Goal: Connect with others: Establish contact or relationships with other users

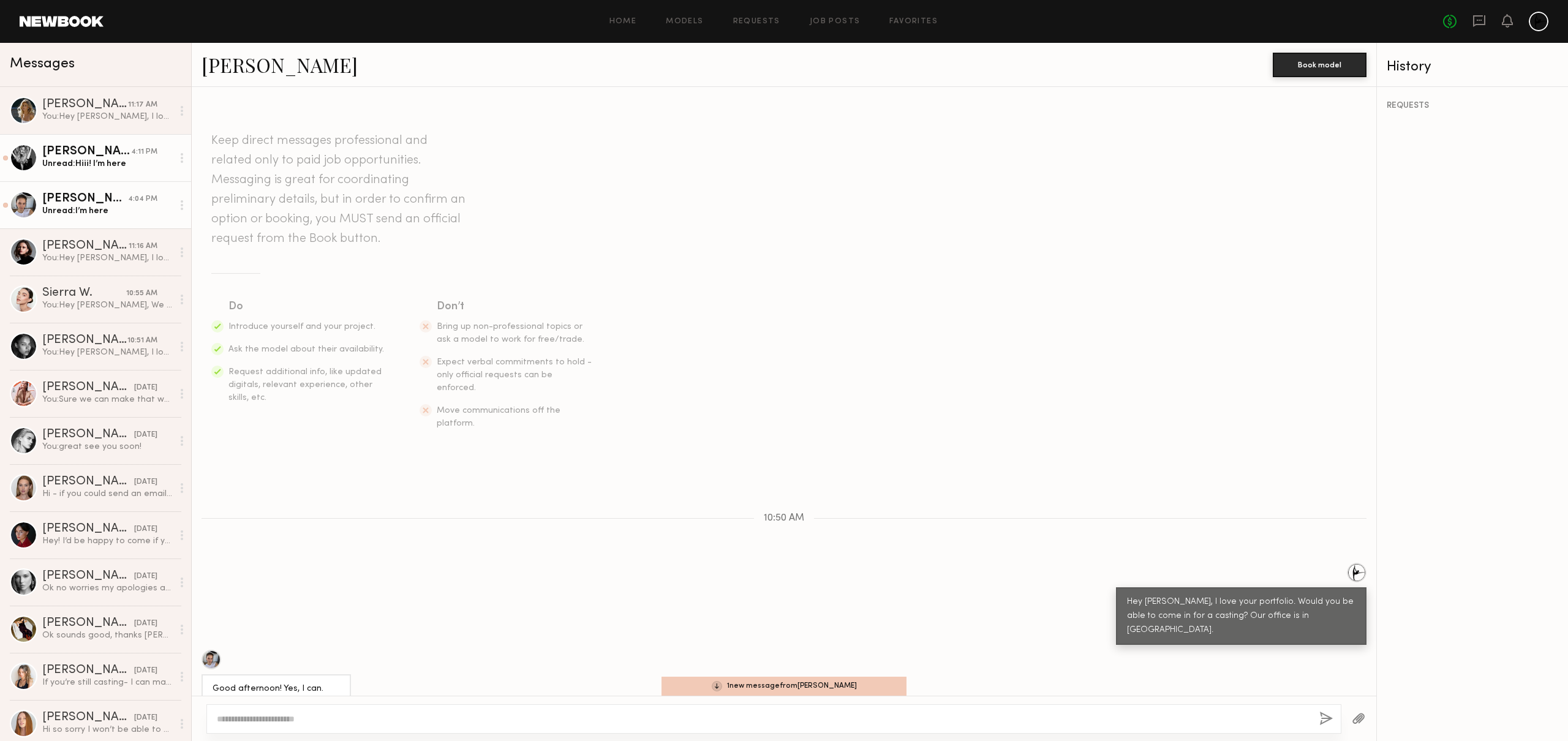
scroll to position [232, 0]
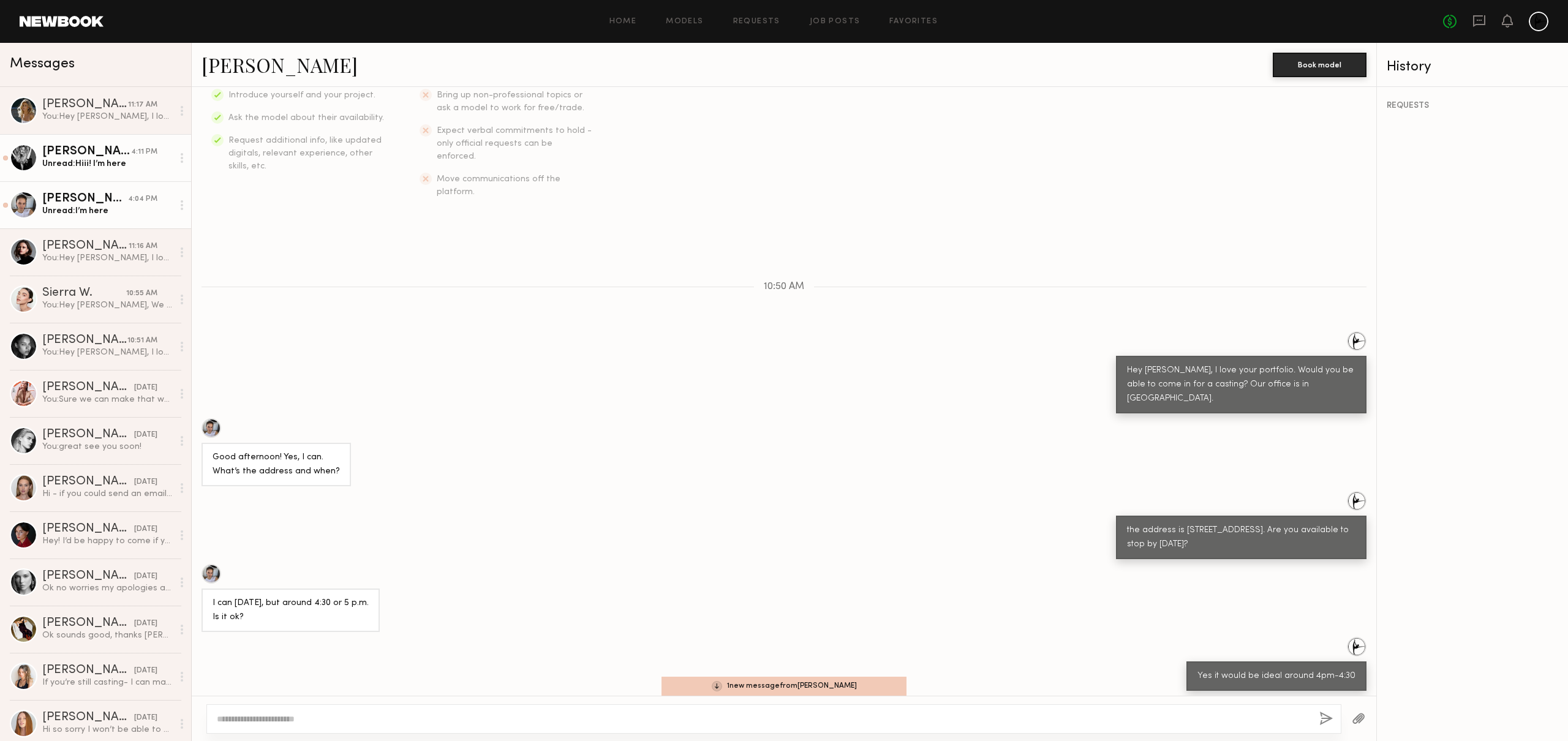
click at [90, 160] on div "Unread: Hiii! I’m here" at bounding box center [107, 164] width 130 height 12
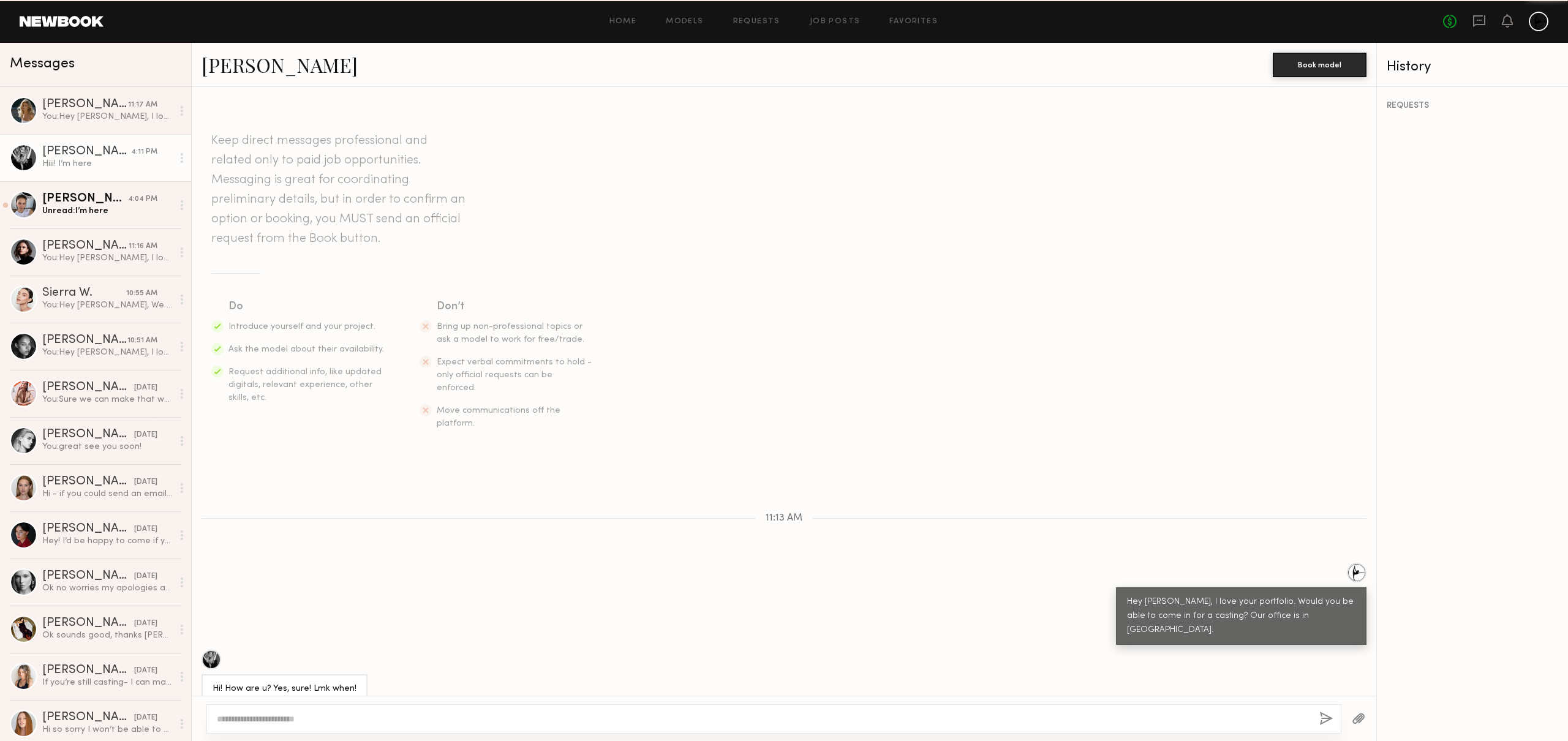
scroll to position [282, 0]
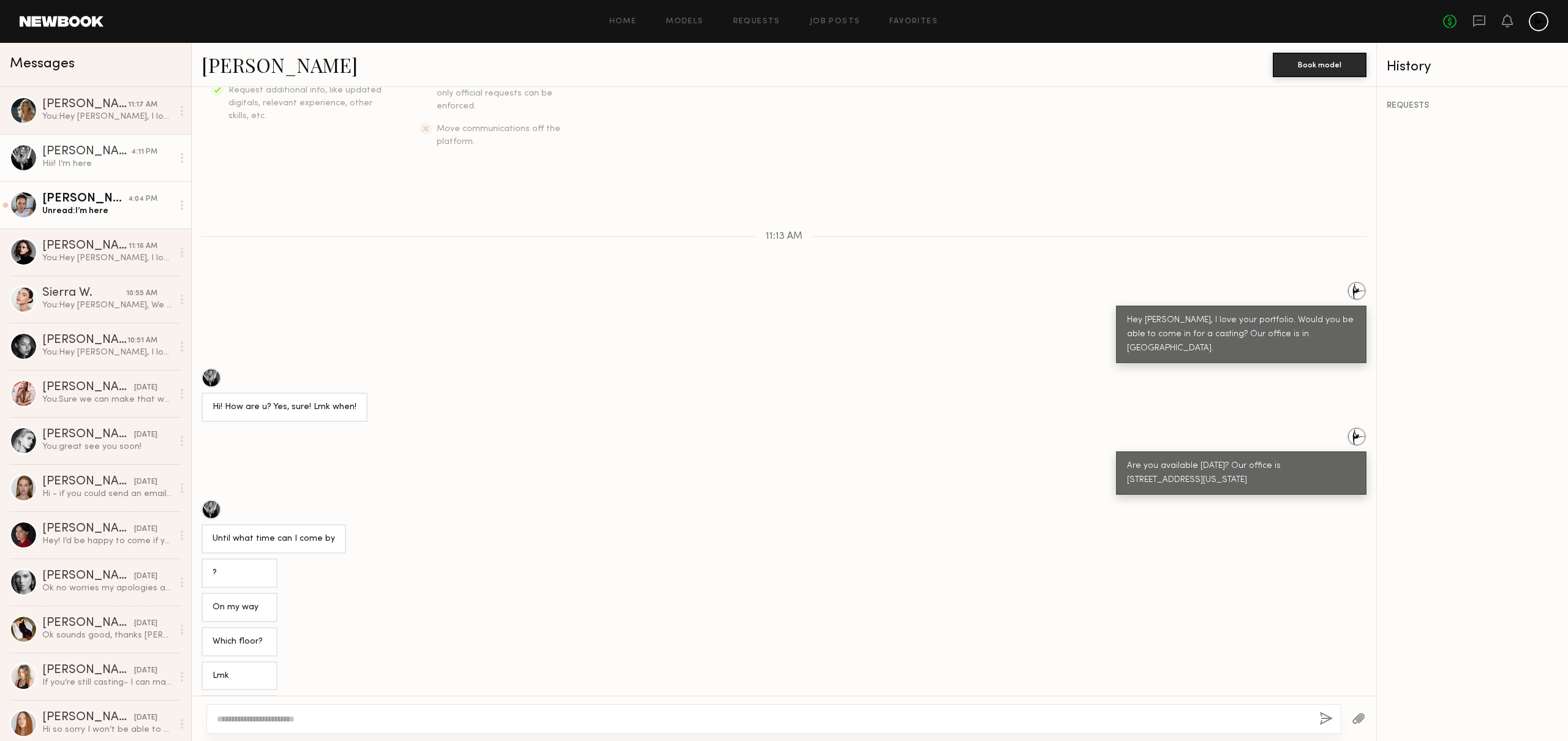
click at [93, 219] on link "[PERSON_NAME] 4:04 PM Unread: I’m here" at bounding box center [95, 205] width 191 height 47
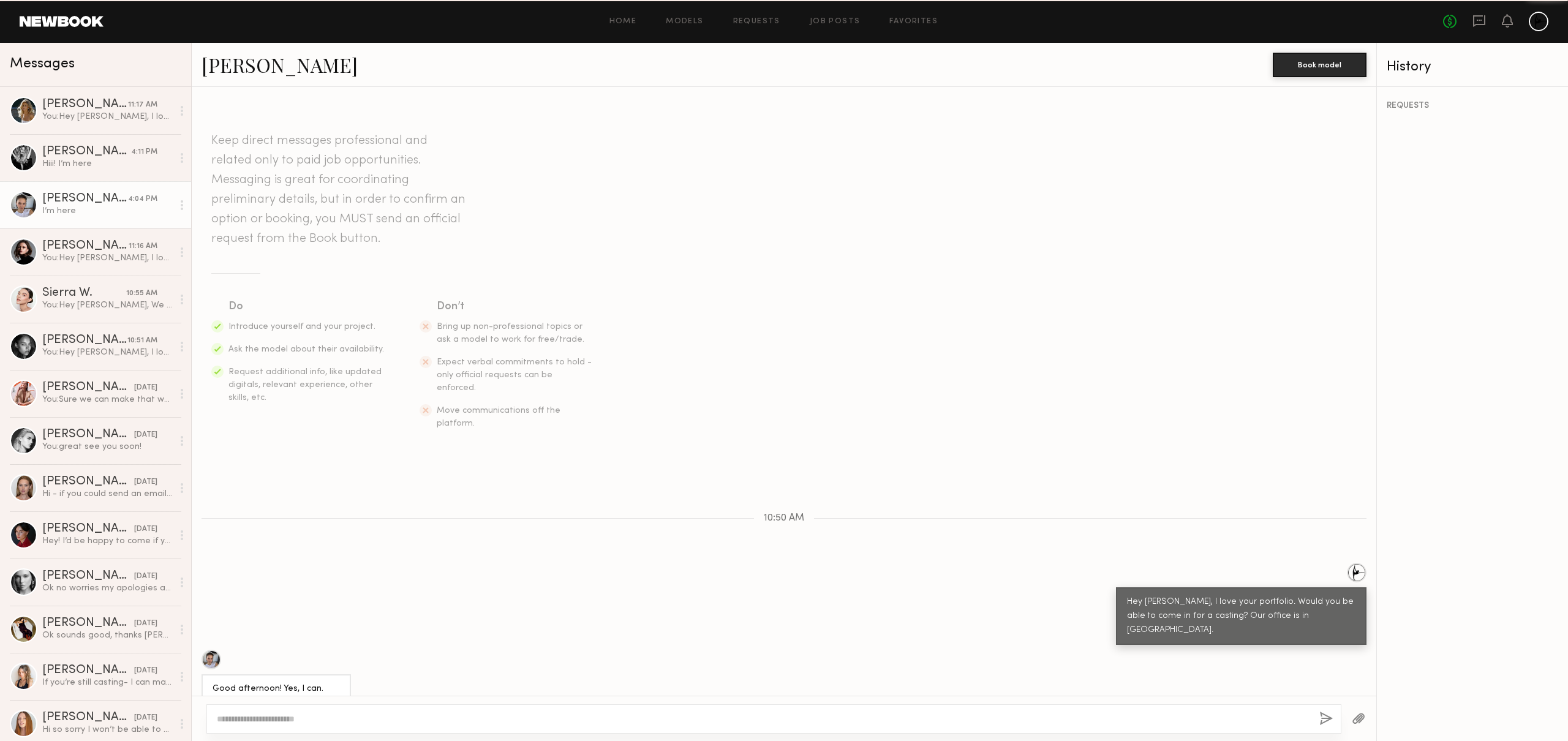
scroll to position [290, 0]
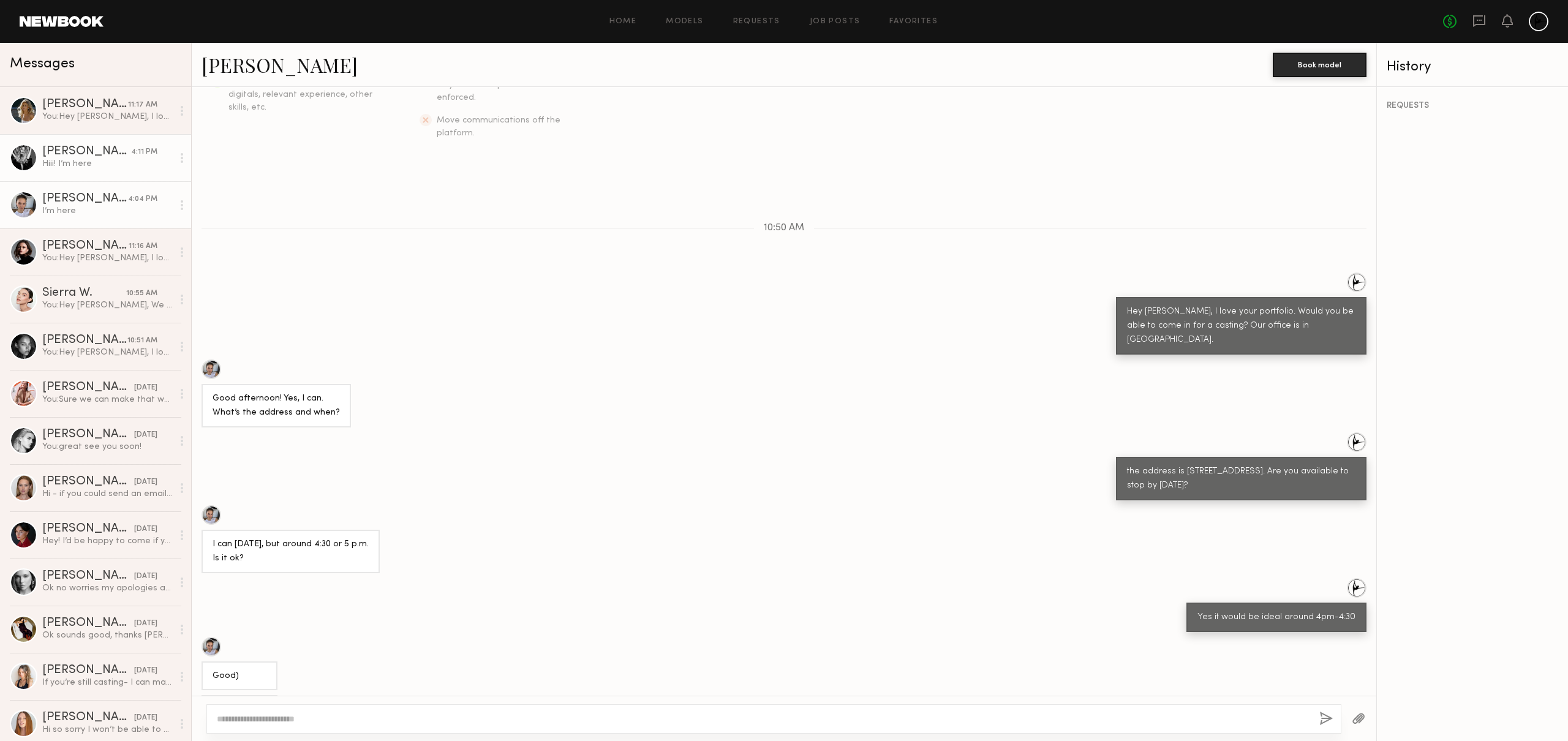
click at [76, 154] on div "[PERSON_NAME]" at bounding box center [87, 152] width 89 height 12
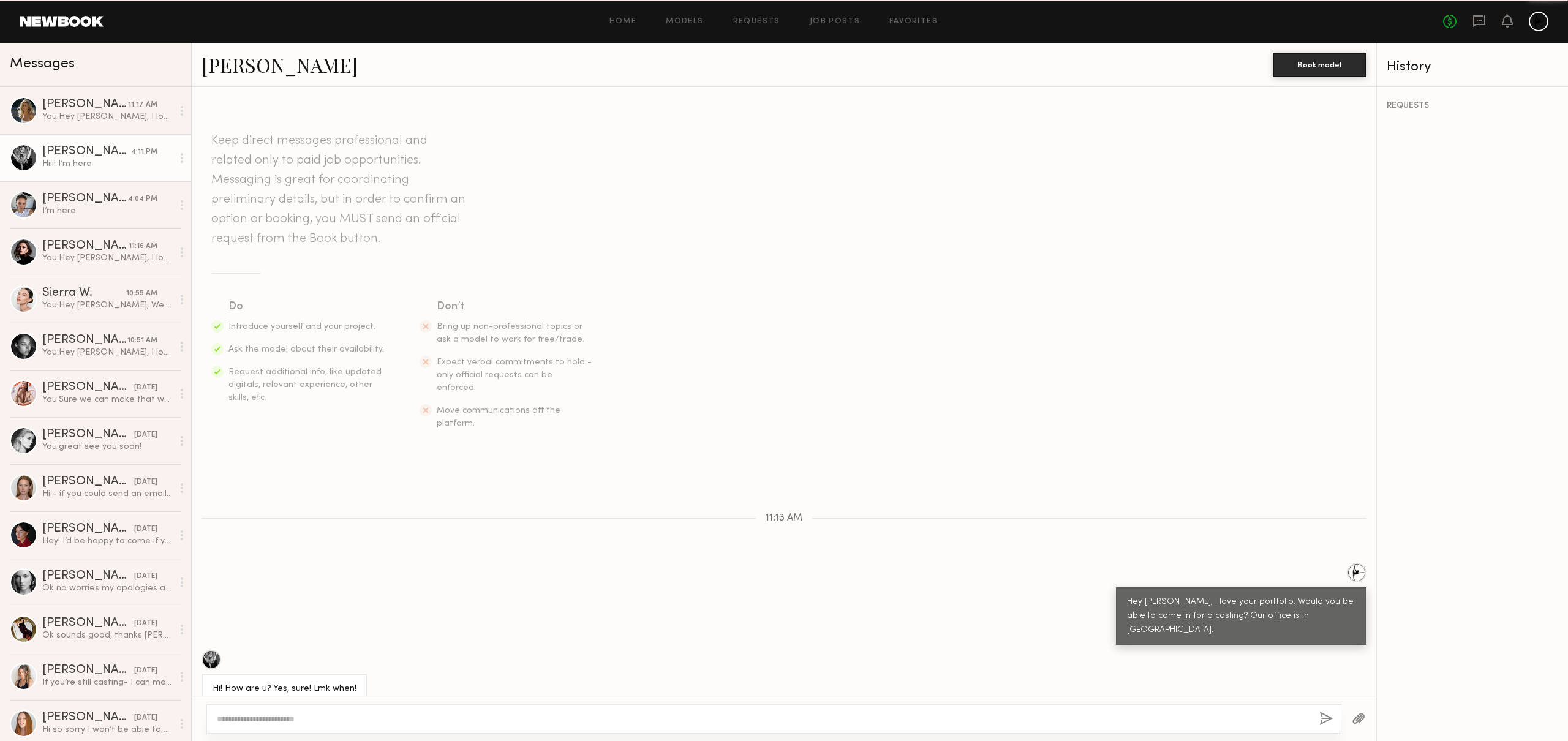
scroll to position [282, 0]
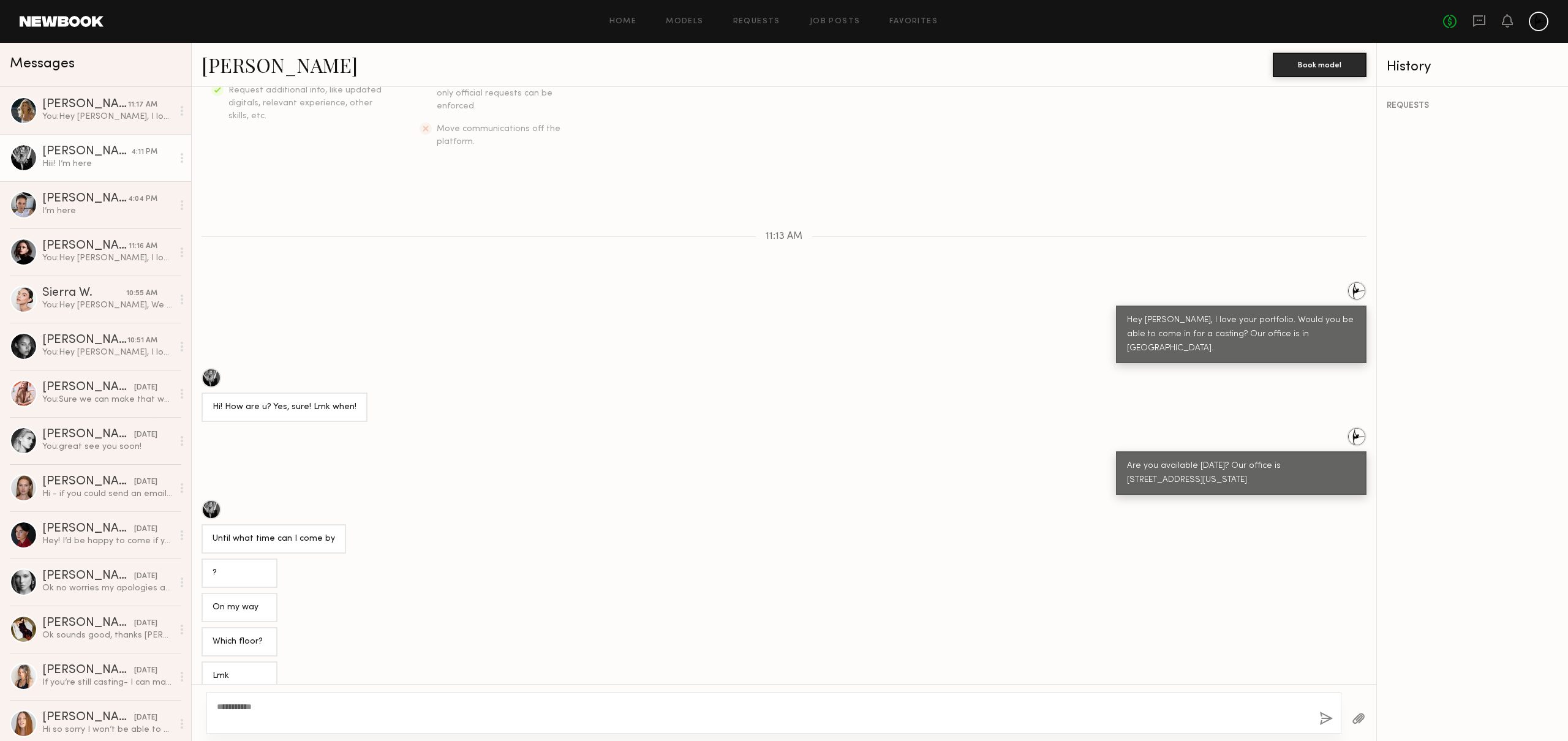
type textarea "**********"
drag, startPoint x: 344, startPoint y: 478, endPoint x: 335, endPoint y: 481, distance: 9.5
click at [335, 500] on div "Until what time can I come by" at bounding box center [784, 526] width 1184 height 54
drag, startPoint x: 408, startPoint y: 499, endPoint x: 311, endPoint y: 500, distance: 97.0
click at [324, 500] on div "Until what time can I come by" at bounding box center [784, 526] width 1184 height 54
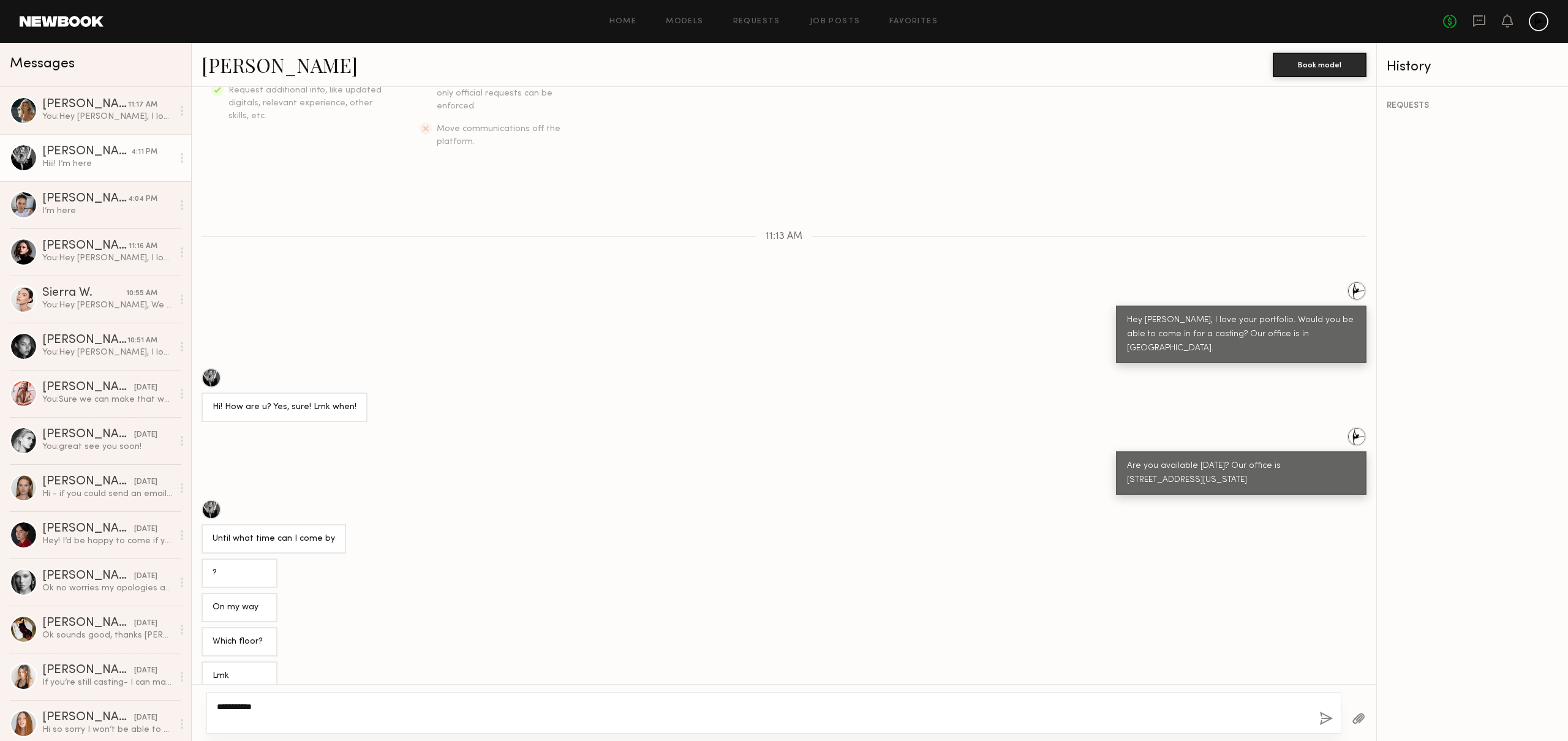
click at [257, 717] on textarea "**********" at bounding box center [763, 713] width 1092 height 25
click at [1321, 715] on button "button" at bounding box center [1326, 719] width 14 height 15
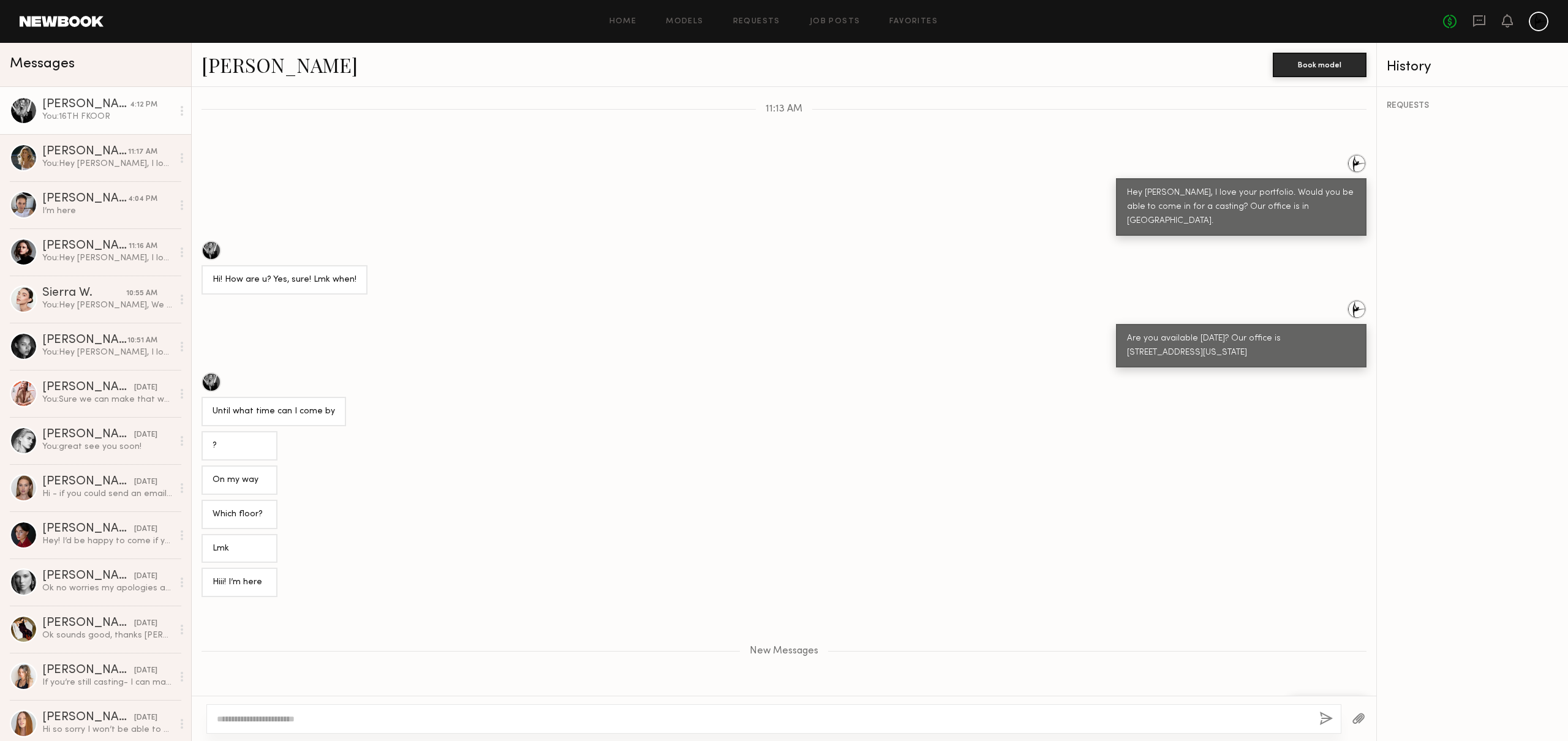
click at [651, 715] on textarea at bounding box center [763, 719] width 1092 height 12
type textarea "****"
drag, startPoint x: 1321, startPoint y: 719, endPoint x: 1312, endPoint y: 716, distance: 9.5
click at [1321, 719] on button "button" at bounding box center [1326, 719] width 14 height 15
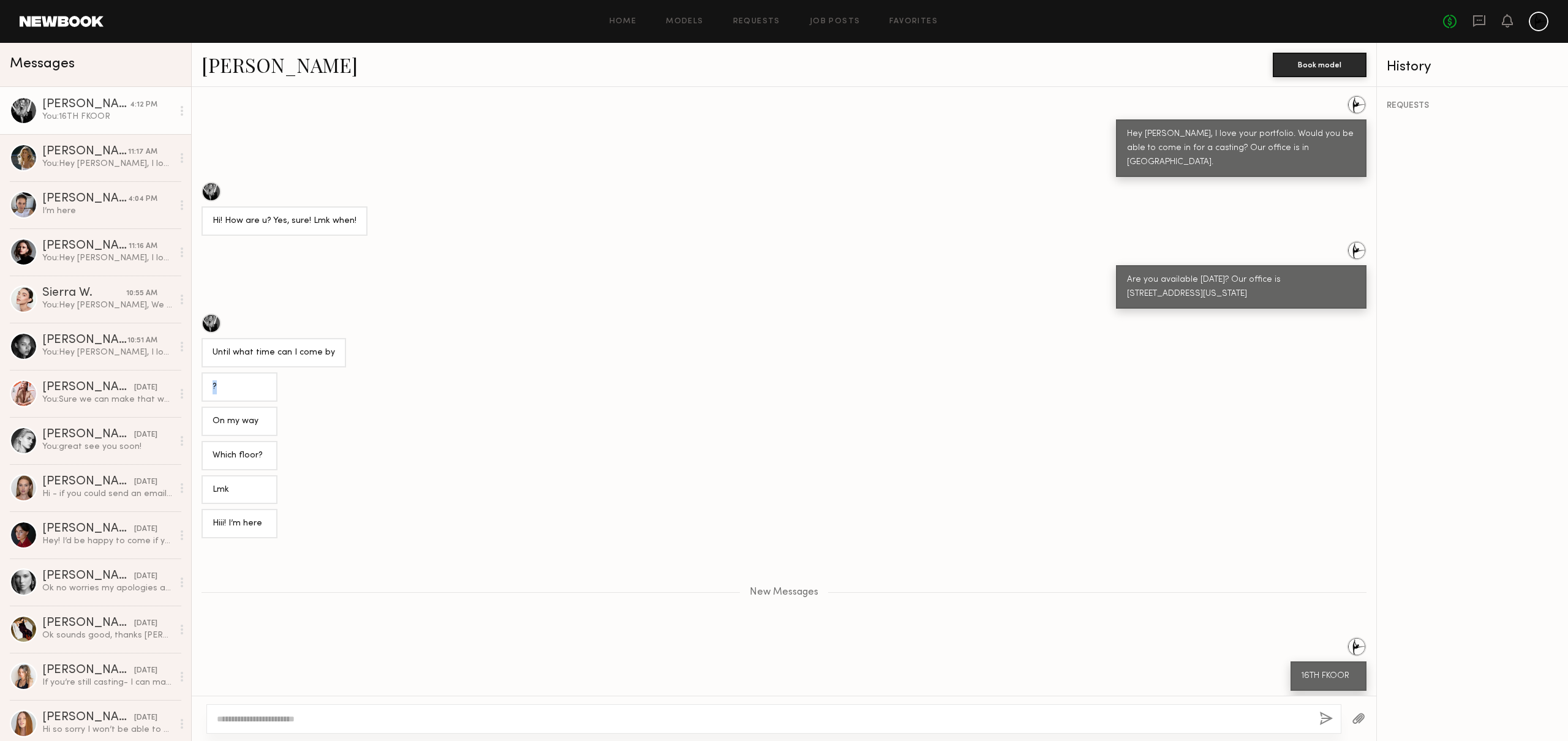
drag, startPoint x: 415, startPoint y: 342, endPoint x: 523, endPoint y: 346, distance: 108.1
click at [523, 346] on div "Keep direct messages professional and related only to paid job opportunities. M…" at bounding box center [784, 391] width 1184 height 609
click at [369, 320] on div "Until what time can I come by" at bounding box center [784, 340] width 1184 height 54
click at [377, 713] on textarea at bounding box center [763, 719] width 1092 height 12
type textarea "**********"
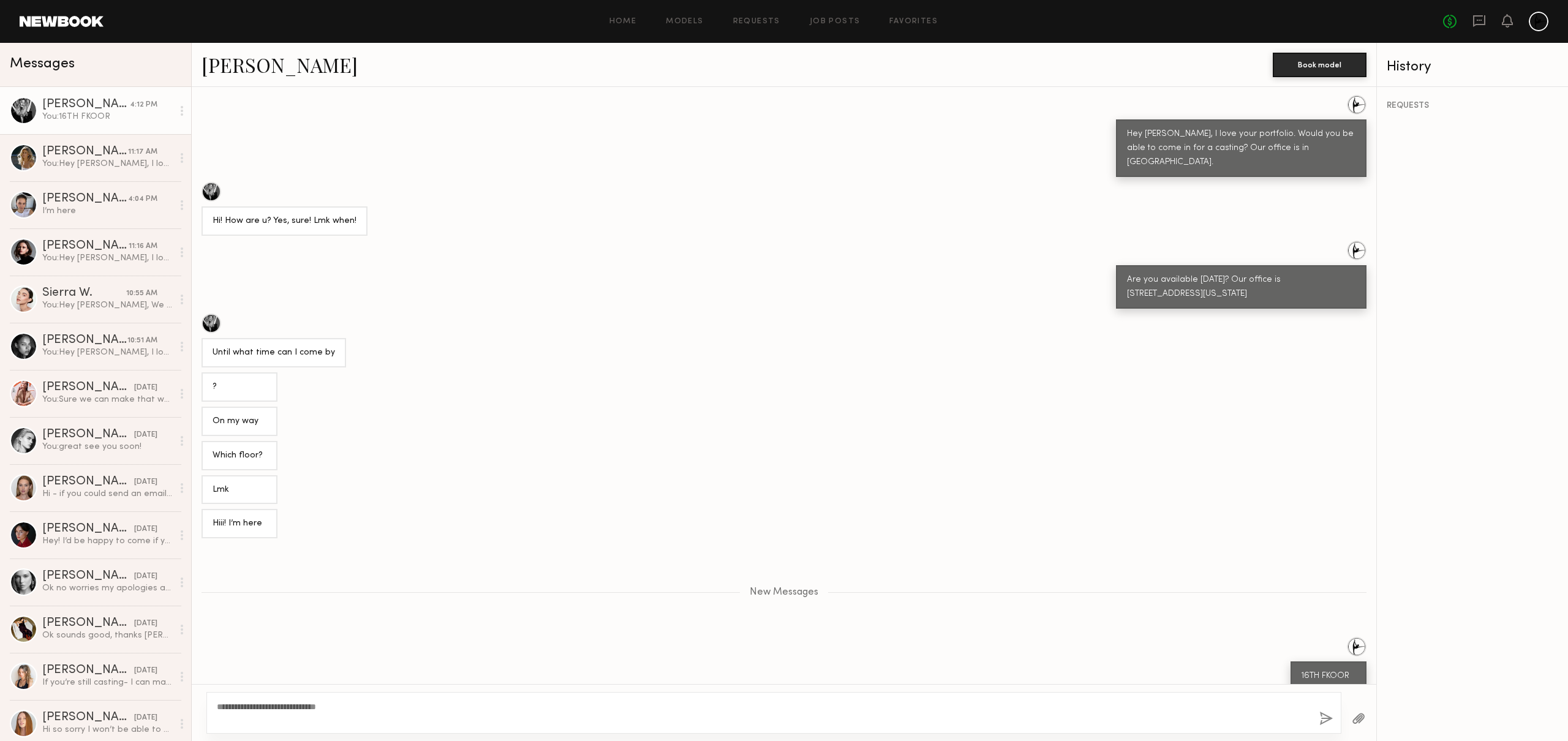
click at [1324, 717] on button "button" at bounding box center [1326, 719] width 14 height 15
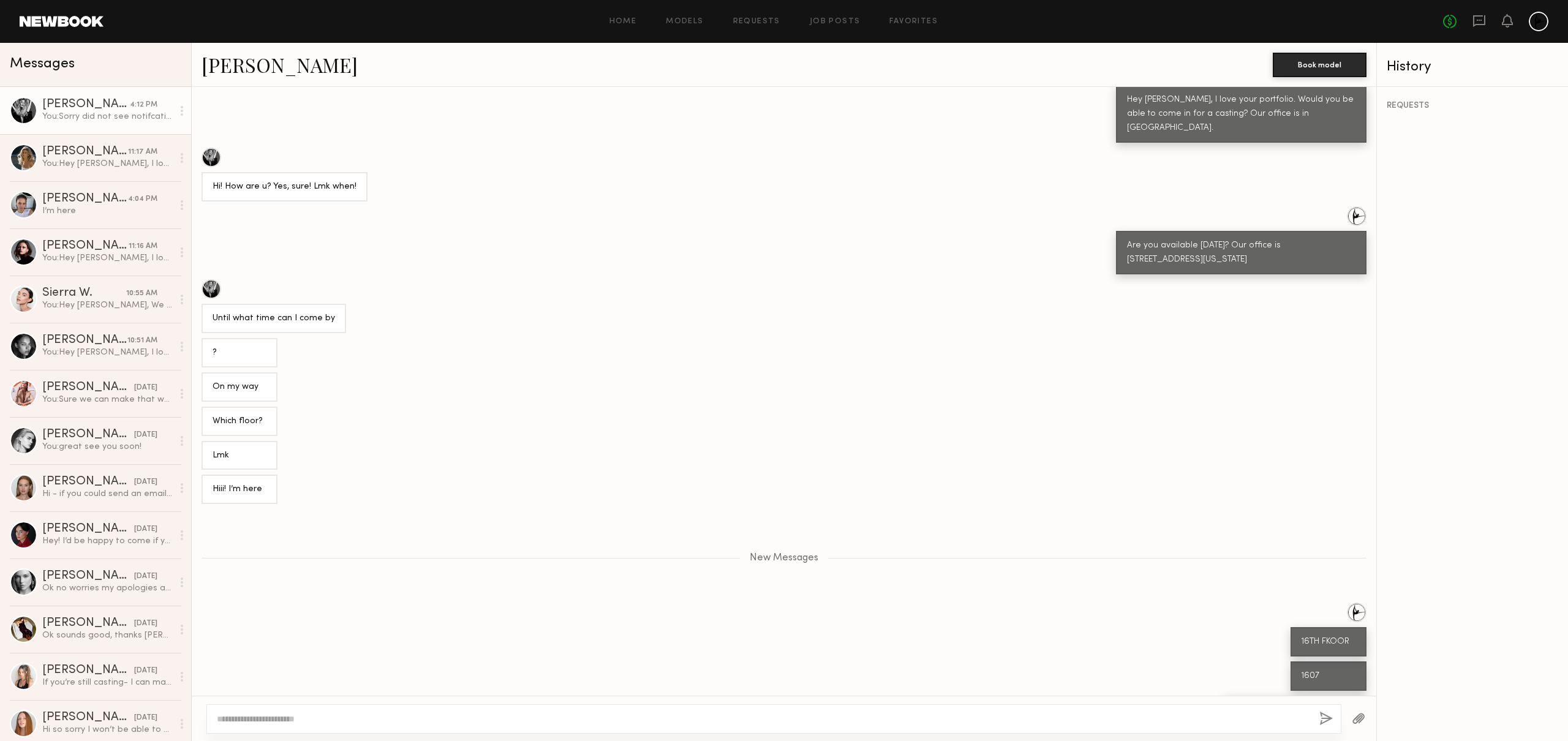
click at [411, 239] on div "Keep direct messages professional and related only to paid job opportunities. M…" at bounding box center [784, 391] width 1184 height 609
click at [234, 346] on div "?" at bounding box center [239, 353] width 54 height 14
drag, startPoint x: 233, startPoint y: 276, endPoint x: 403, endPoint y: 288, distance: 170.4
click at [350, 279] on div "Until what time can I come by" at bounding box center [784, 306] width 1184 height 54
click at [410, 288] on div "Until what time can I come by" at bounding box center [784, 306] width 1184 height 54
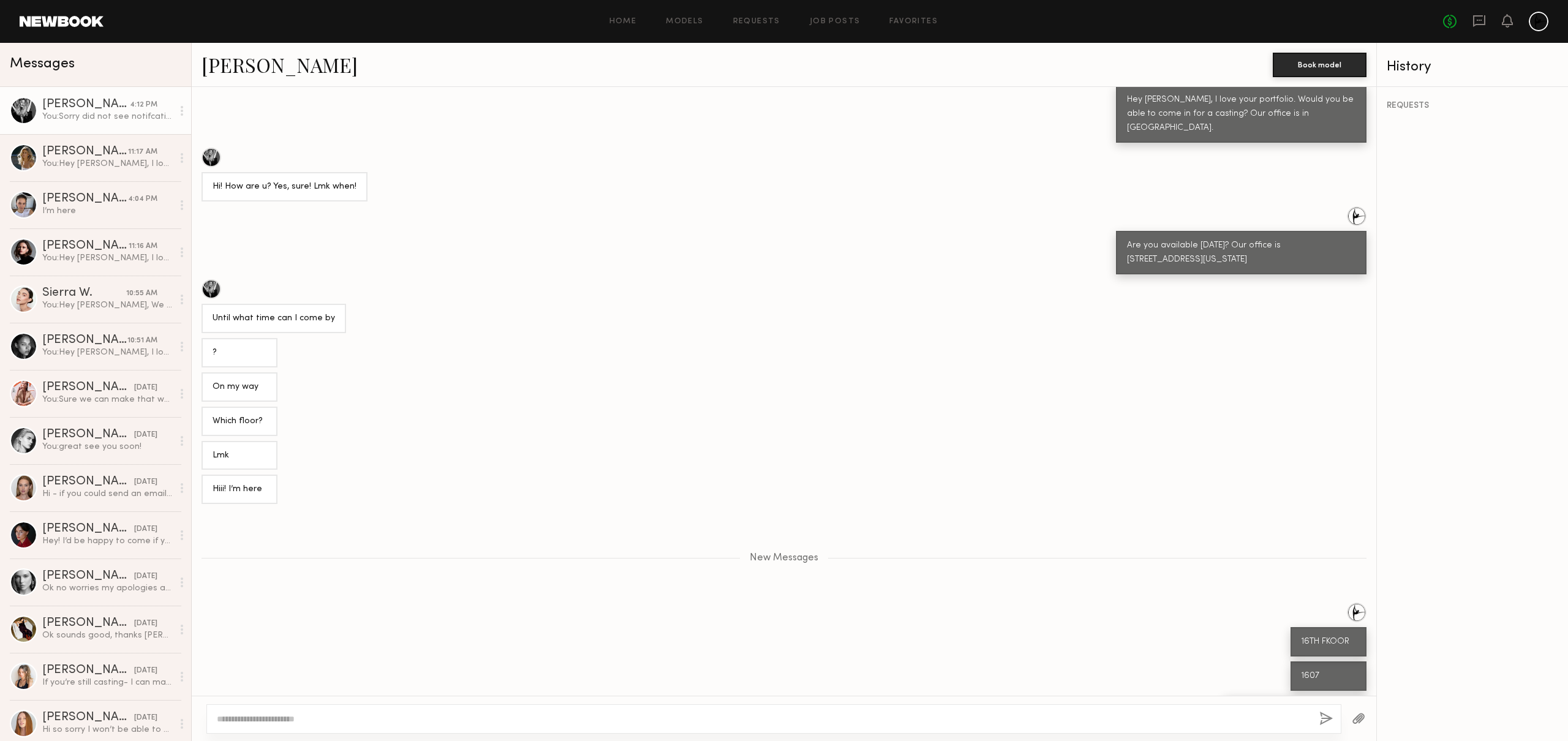
click at [215, 279] on div at bounding box center [211, 289] width 20 height 20
click at [686, 22] on link "Models" at bounding box center [684, 22] width 37 height 8
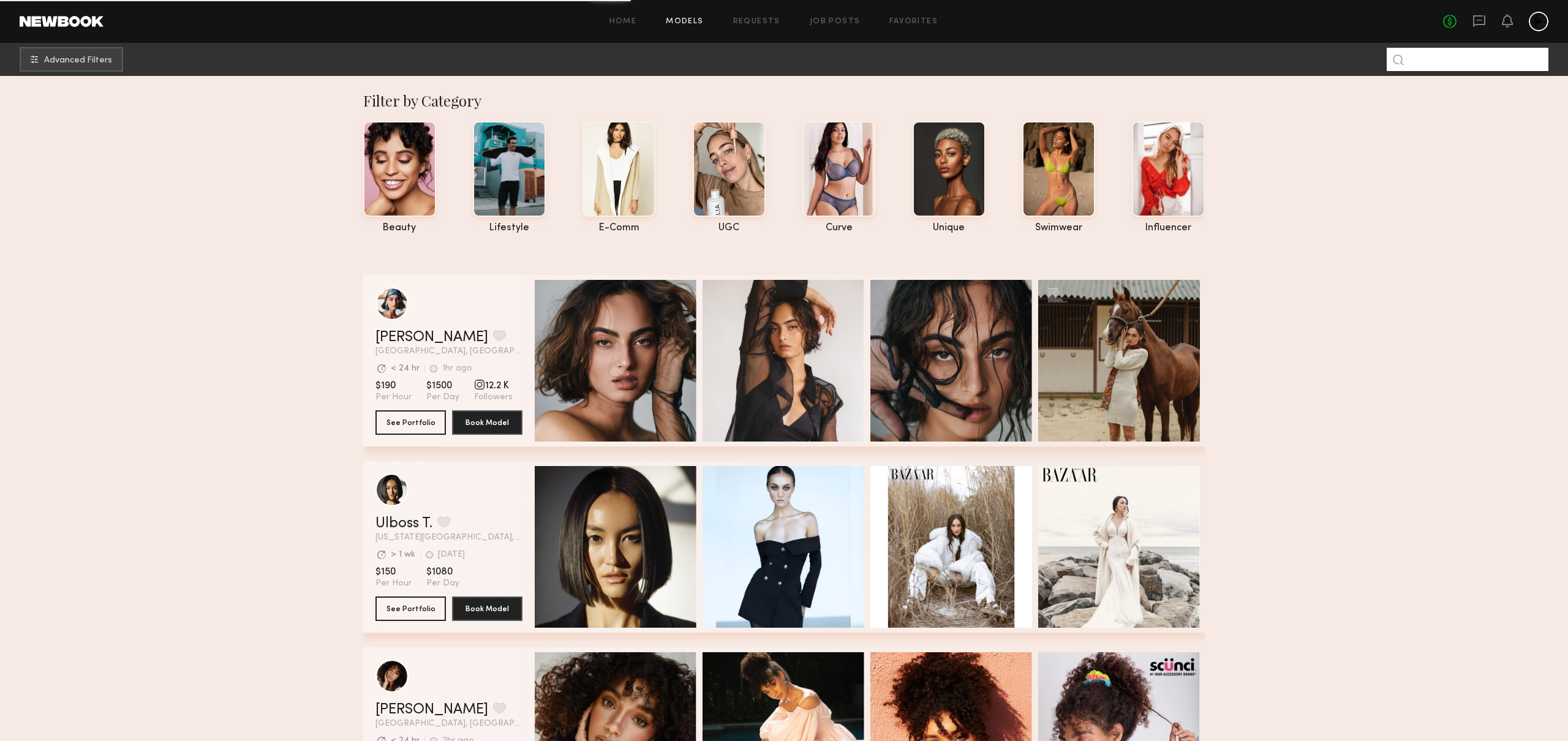
click at [1439, 62] on input at bounding box center [1467, 59] width 162 height 23
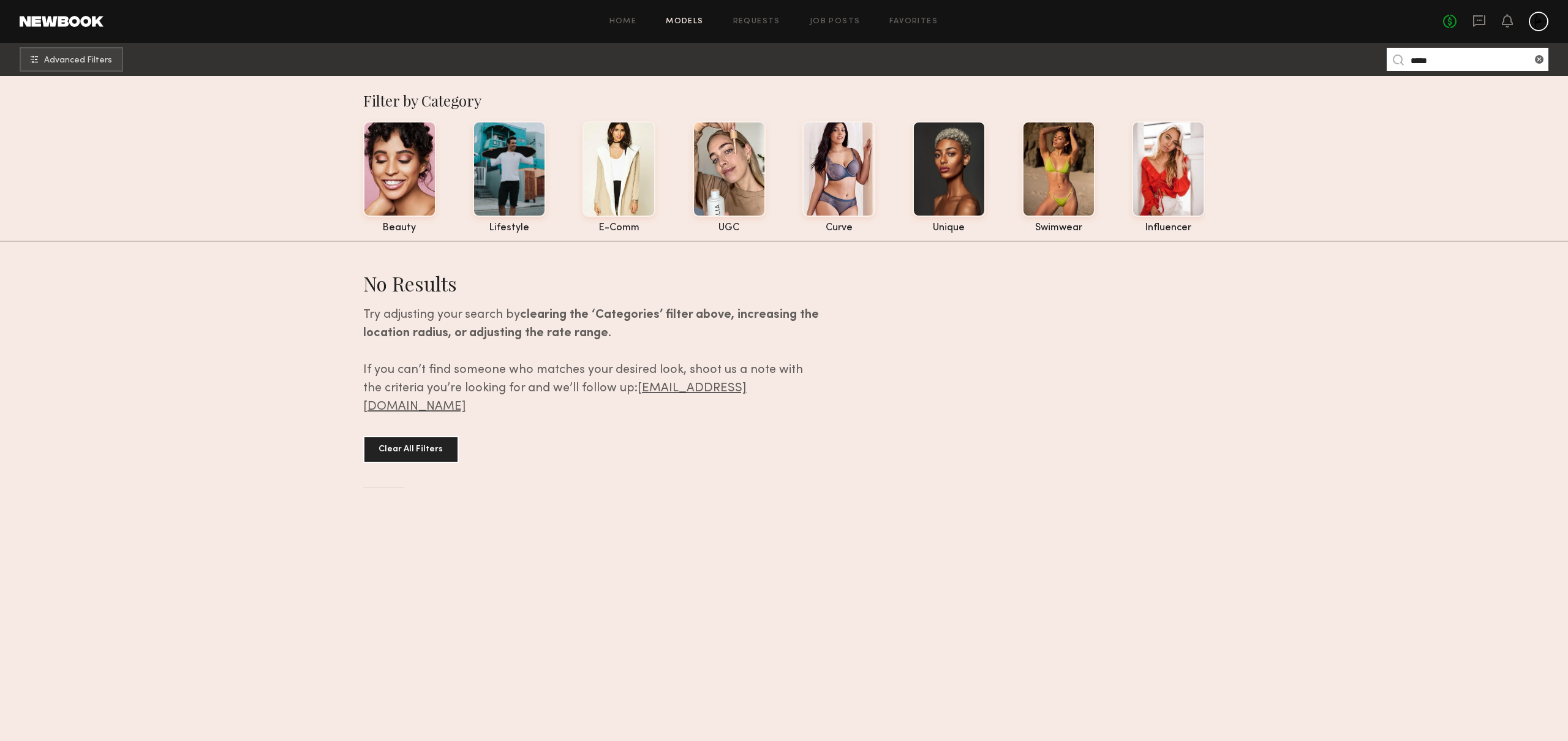
drag, startPoint x: 1455, startPoint y: 57, endPoint x: 1394, endPoint y: 59, distance: 61.0
click at [1394, 59] on nb-model-search-input "*****" at bounding box center [1467, 59] width 162 height 23
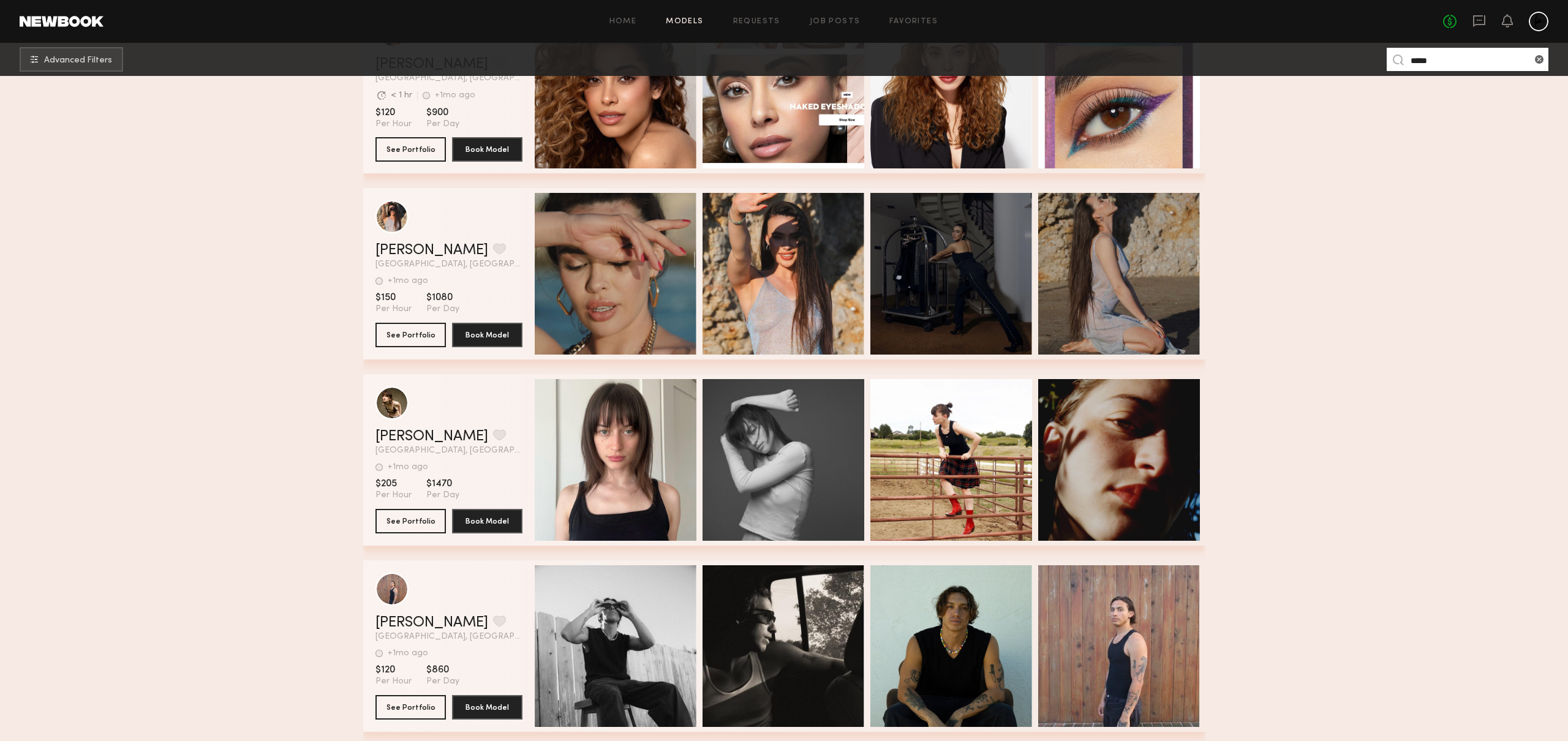
scroll to position [669, 0]
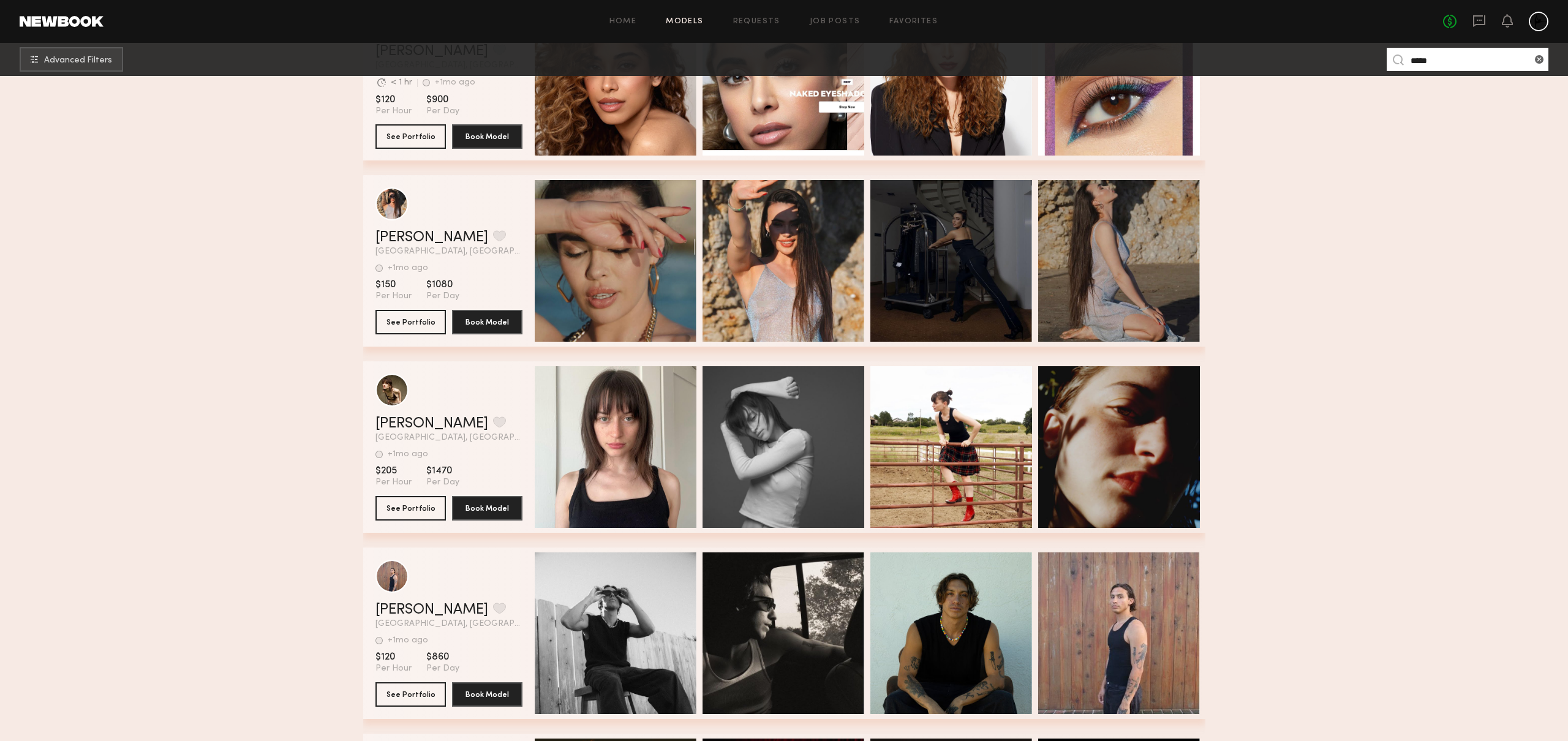
click at [1449, 58] on input "*****" at bounding box center [1467, 59] width 162 height 23
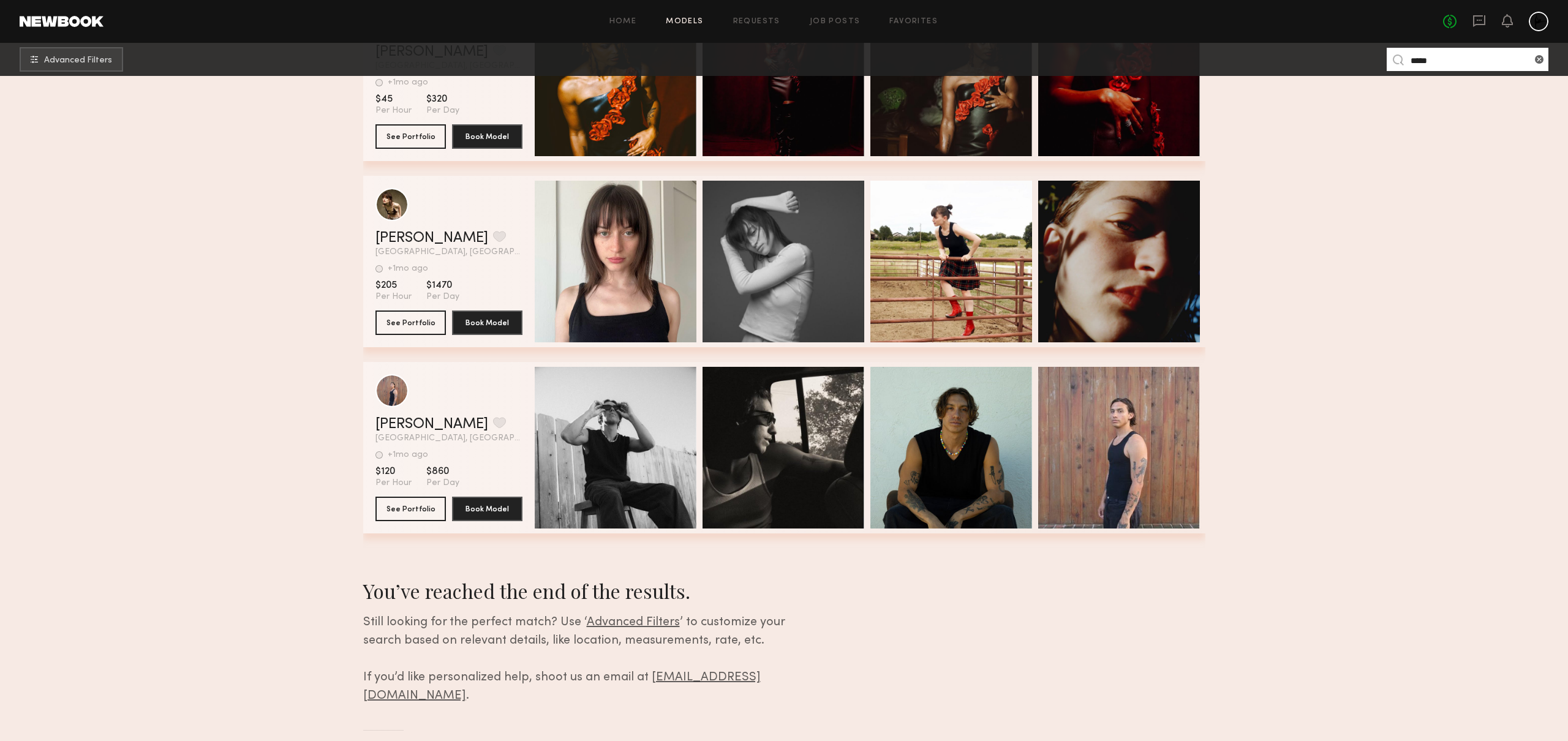
scroll to position [0, 0]
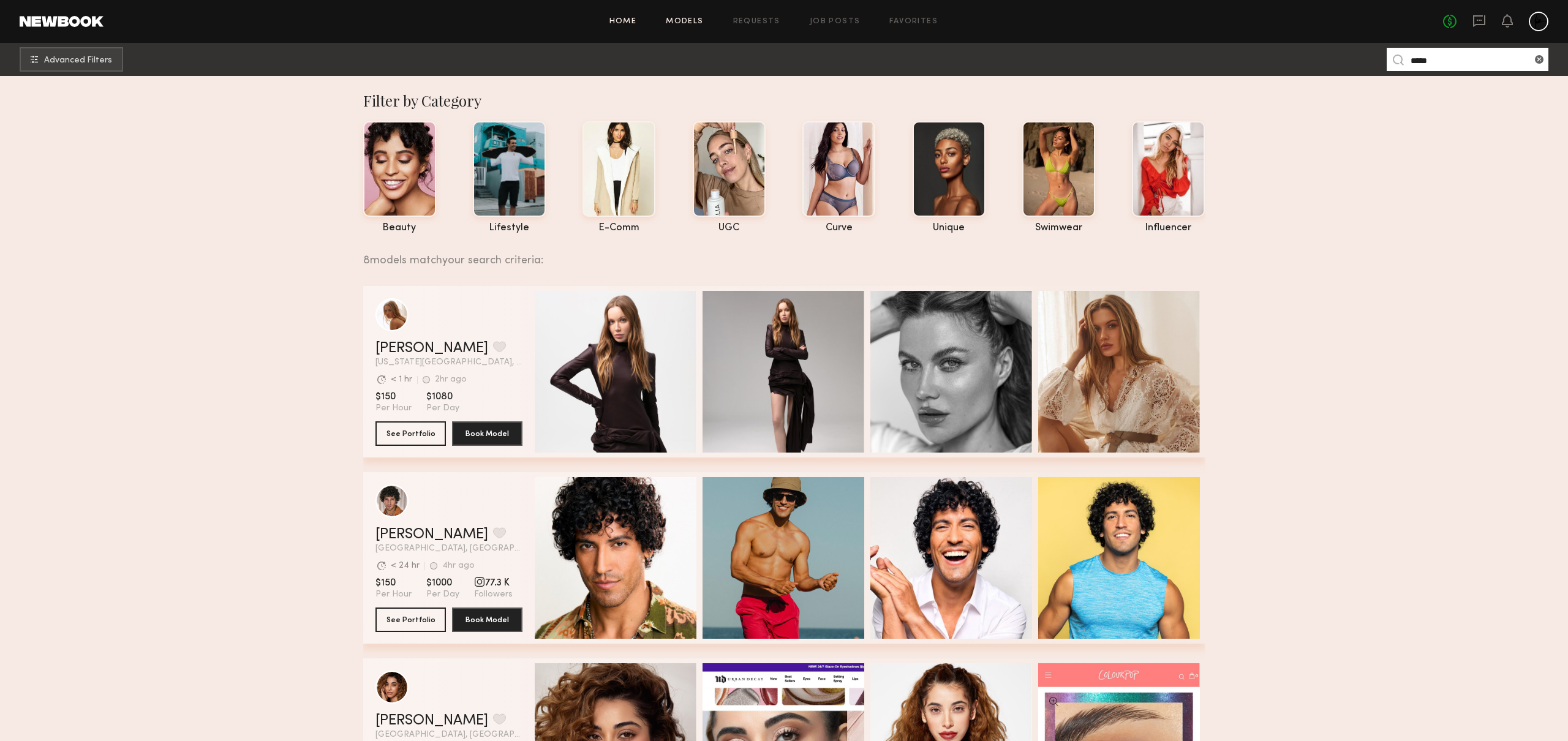
type input "*****"
click at [621, 18] on link "Home" at bounding box center [623, 22] width 27 height 8
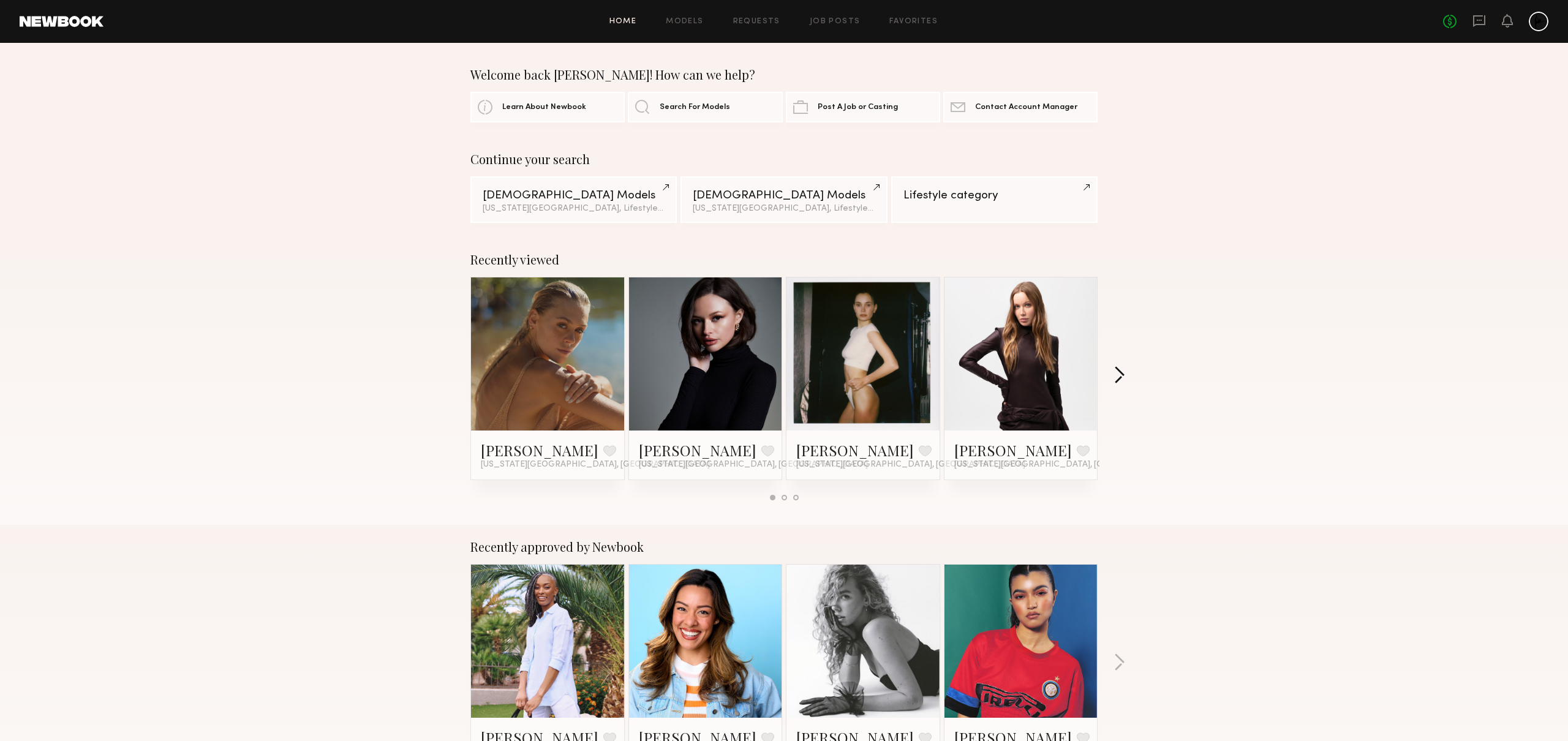
click at [1115, 373] on button "button" at bounding box center [1119, 376] width 12 height 20
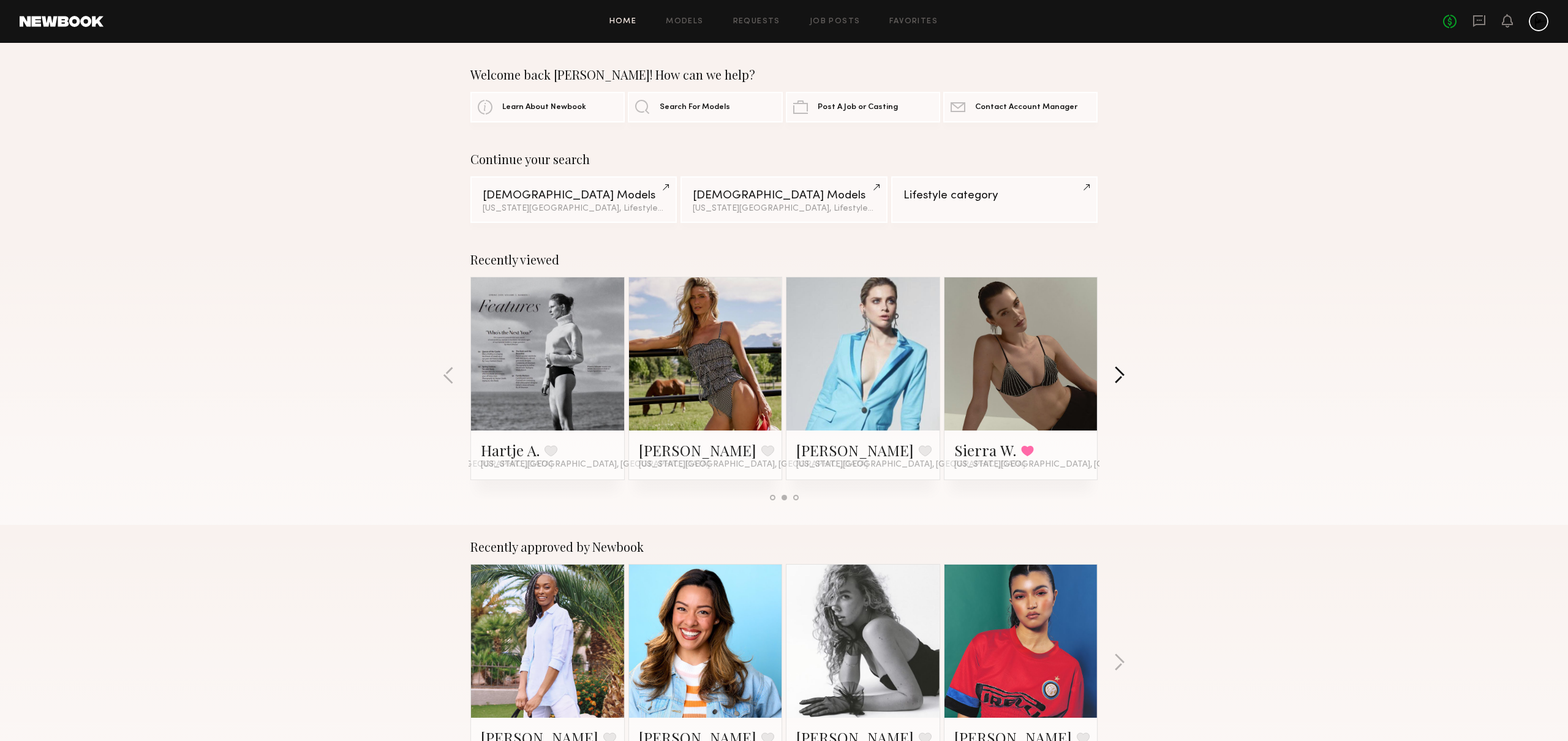
click at [1115, 373] on button "button" at bounding box center [1119, 376] width 12 height 20
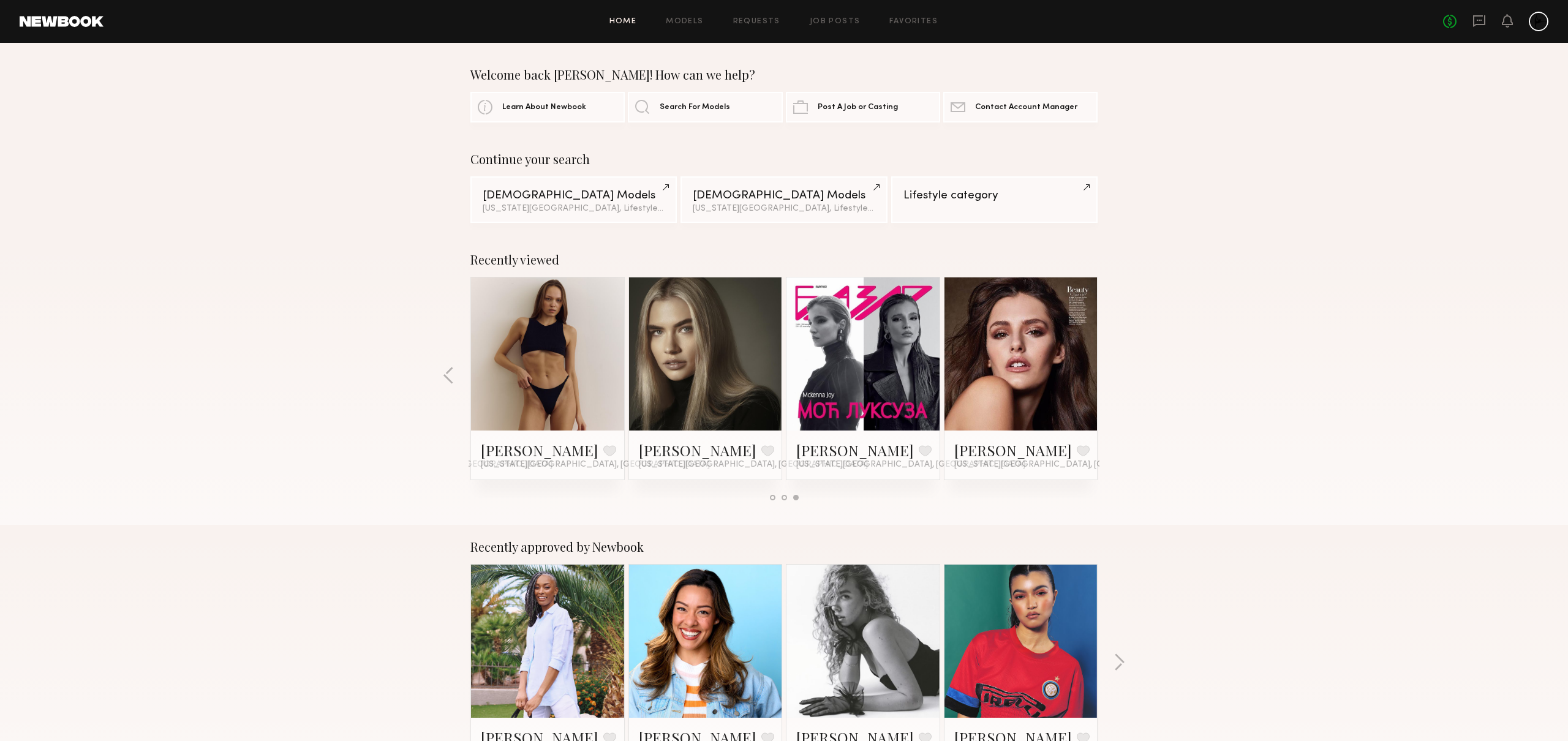
click at [1115, 373] on div "Recently viewed [PERSON_NAME] Favorite [US_STATE][GEOGRAPHIC_DATA], [GEOGRAPHIC…" at bounding box center [784, 381] width 1568 height 287
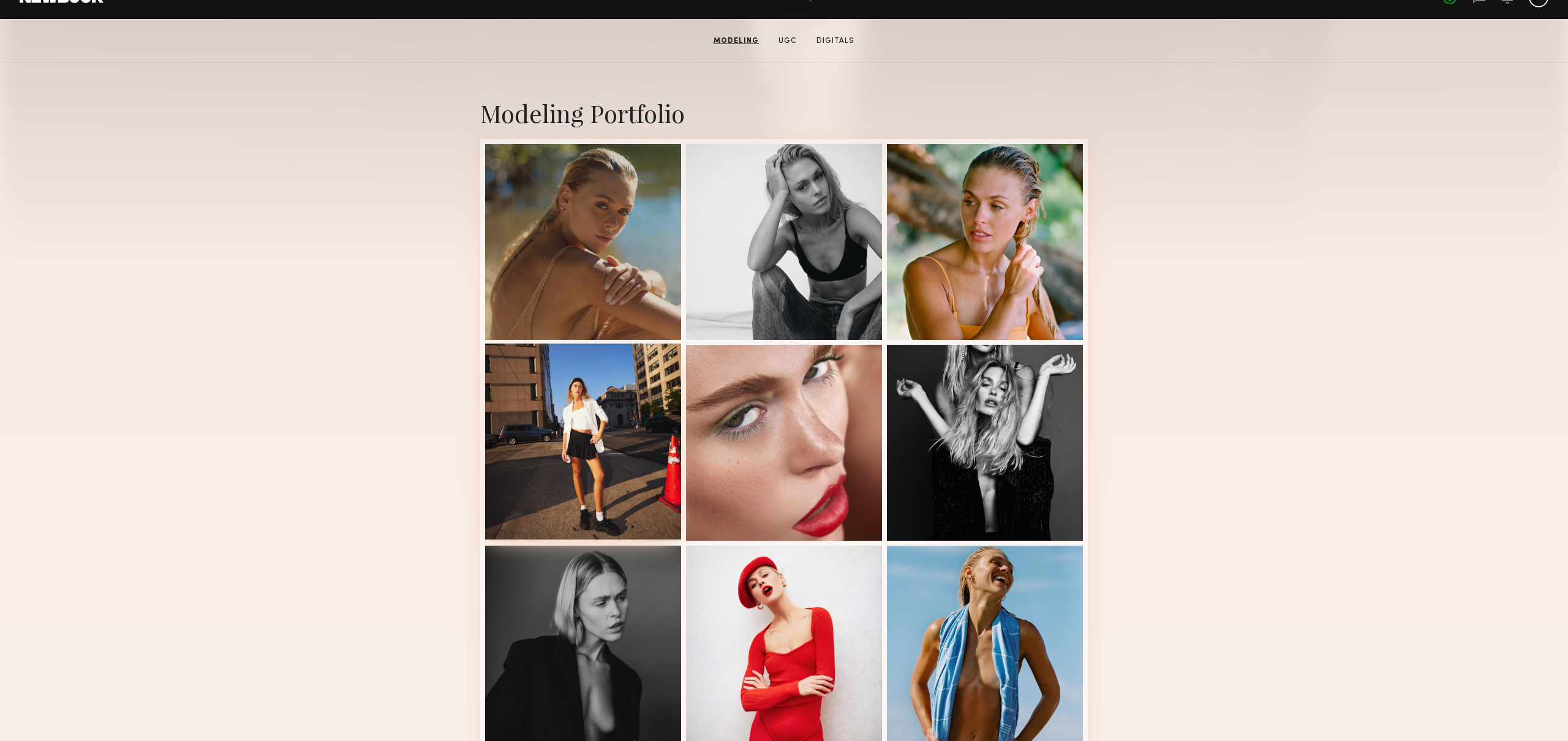
scroll to position [197, 0]
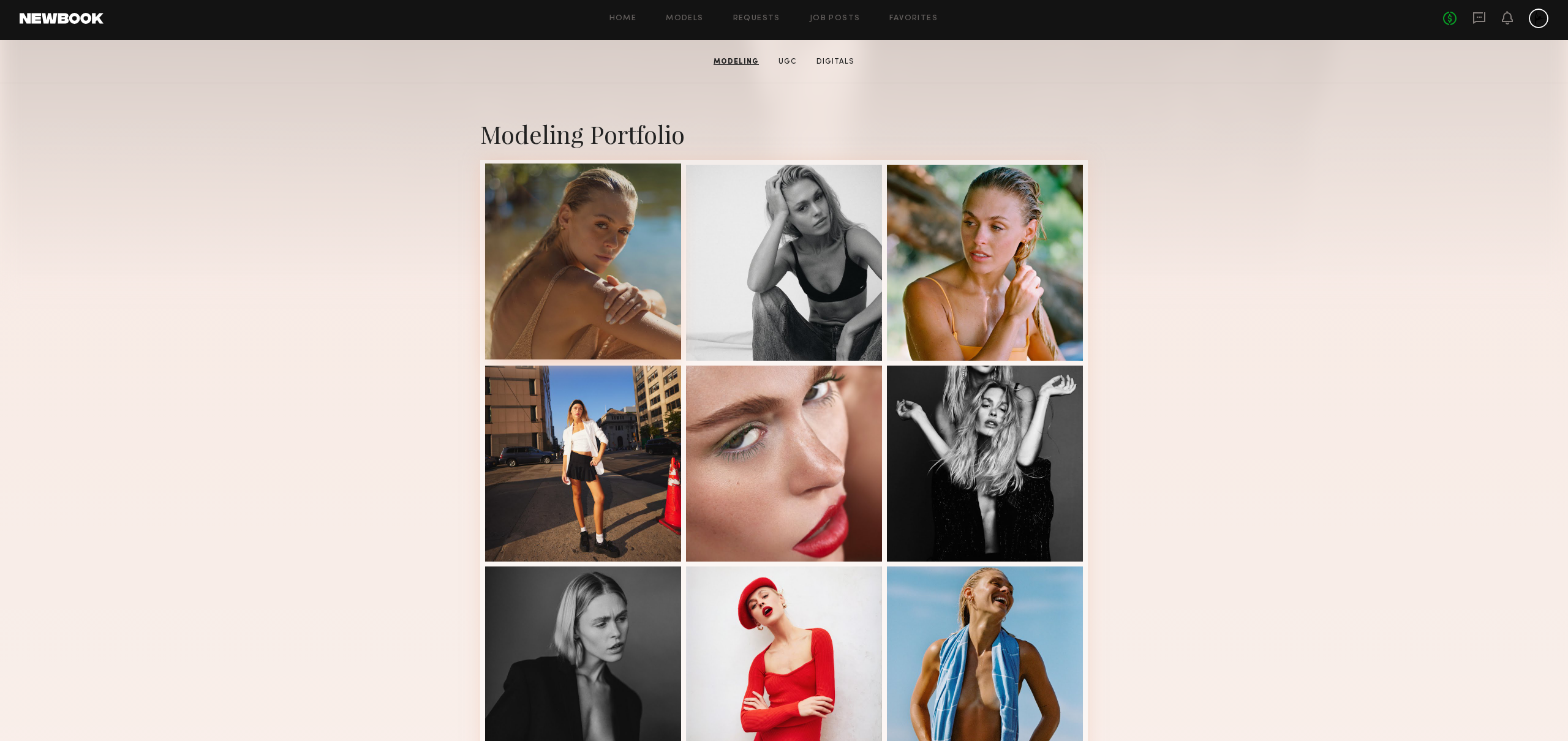
click at [613, 298] on div at bounding box center [583, 262] width 196 height 196
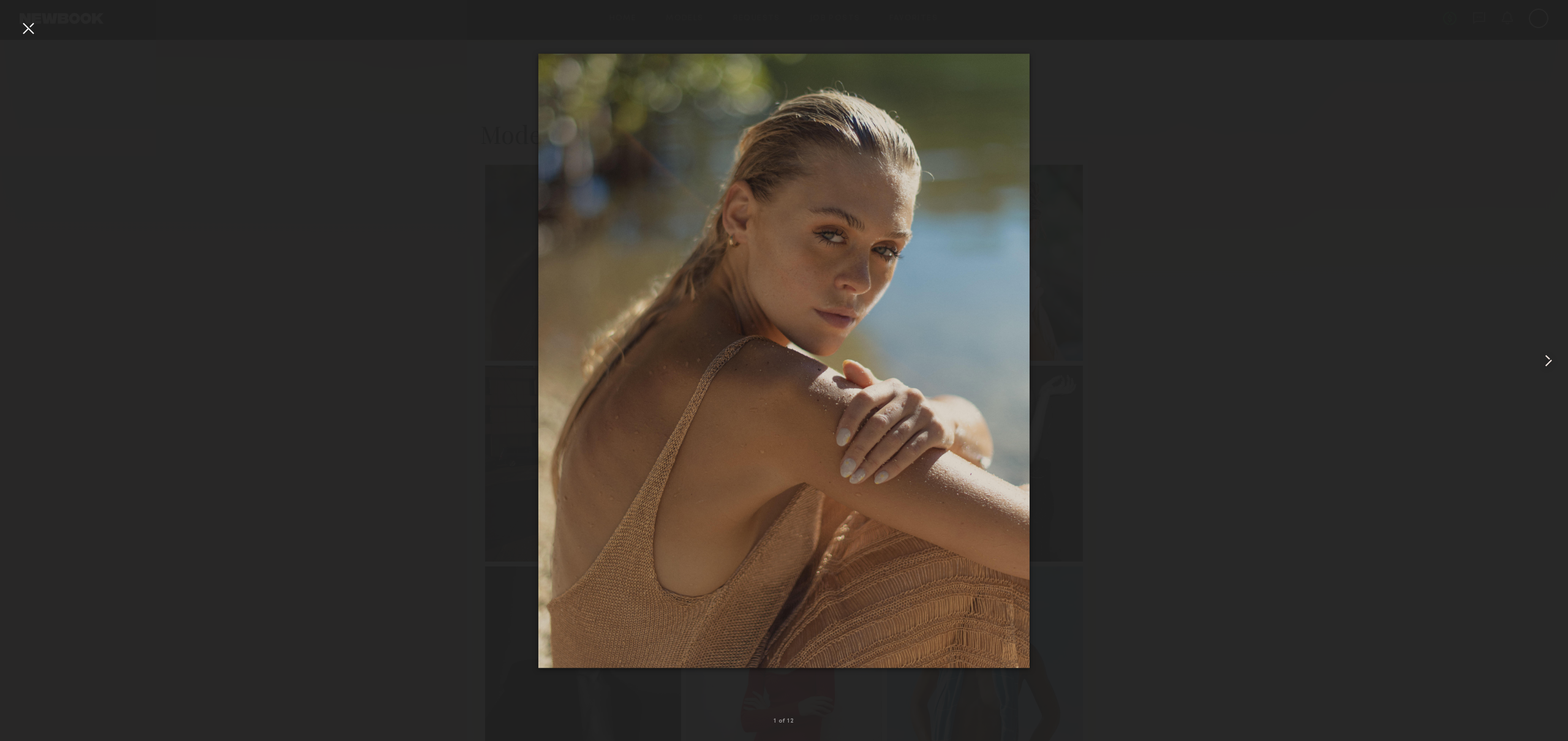
click at [1556, 361] on common-icon at bounding box center [1548, 361] width 20 height 20
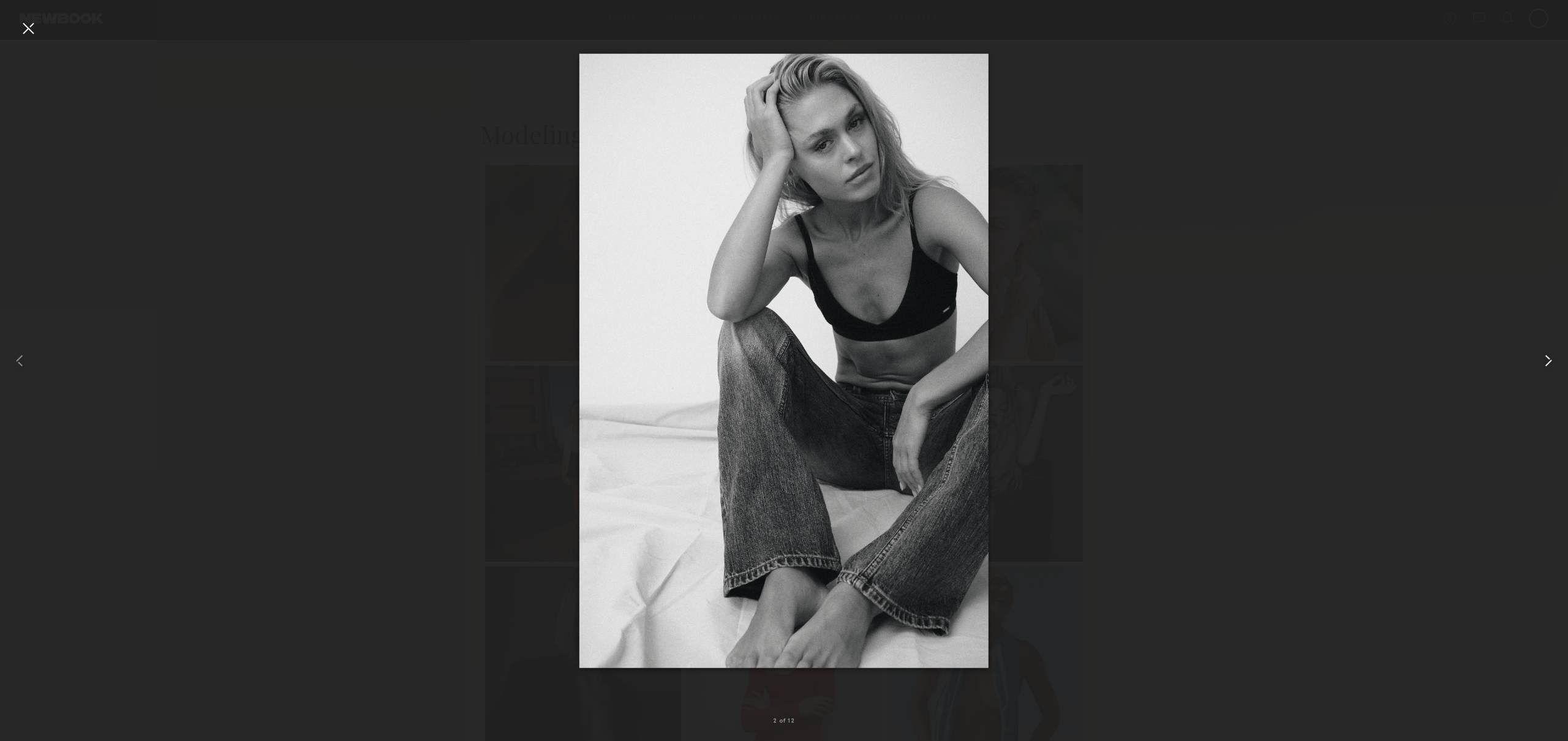
click at [1556, 361] on common-icon at bounding box center [1548, 361] width 20 height 20
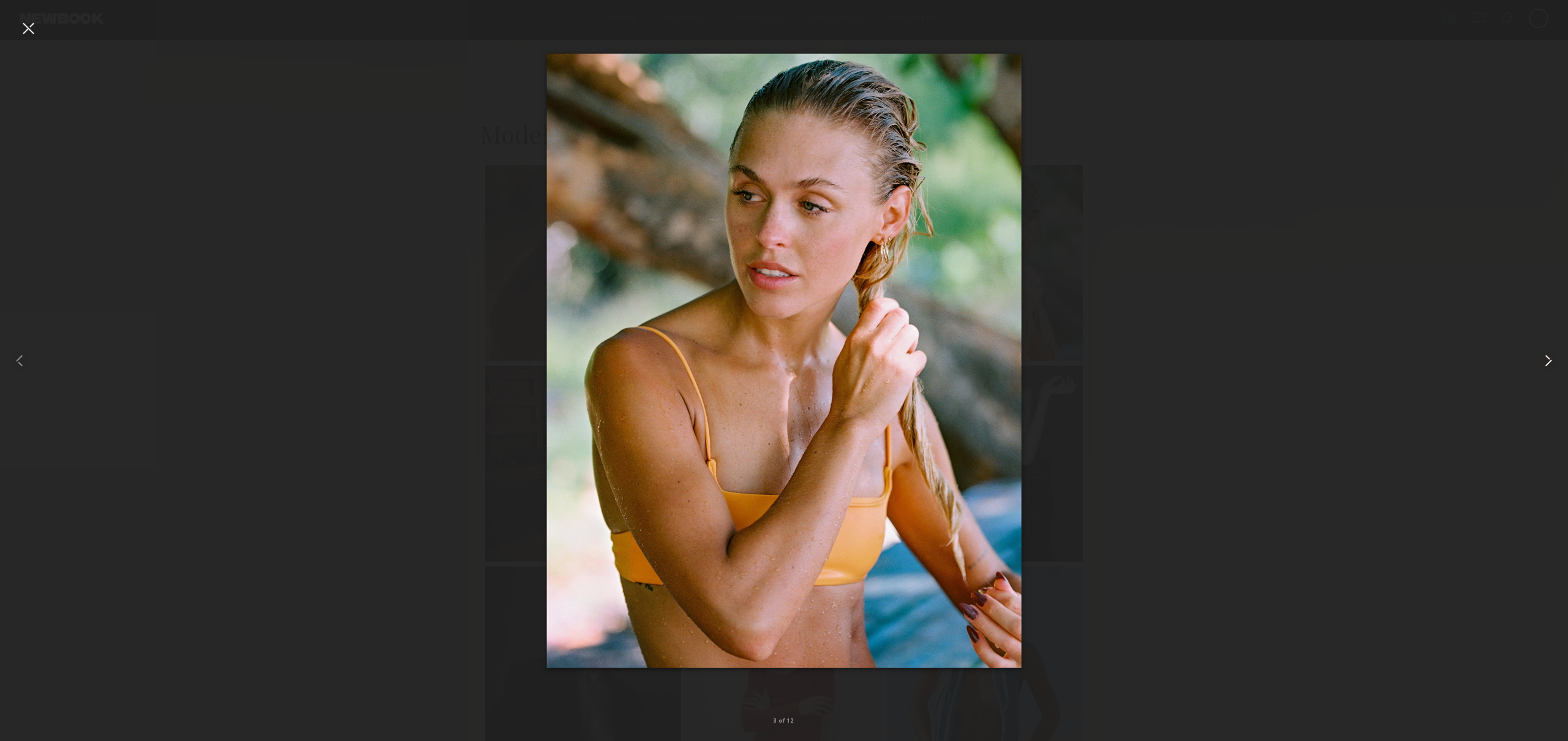
click at [1556, 361] on common-icon at bounding box center [1548, 361] width 20 height 20
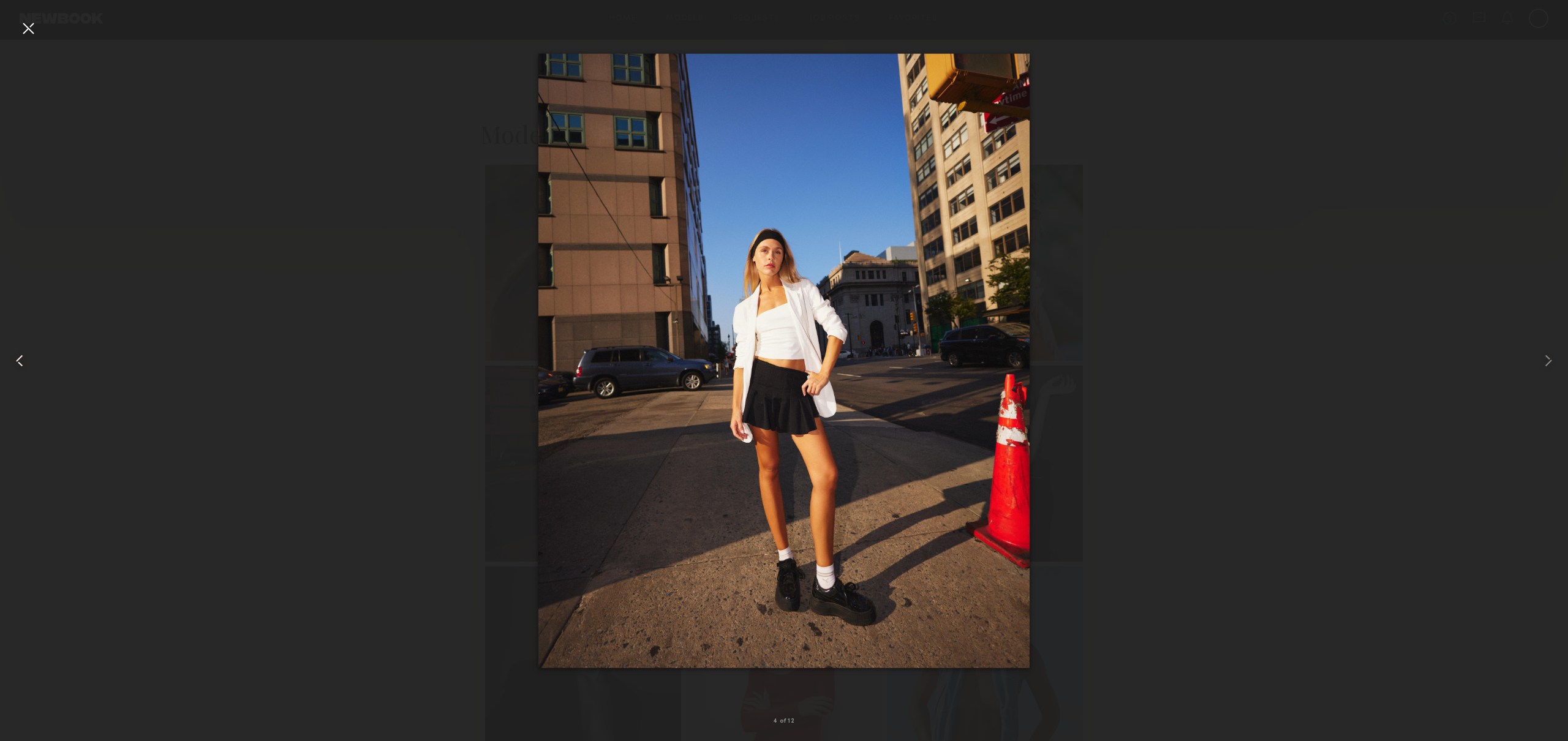
click at [40, 22] on div at bounding box center [31, 361] width 63 height 682
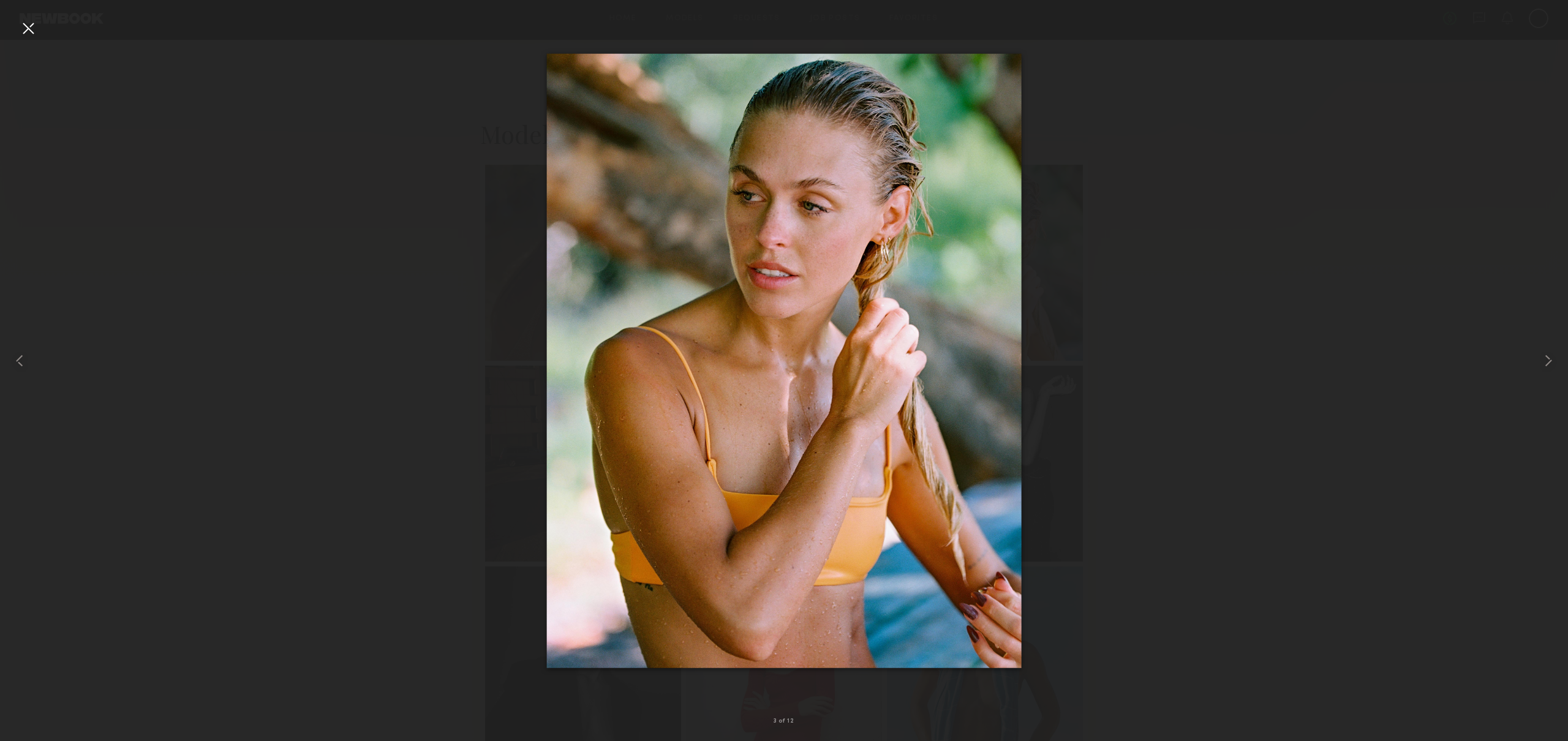
click at [21, 25] on div at bounding box center [28, 28] width 20 height 20
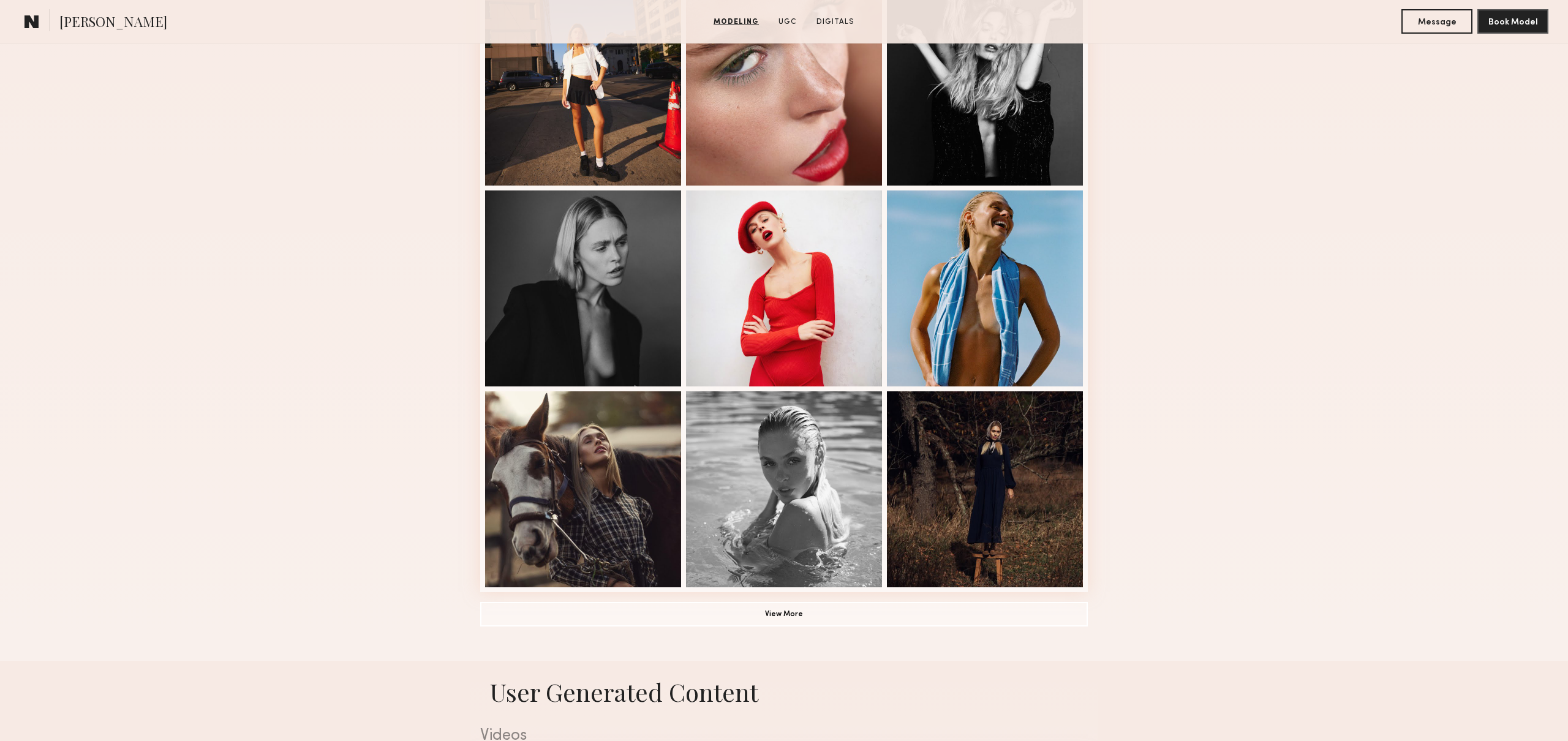
scroll to position [0, 0]
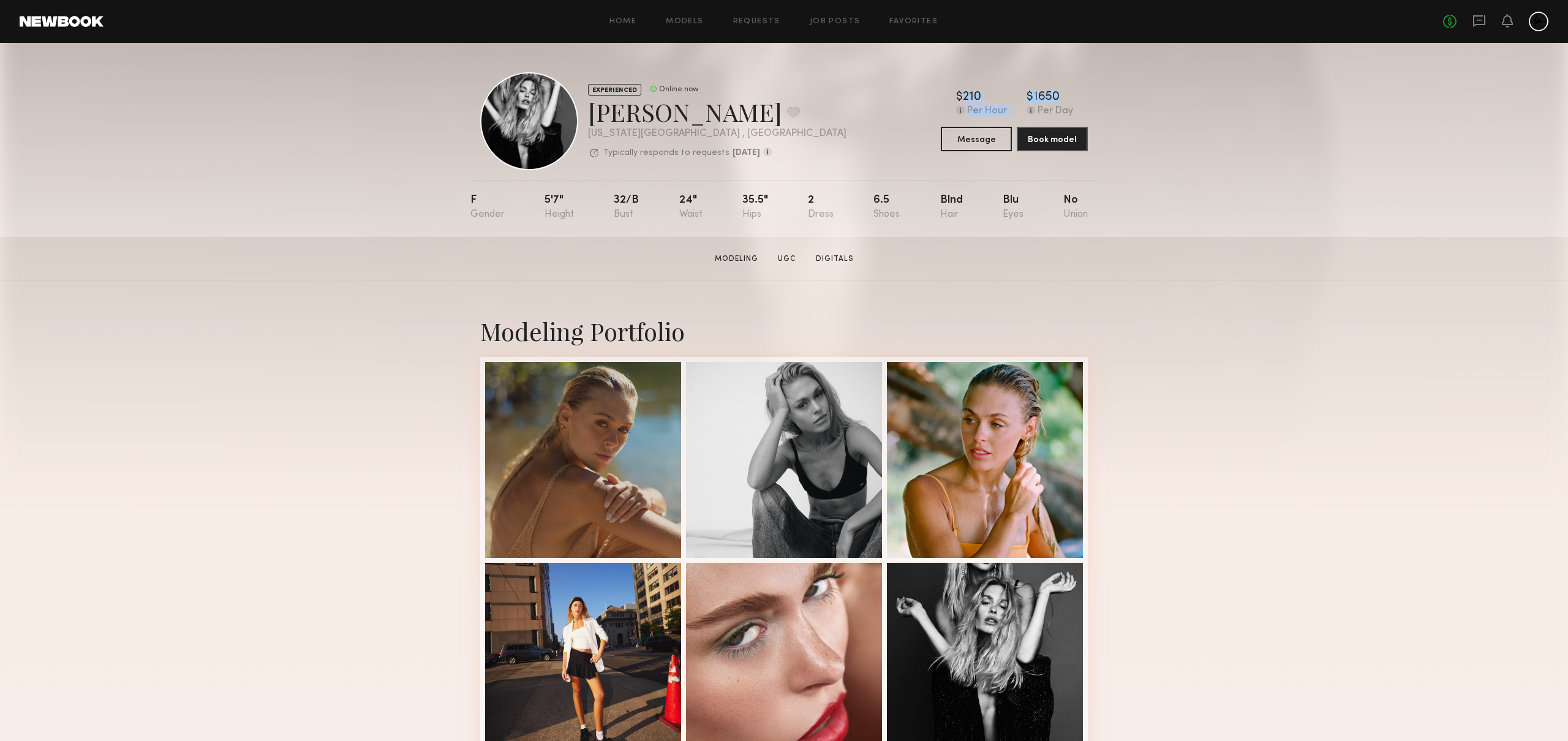
drag, startPoint x: 952, startPoint y: 102, endPoint x: 1120, endPoint y: 102, distance: 168.0
click at [1120, 102] on div "EXPERIENCED Online now Carla R. Favorite New York City , NY Typically responds …" at bounding box center [784, 140] width 1568 height 194
click at [1076, 100] on div "$ Typical rate set by model. Can vary by project & usage. 210 Per Hour $ Typica…" at bounding box center [1014, 104] width 147 height 26
drag, startPoint x: 1061, startPoint y: 106, endPoint x: 1027, endPoint y: 97, distance: 35.2
click at [1027, 97] on div "$ Typical rate set by model. Can vary by project & usage. 1650 Per Day" at bounding box center [1049, 104] width 46 height 26
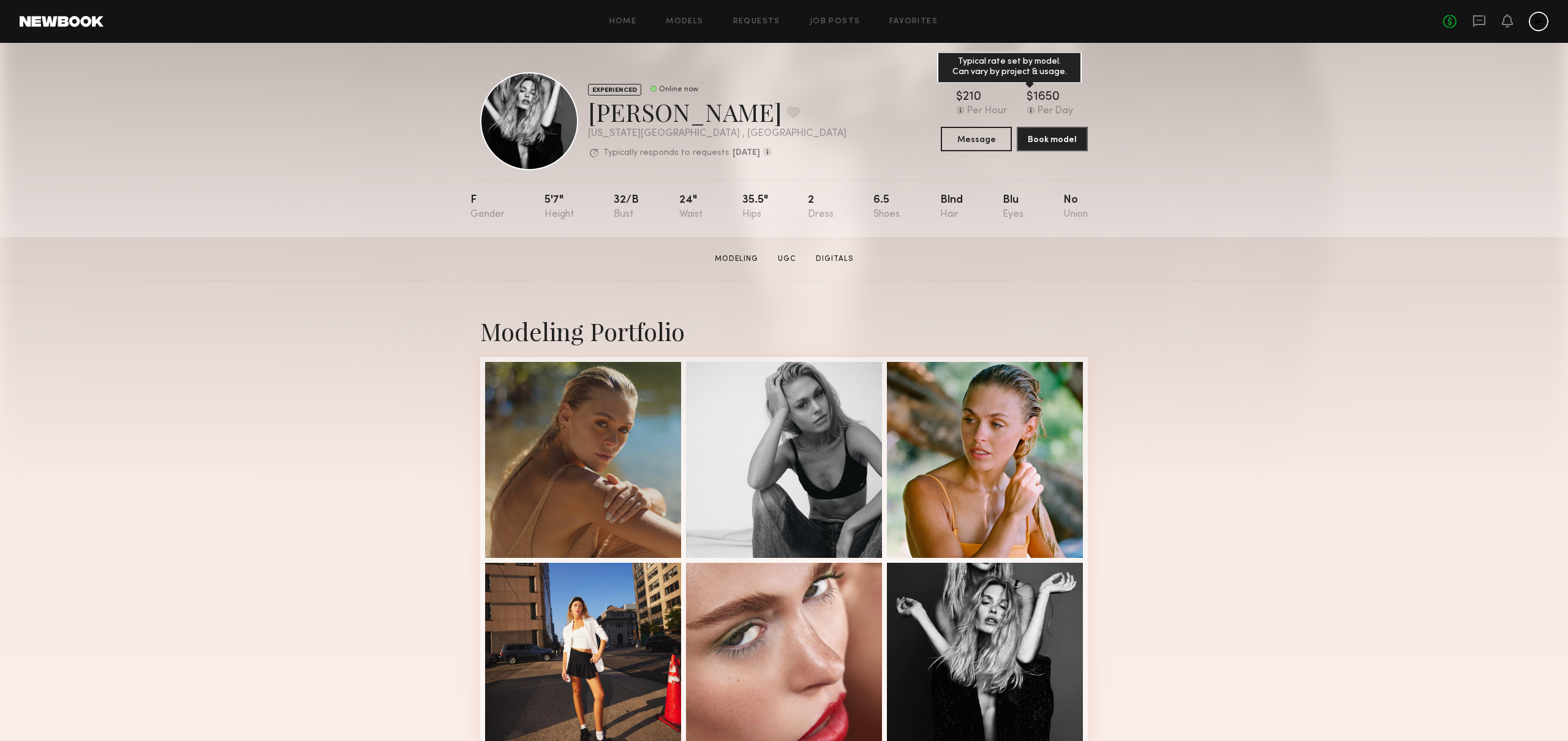
click at [1065, 108] on div "Per Day" at bounding box center [1055, 111] width 35 height 11
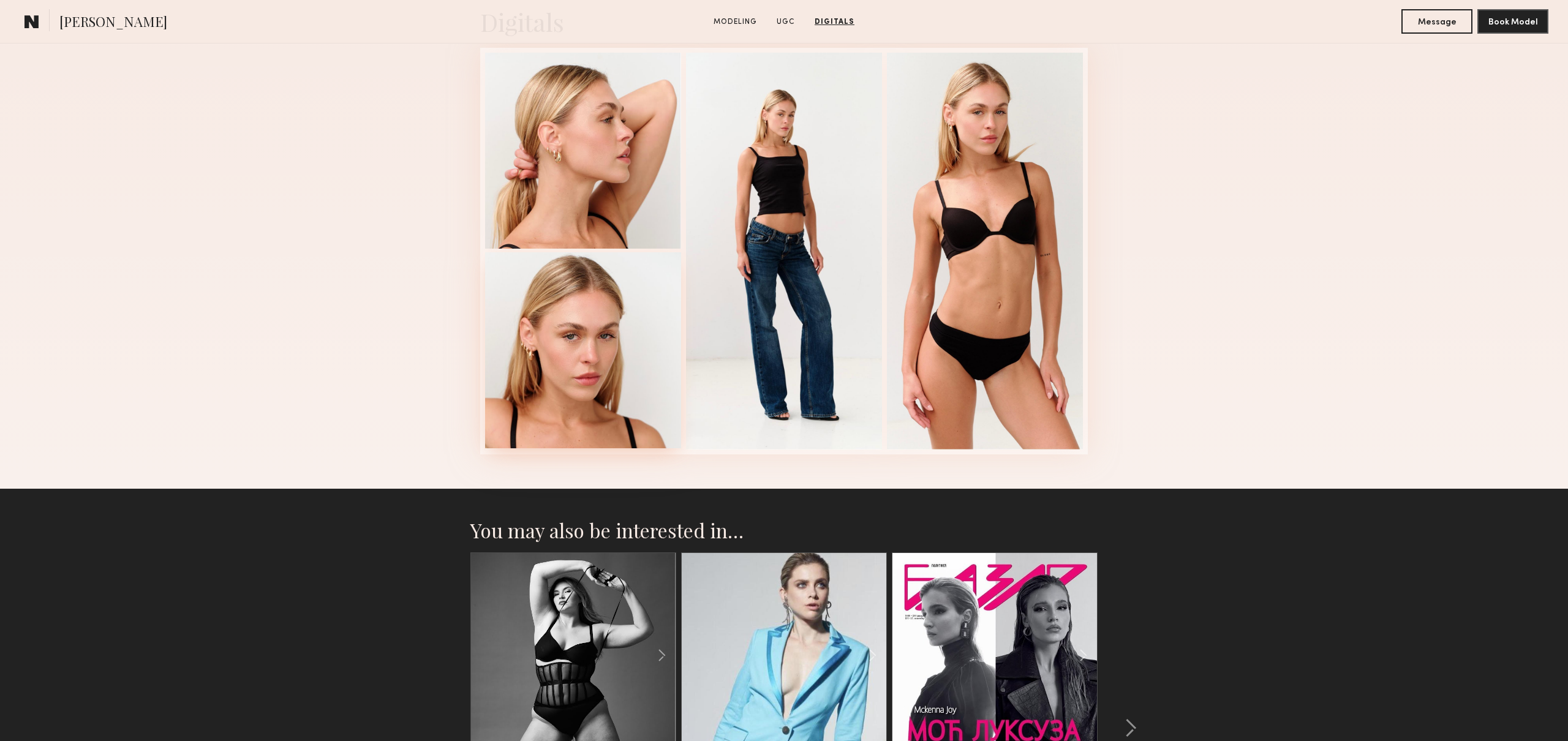
scroll to position [1561, 0]
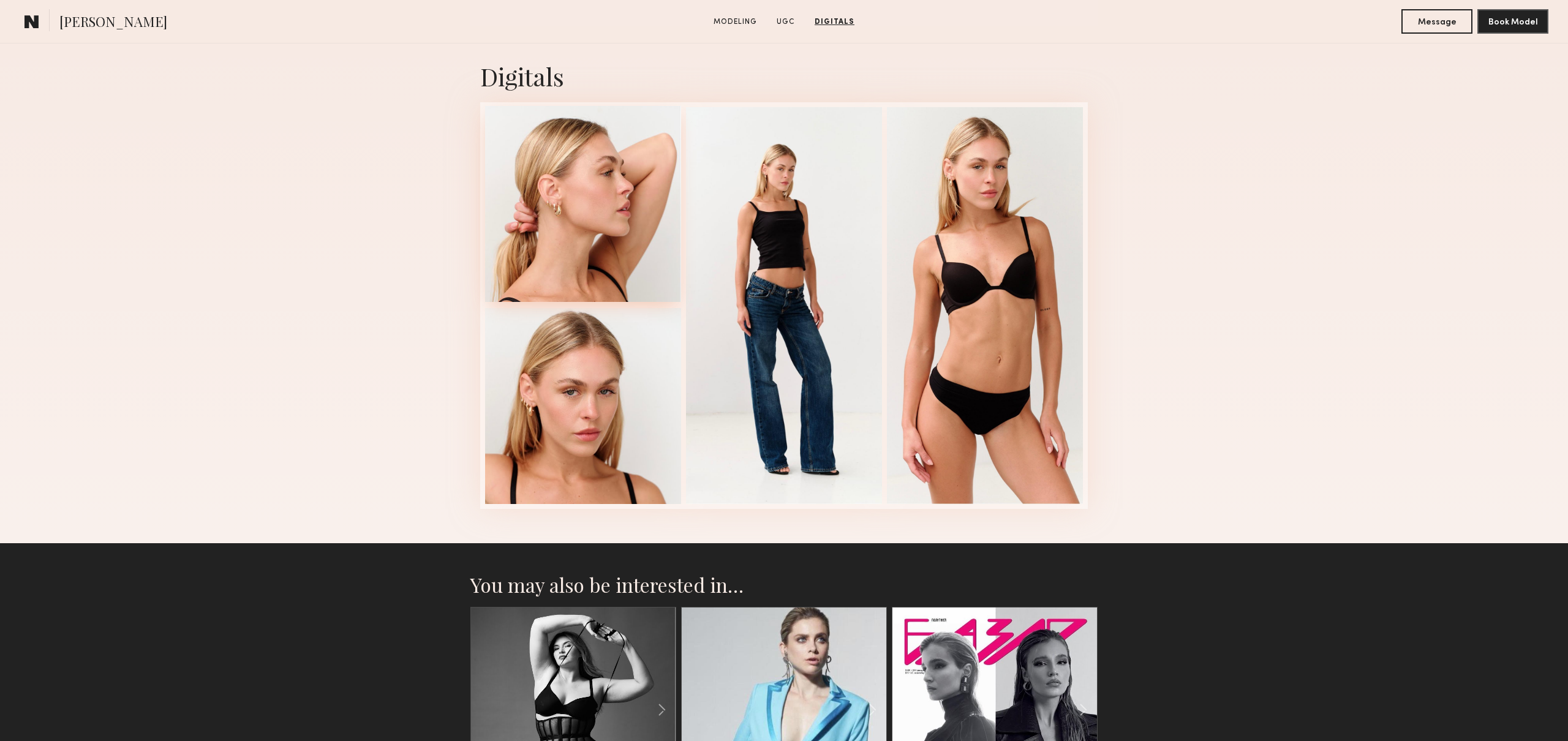
click at [617, 234] on div at bounding box center [583, 204] width 196 height 196
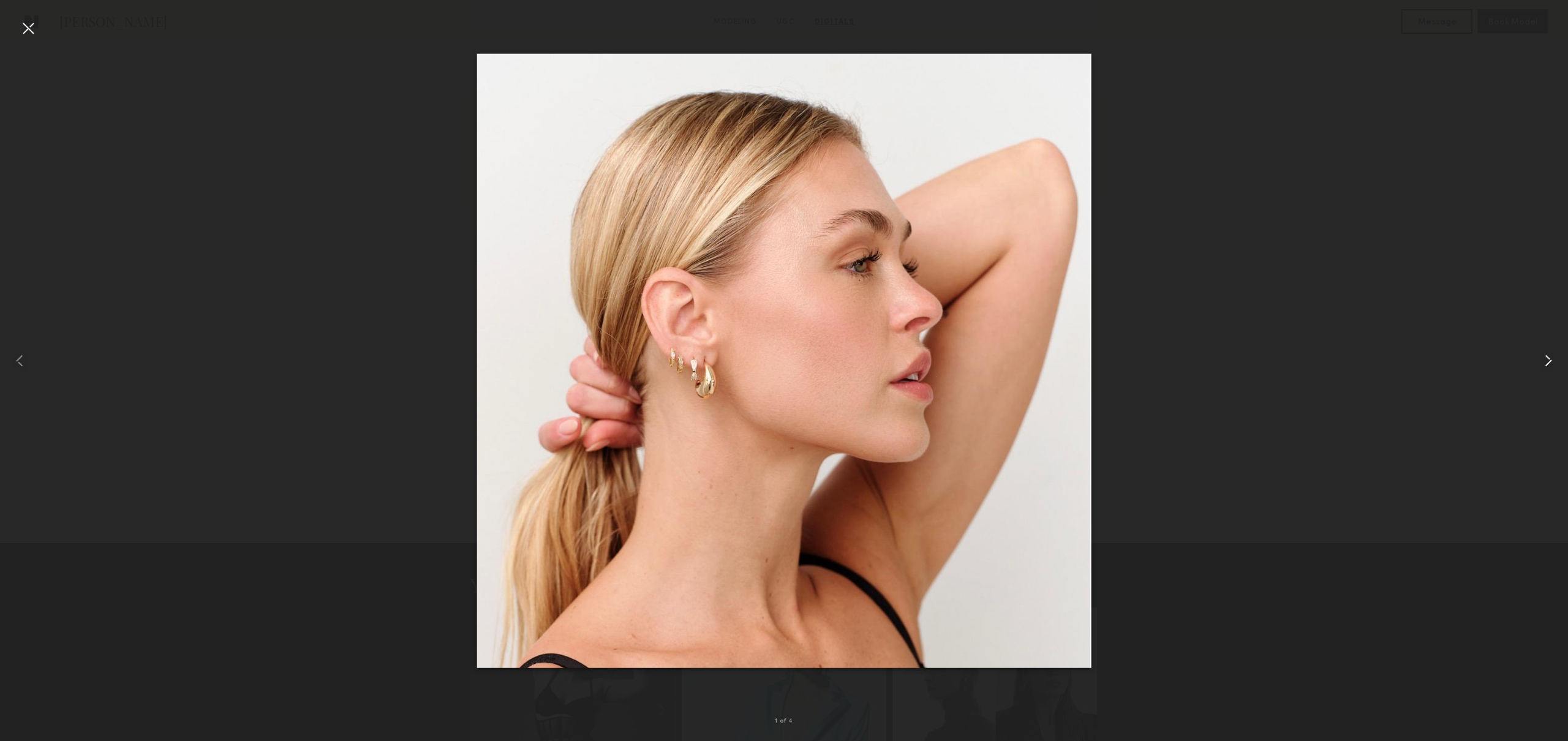
click at [1554, 365] on common-icon at bounding box center [1548, 361] width 20 height 20
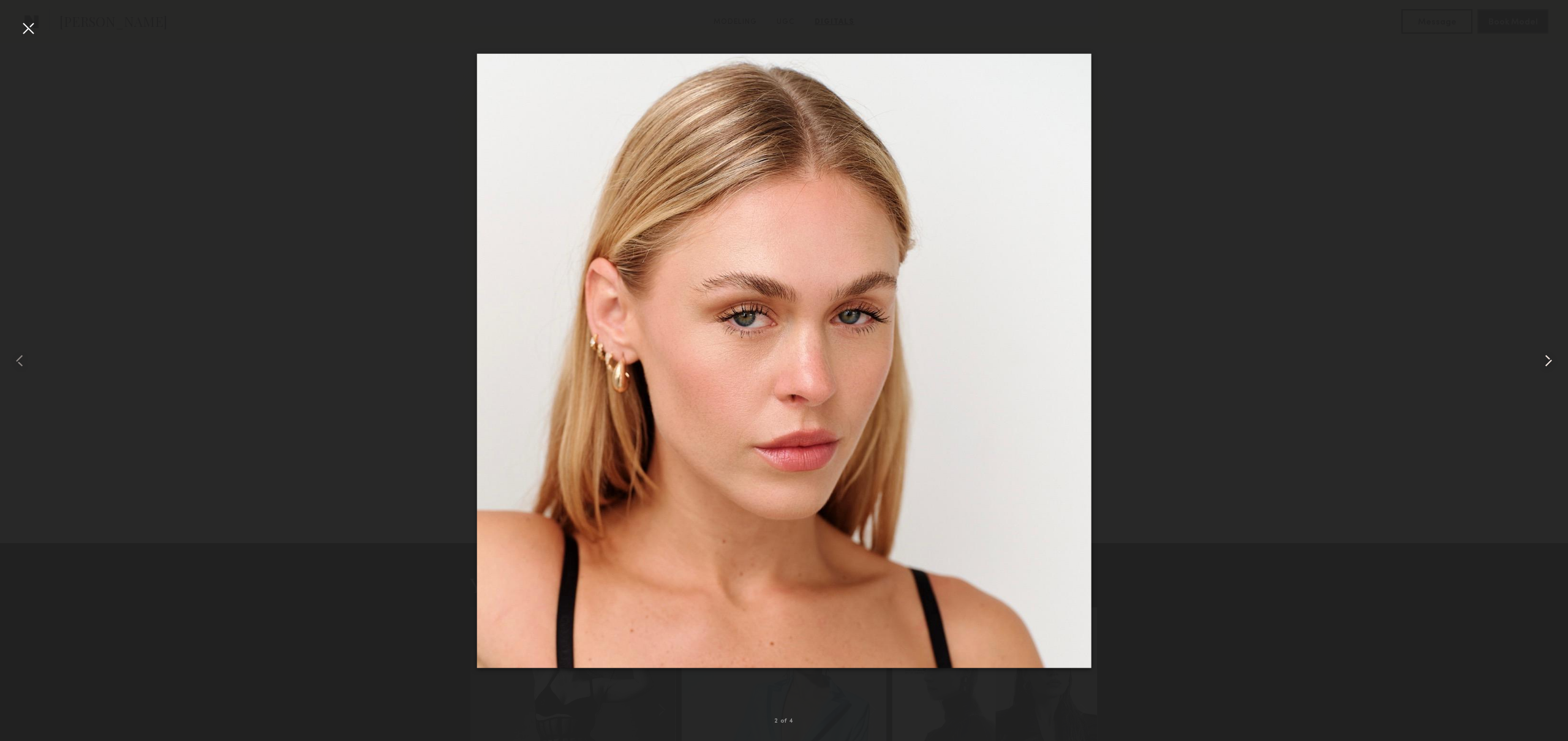
click at [1554, 365] on common-icon at bounding box center [1548, 361] width 20 height 20
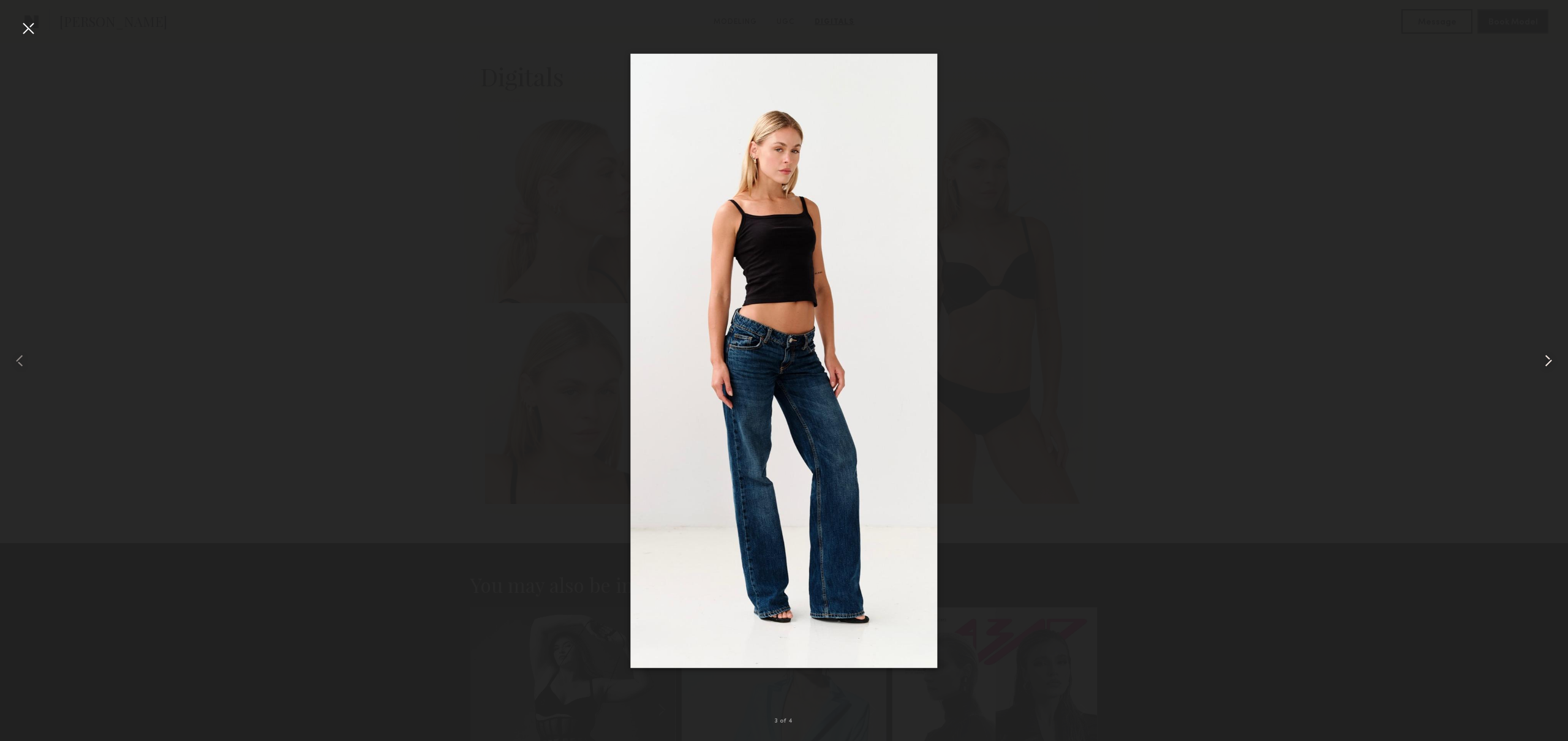
click at [1554, 365] on common-icon at bounding box center [1548, 361] width 20 height 20
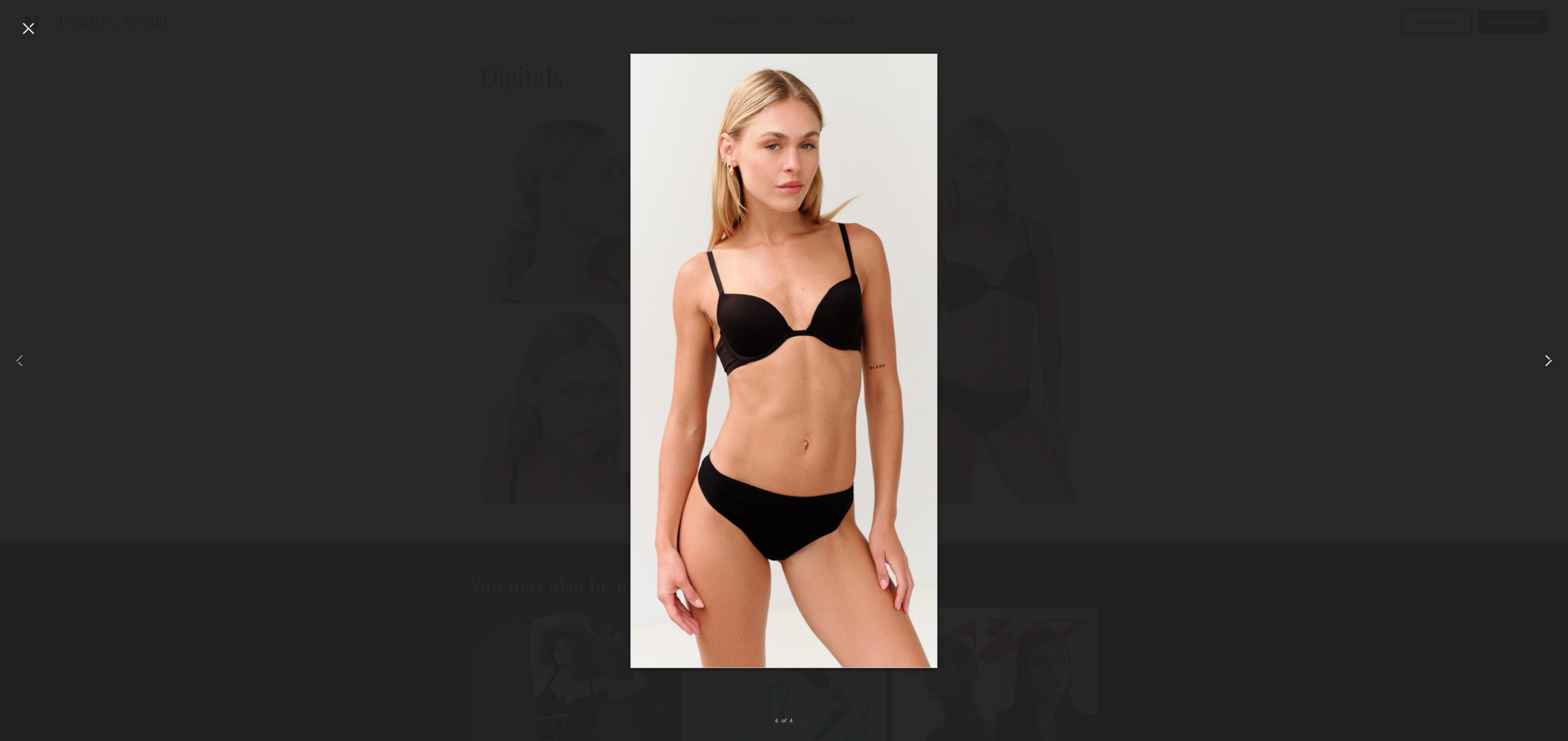
click at [1554, 365] on common-icon at bounding box center [1548, 361] width 20 height 20
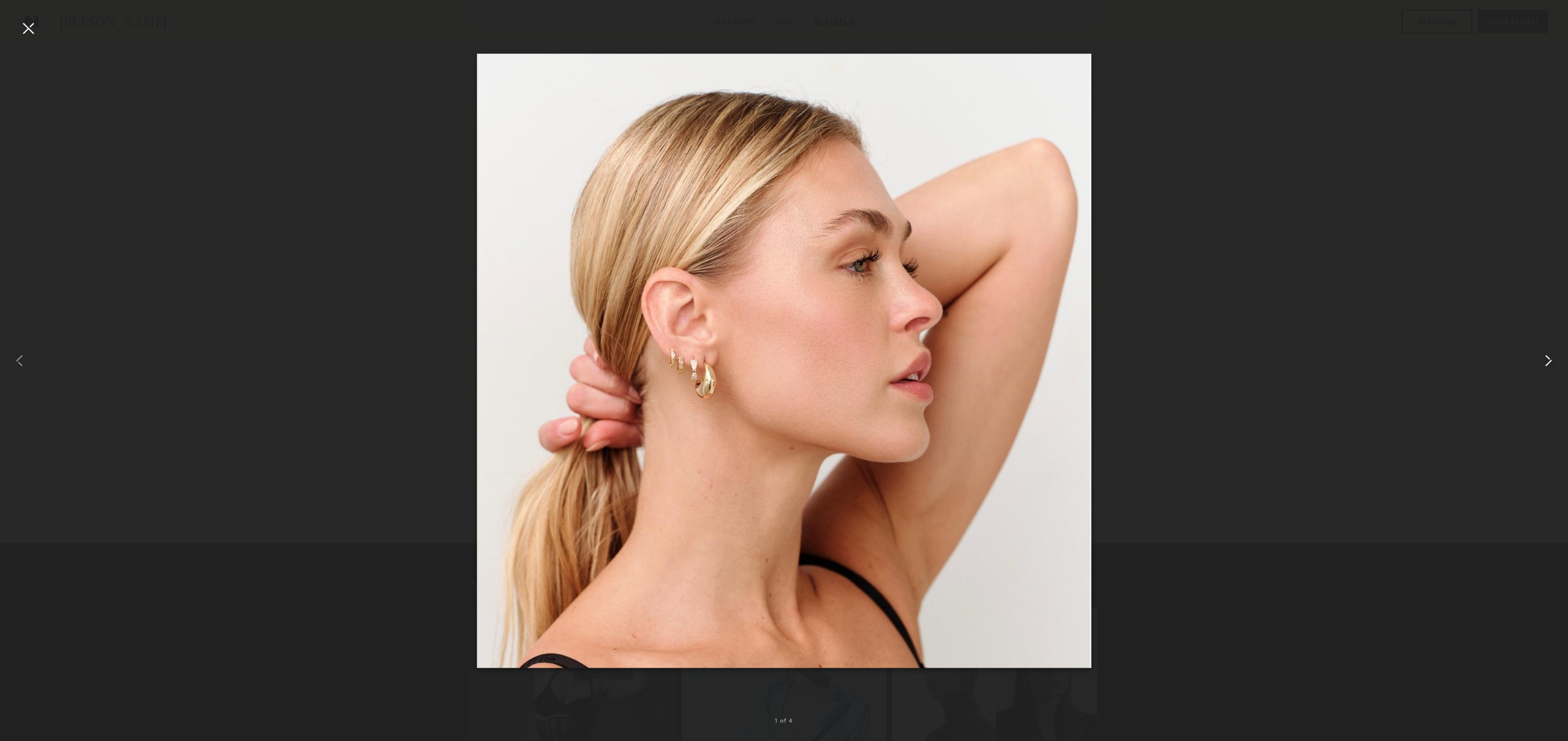
click at [1554, 365] on common-icon at bounding box center [1548, 361] width 20 height 20
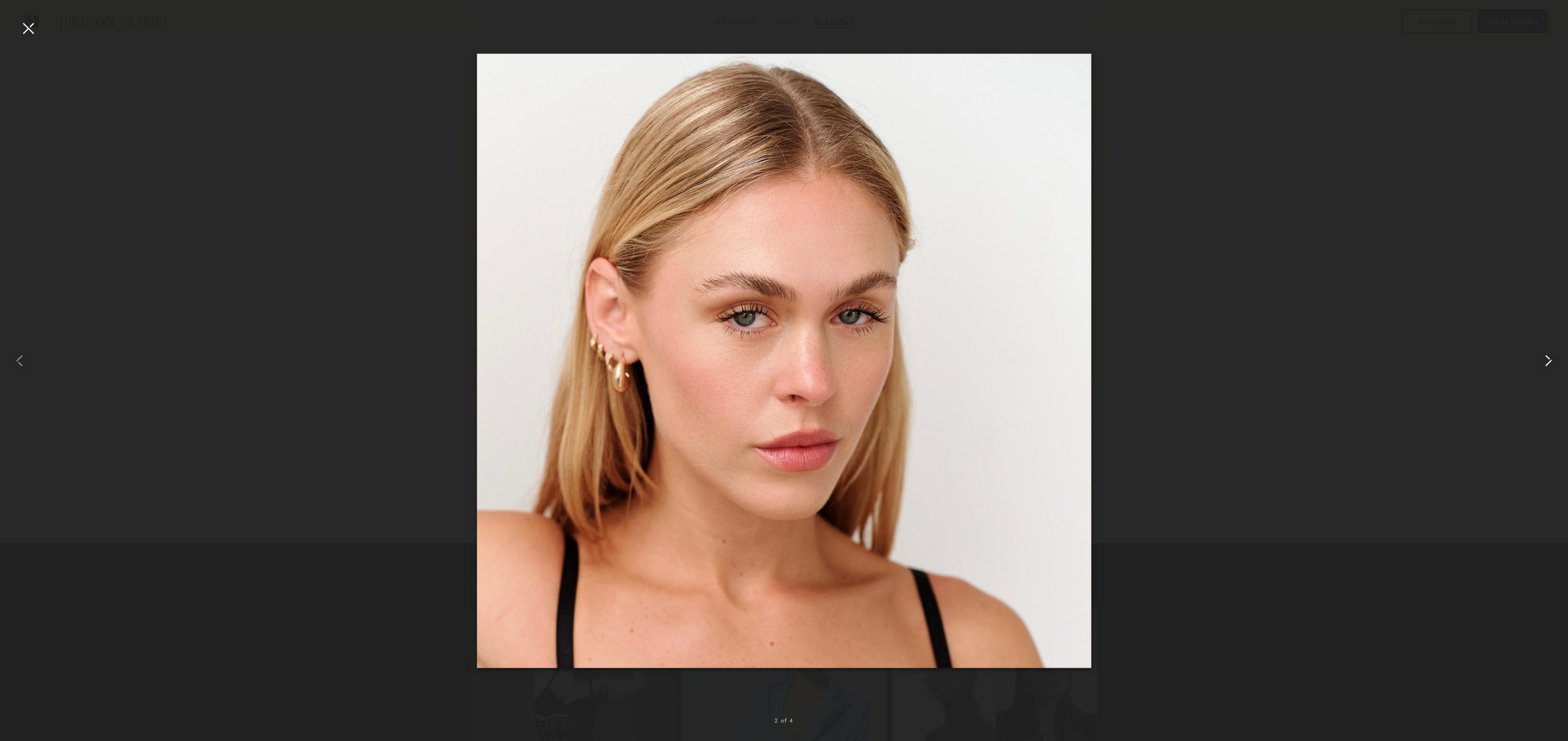
click at [1554, 365] on common-icon at bounding box center [1548, 361] width 20 height 20
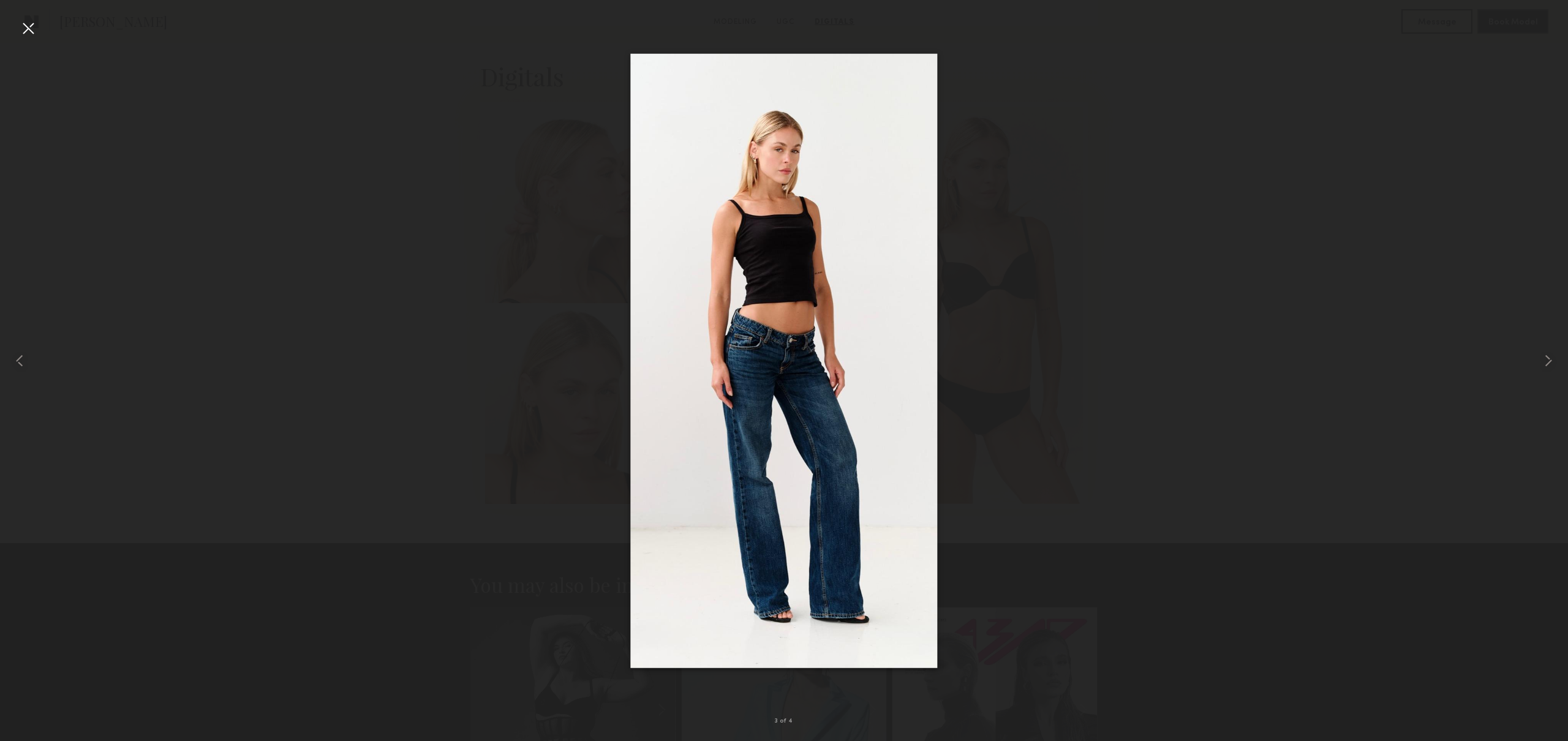
click at [1175, 215] on div at bounding box center [784, 361] width 1568 height 682
click at [27, 35] on div at bounding box center [28, 28] width 20 height 20
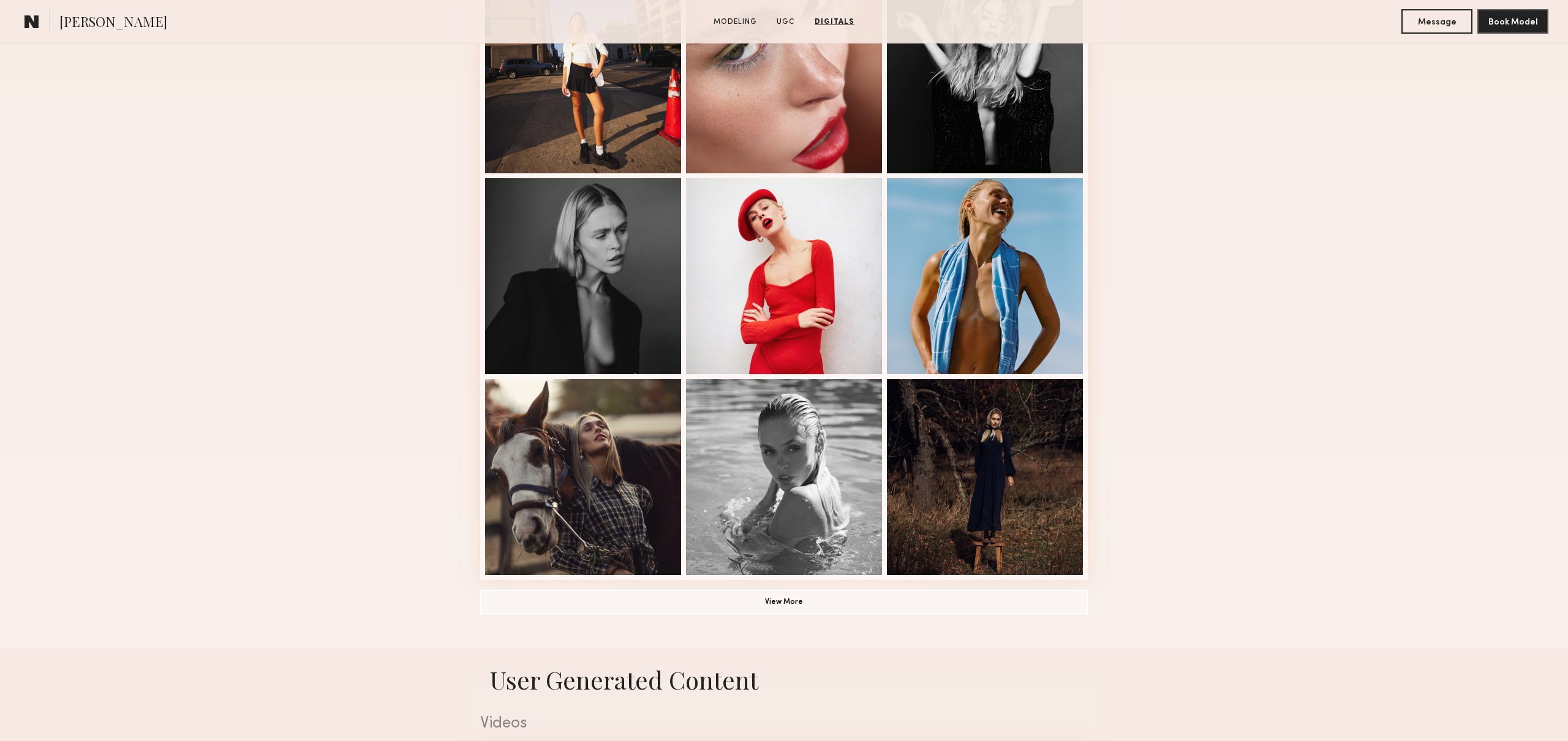
scroll to position [569, 0]
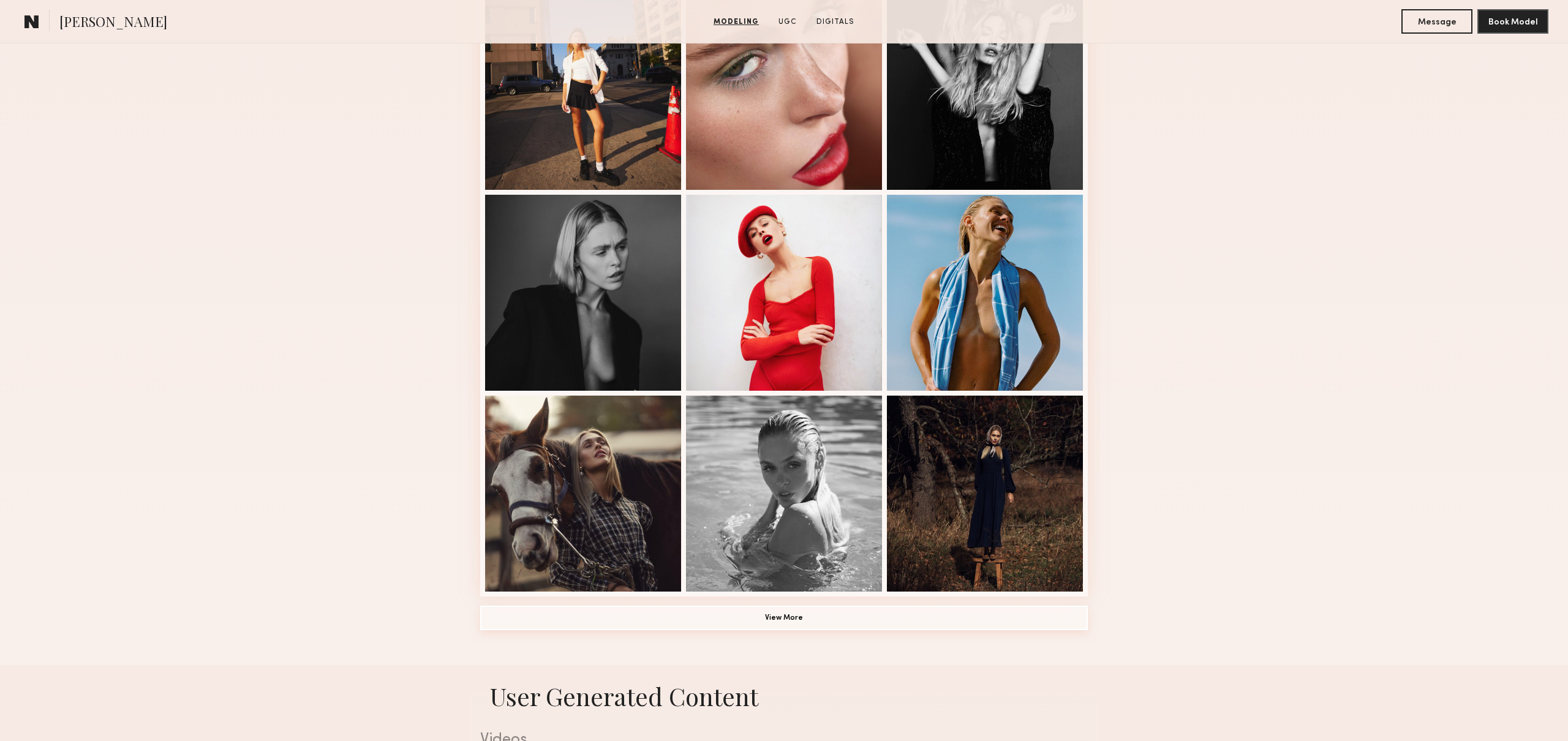
click at [771, 620] on button "View More" at bounding box center [784, 618] width 608 height 25
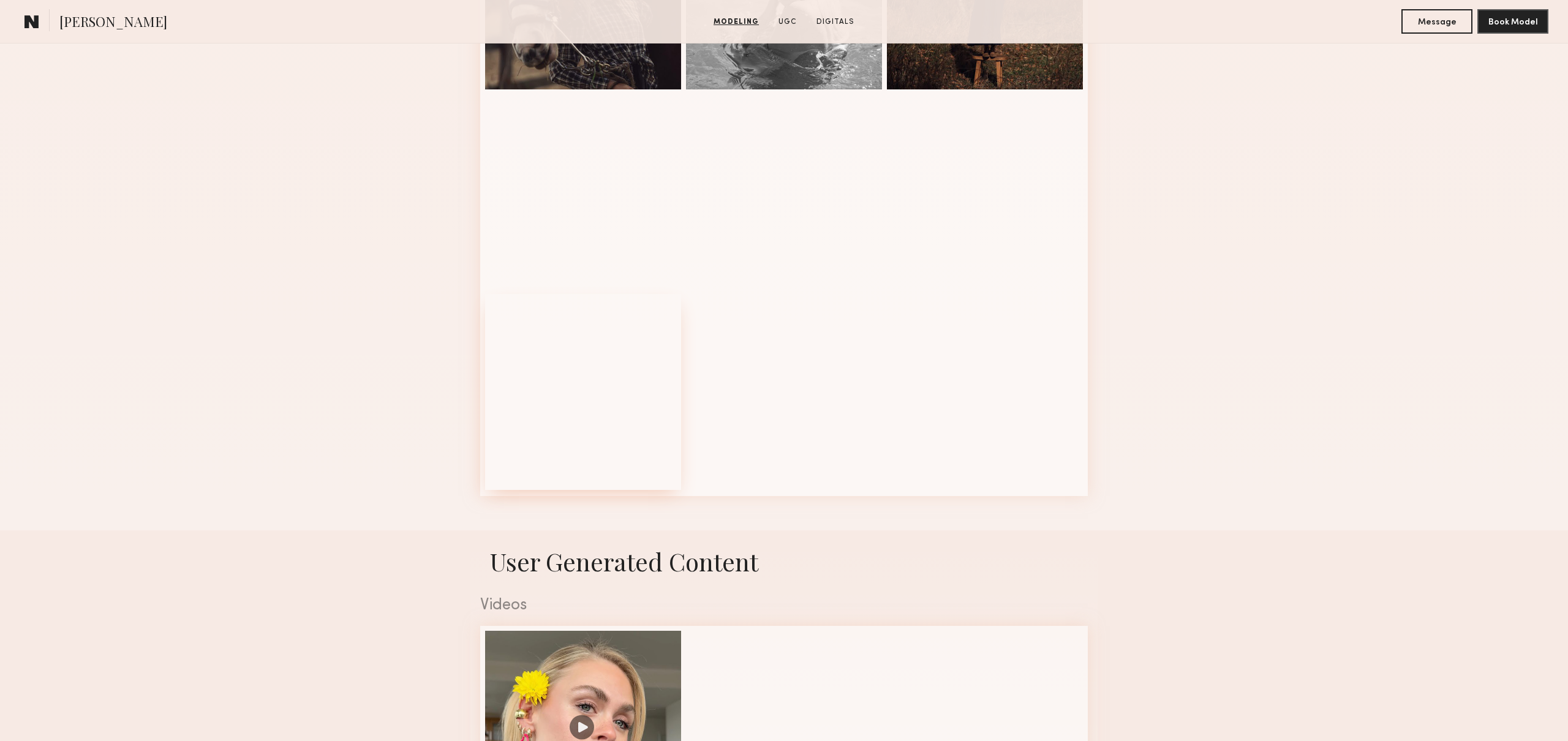
scroll to position [1073, 0]
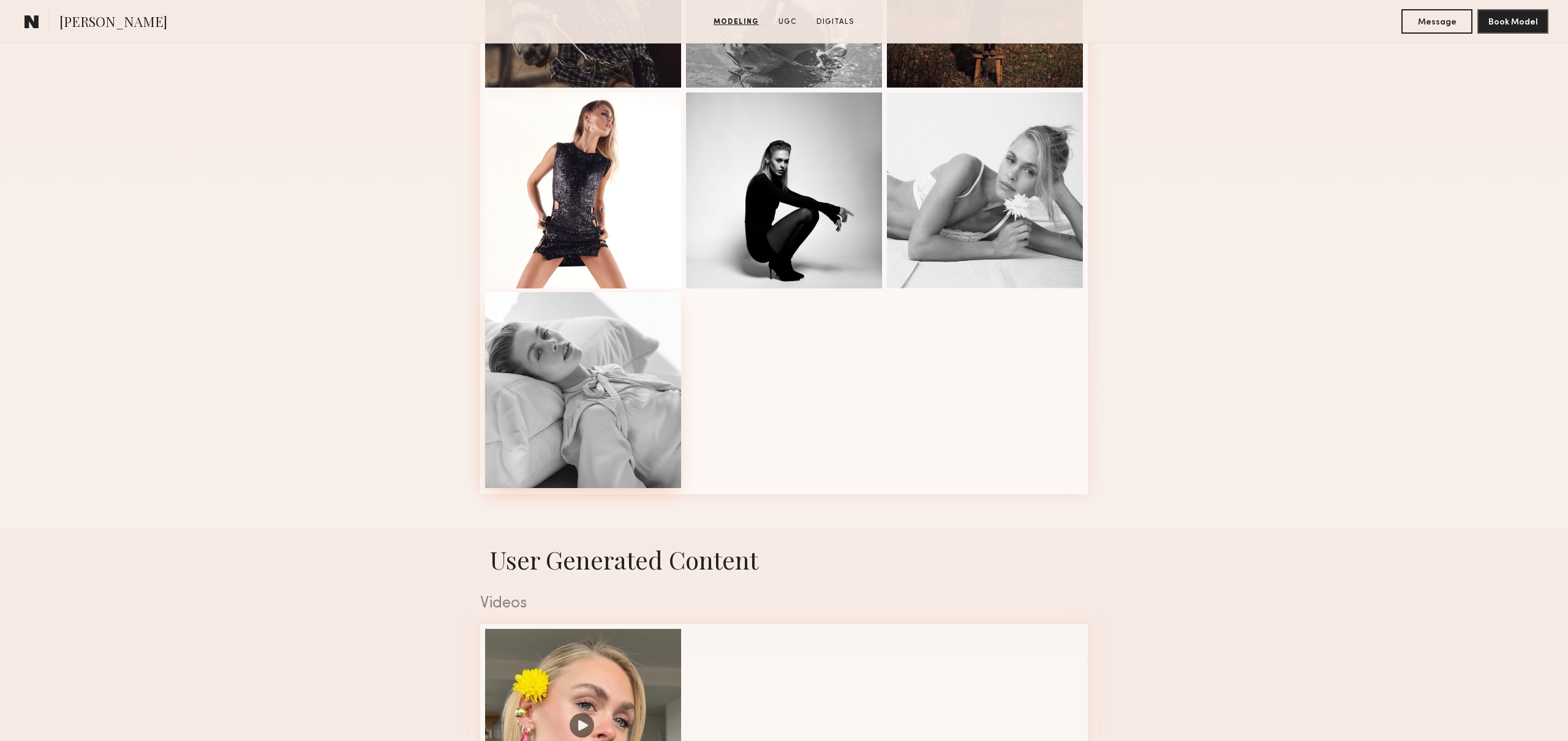
click at [591, 393] on div at bounding box center [583, 391] width 196 height 196
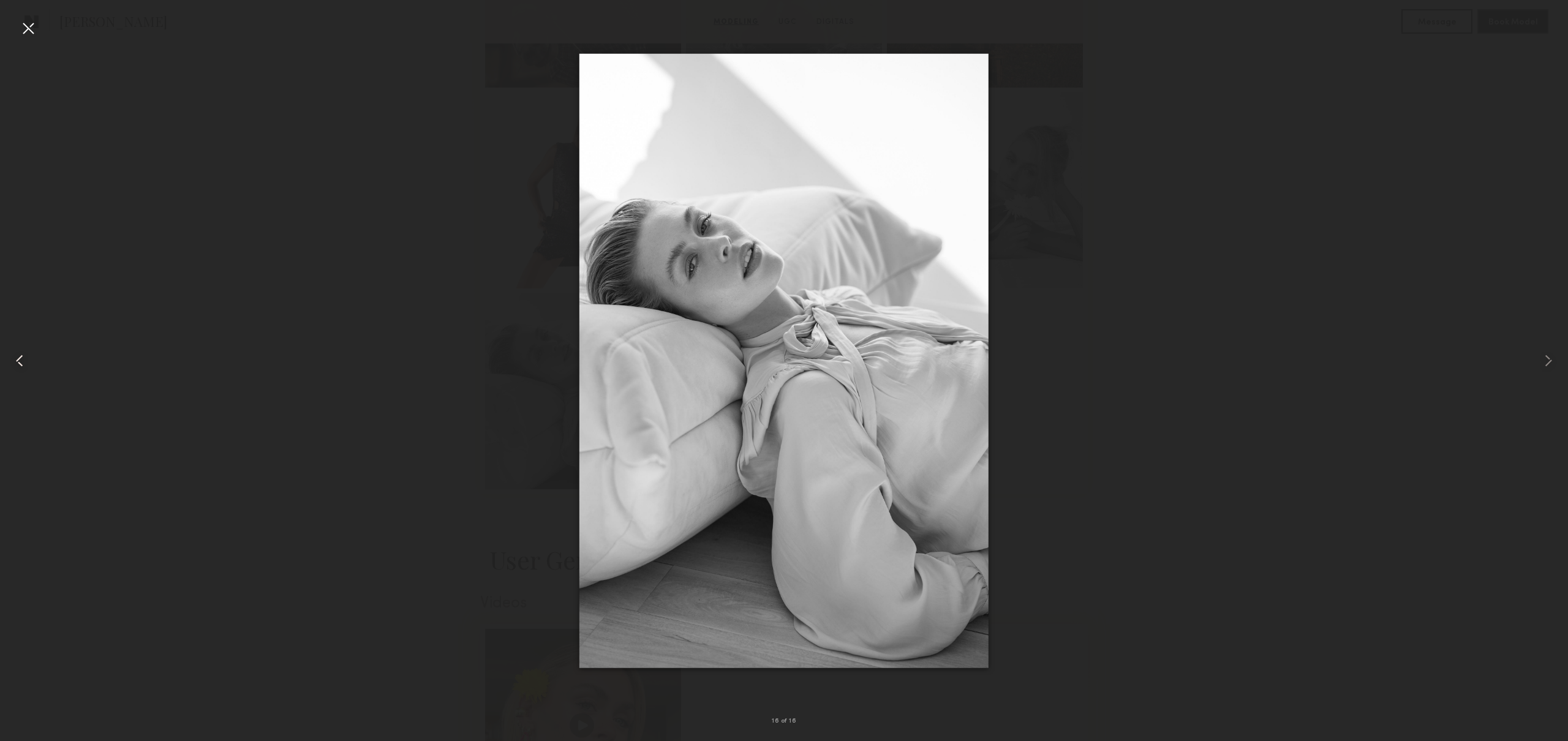
scroll to position [1075, 0]
click at [21, 354] on common-icon at bounding box center [19, 361] width 20 height 20
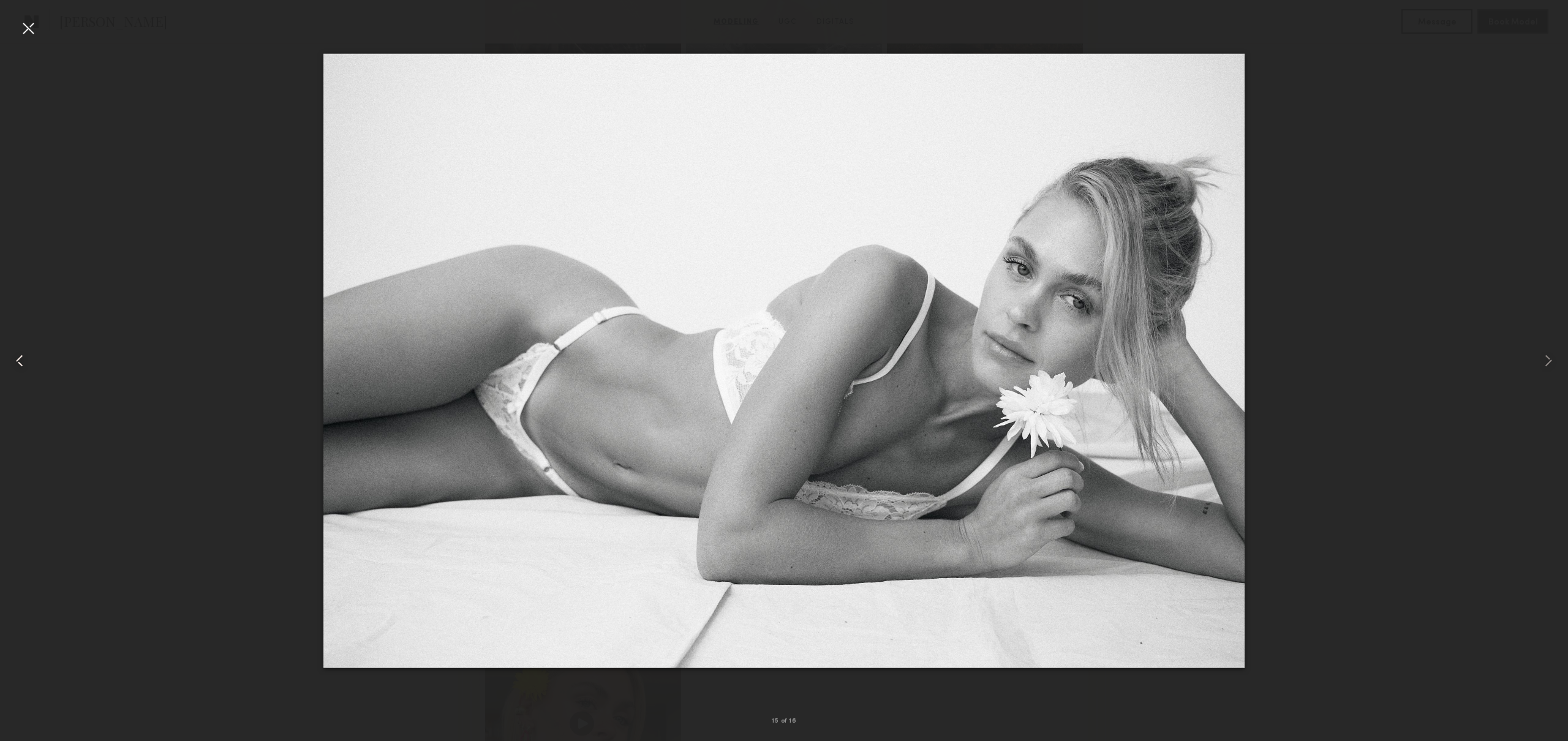
click at [21, 354] on common-icon at bounding box center [19, 361] width 20 height 20
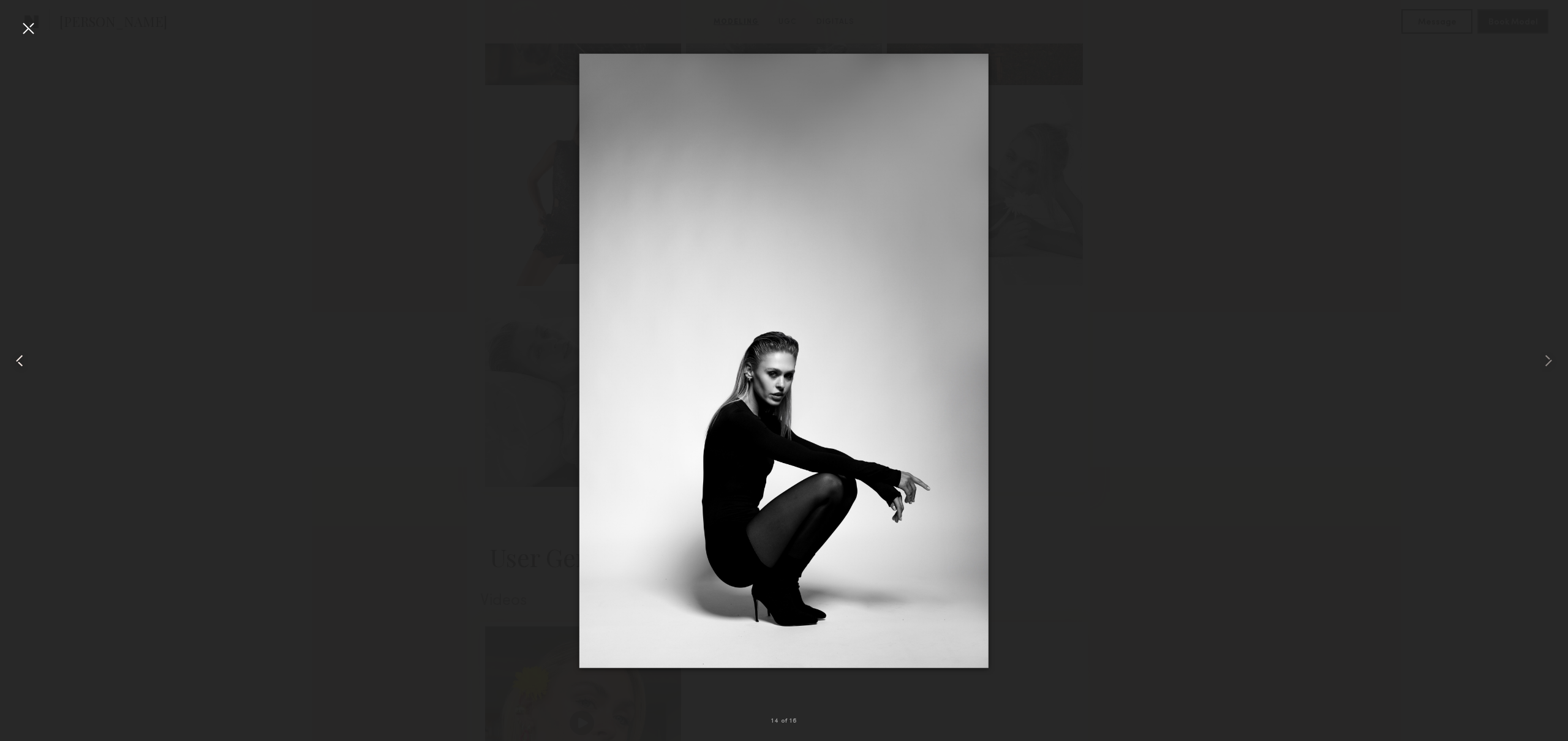
click at [21, 354] on common-icon at bounding box center [19, 361] width 20 height 20
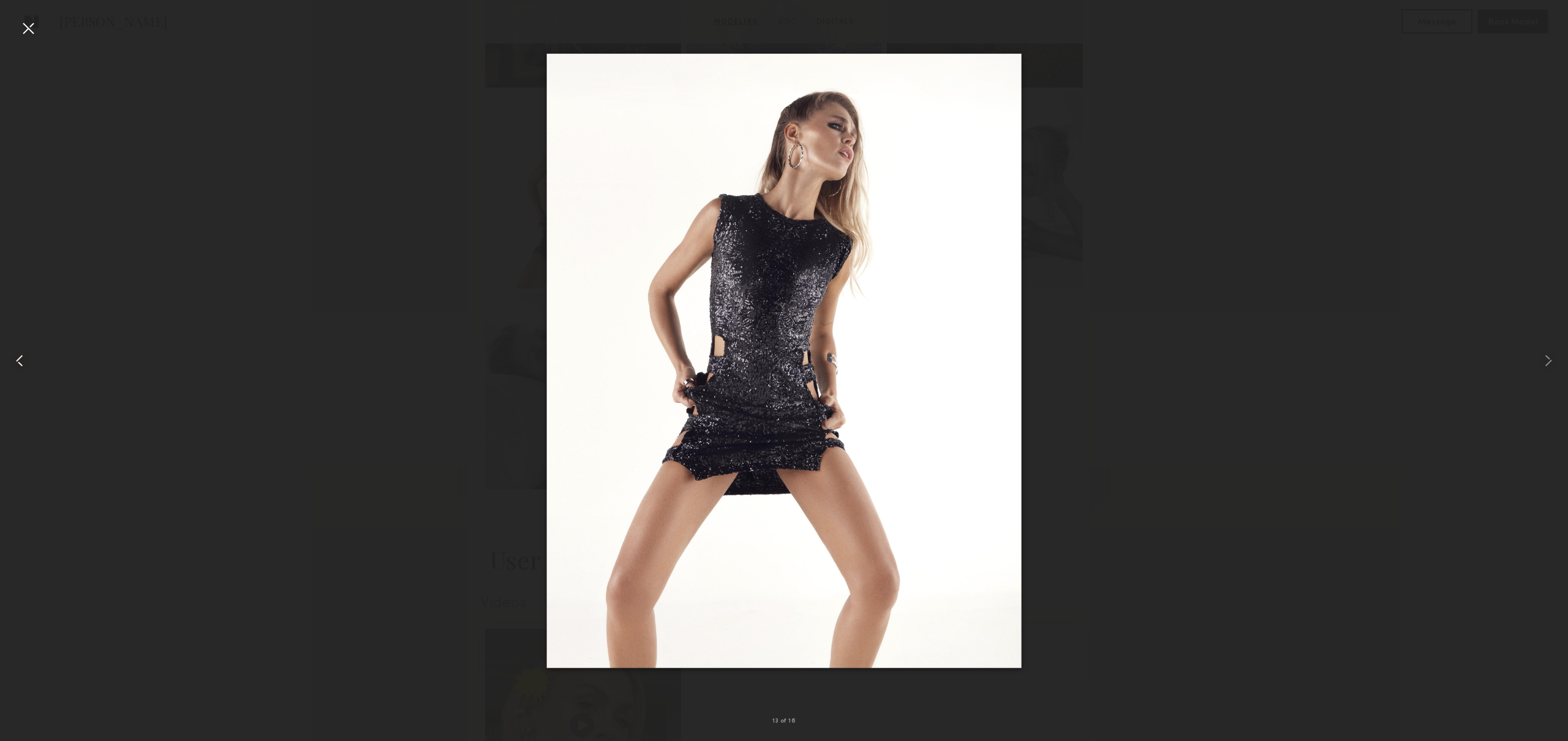
click at [21, 354] on common-icon at bounding box center [19, 361] width 20 height 20
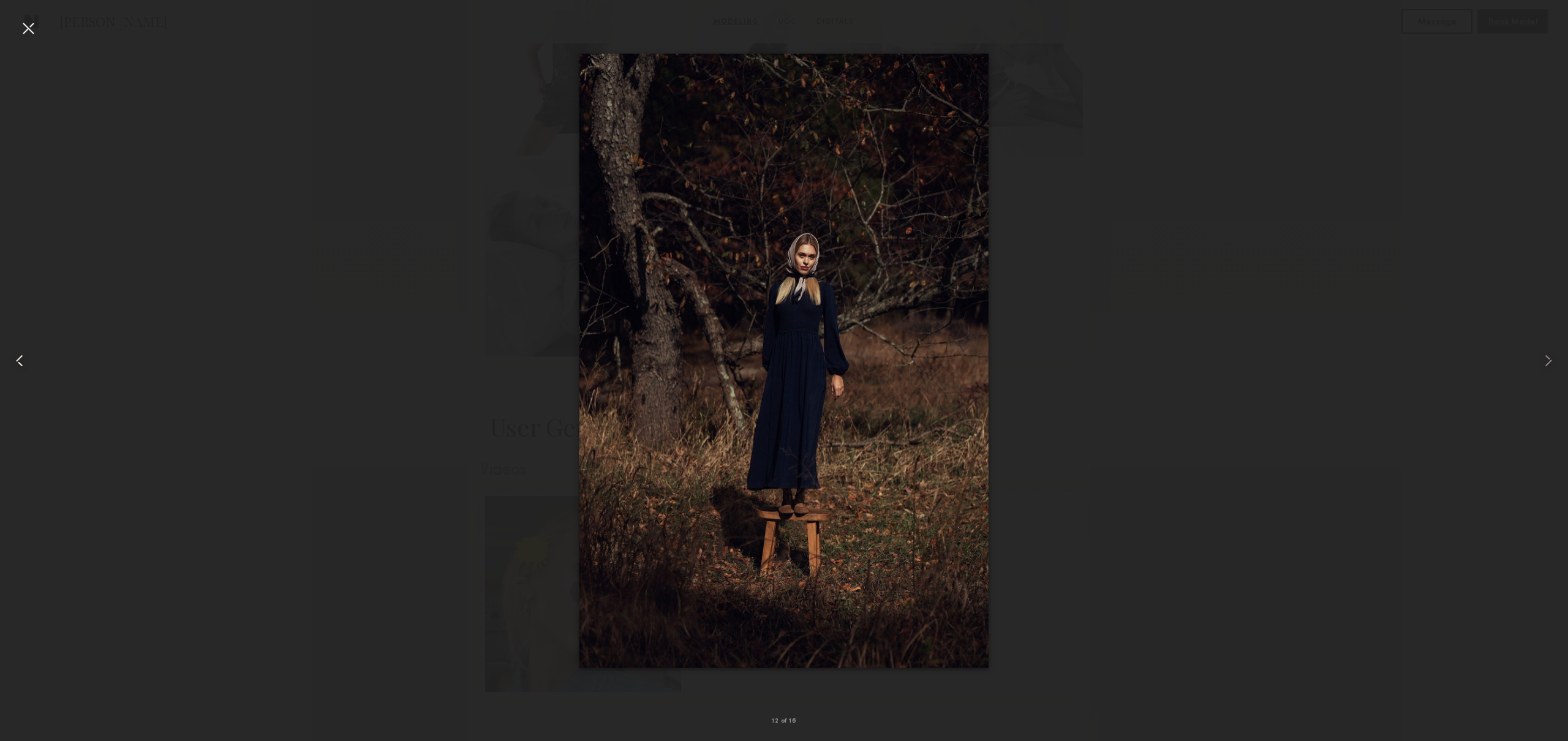
click at [21, 354] on common-icon at bounding box center [19, 361] width 20 height 20
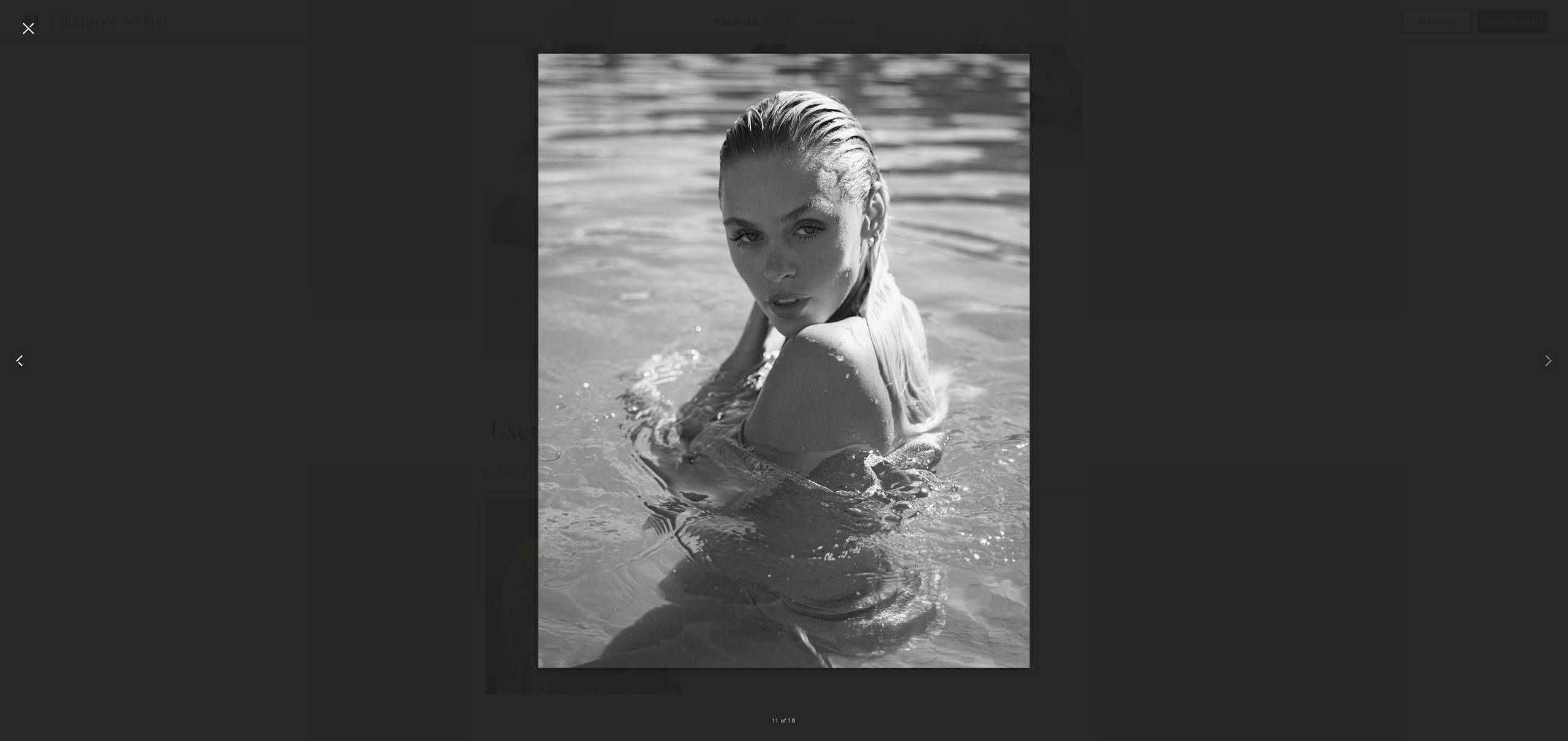
click at [21, 354] on common-icon at bounding box center [19, 361] width 20 height 20
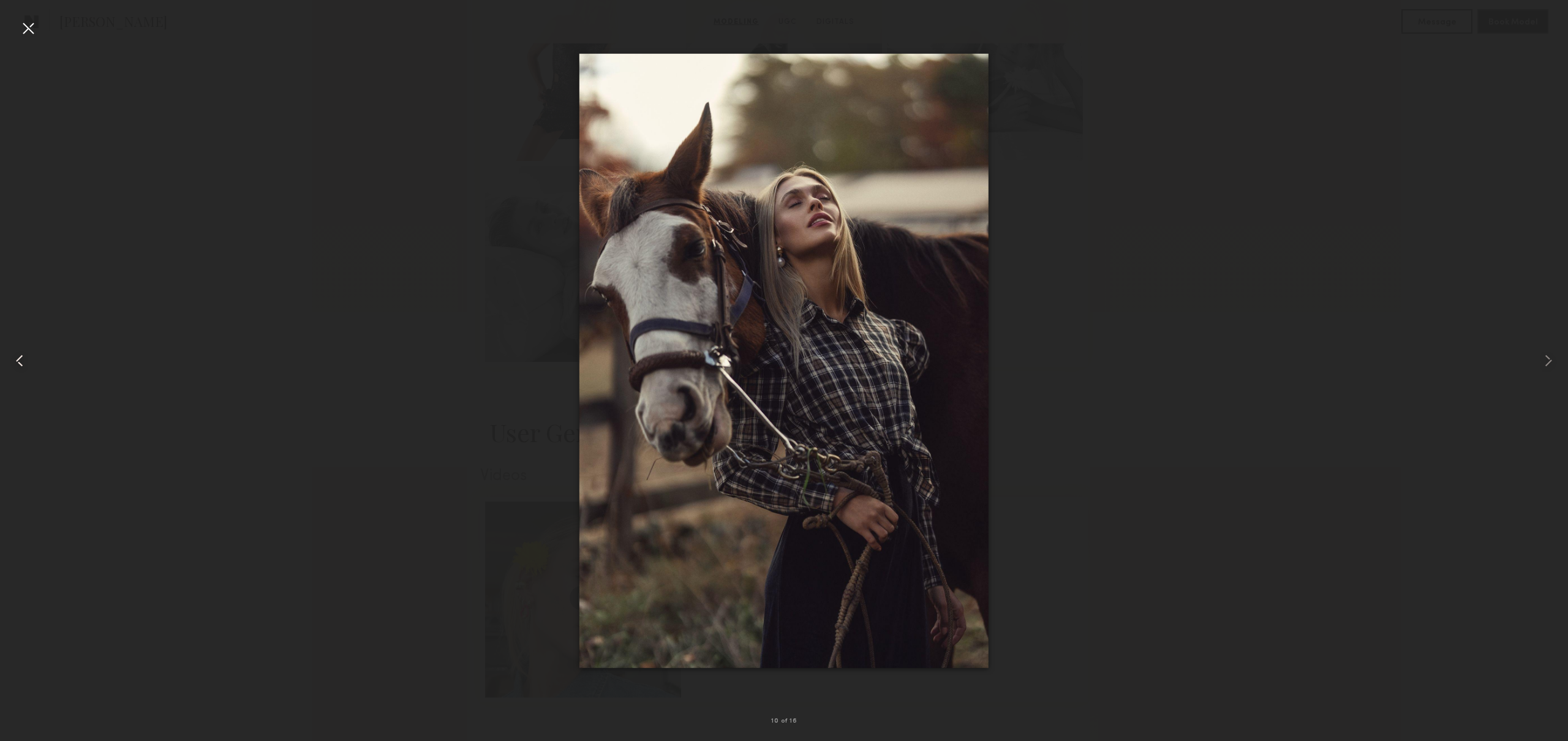
click at [21, 354] on common-icon at bounding box center [19, 361] width 20 height 20
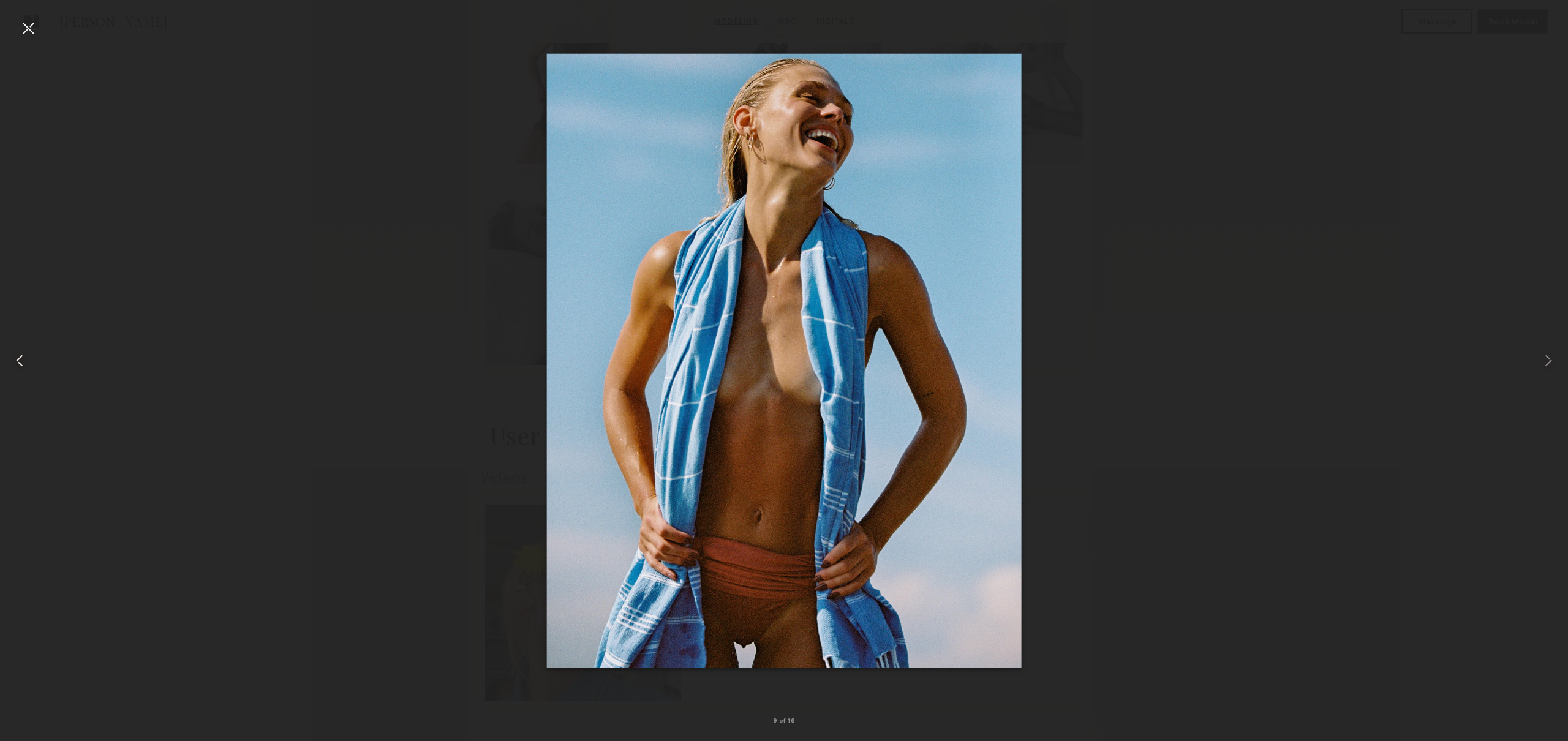
click at [20, 354] on common-icon at bounding box center [19, 361] width 20 height 20
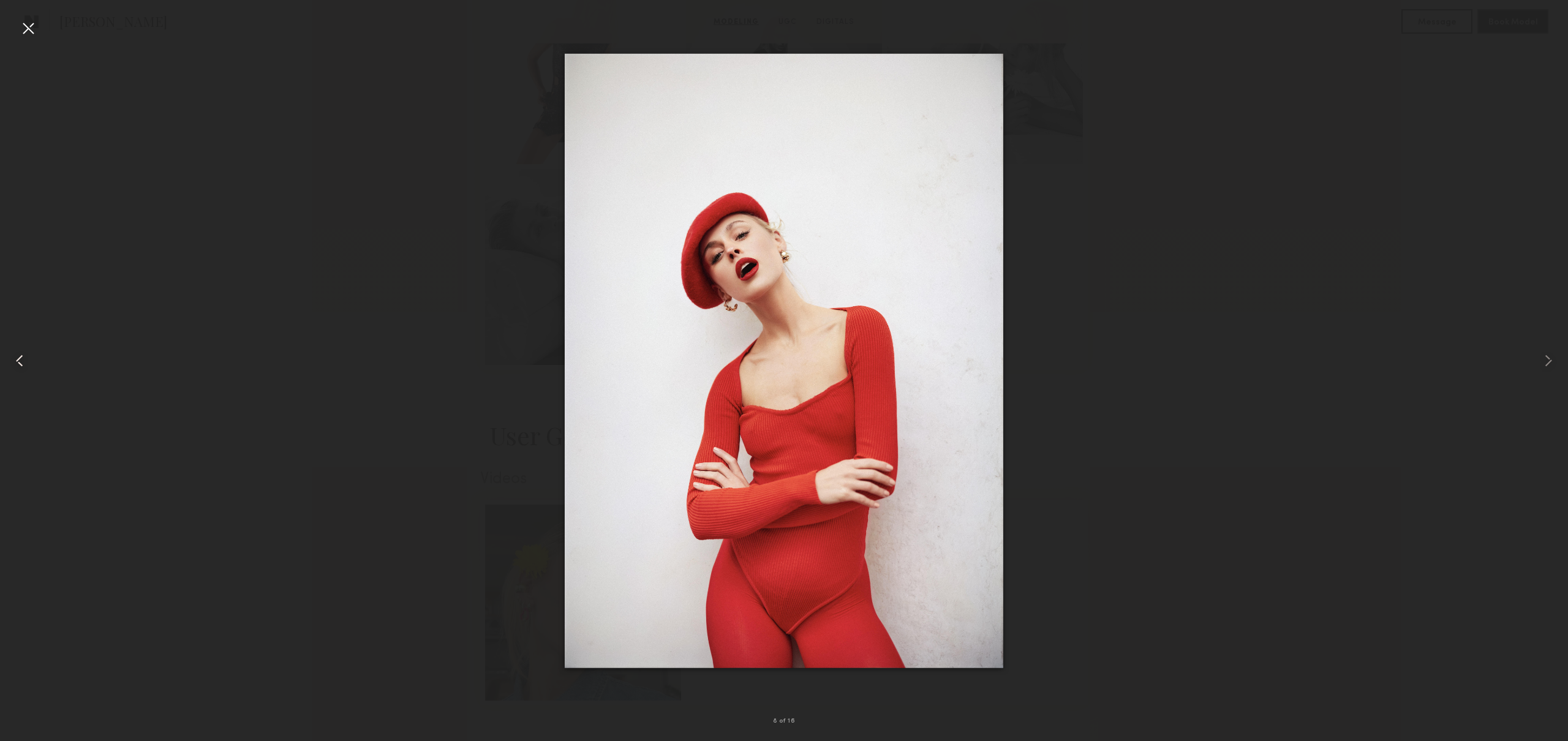
scroll to position [1196, 0]
click at [20, 354] on common-icon at bounding box center [19, 361] width 20 height 20
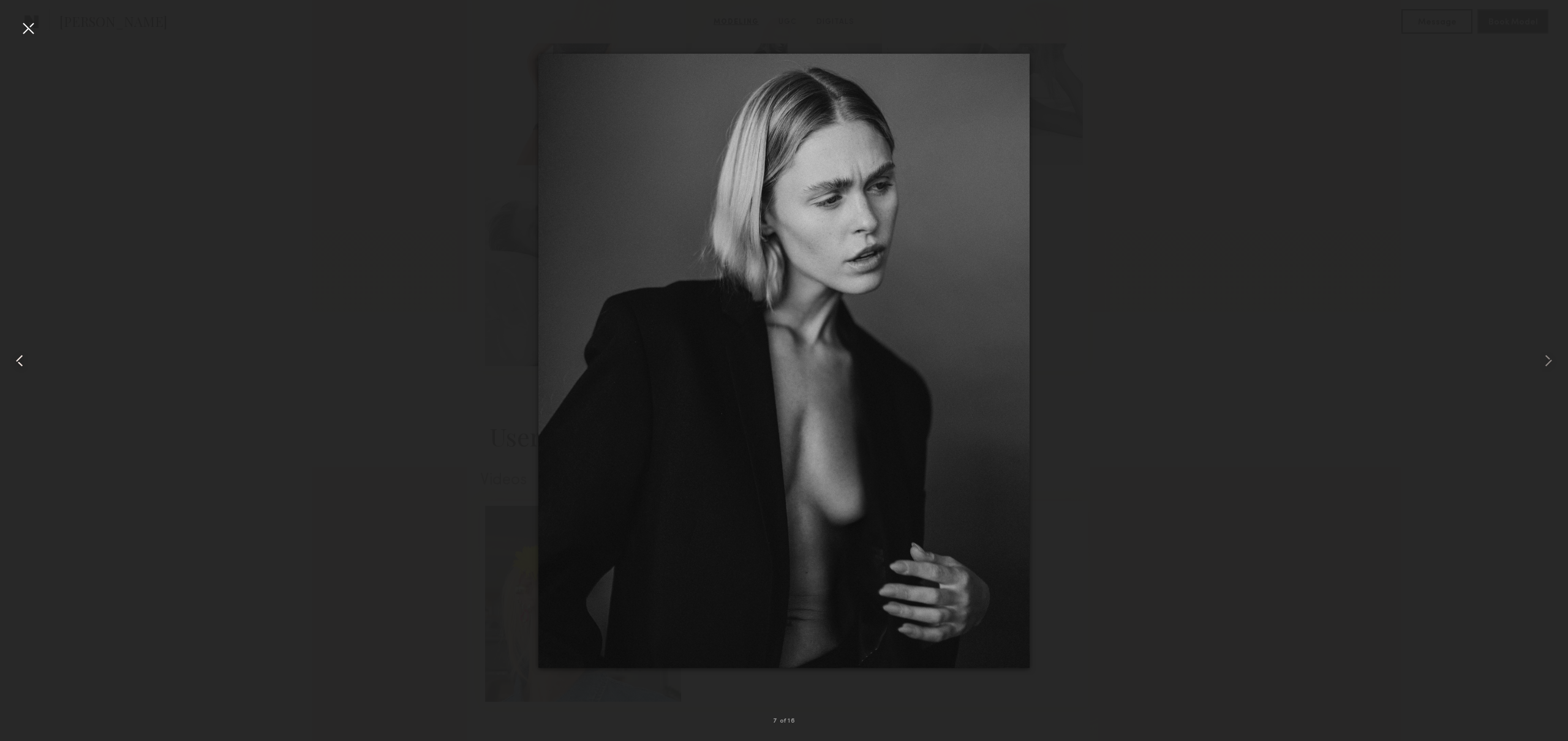
scroll to position [1198, 0]
click at [20, 354] on common-icon at bounding box center [19, 361] width 20 height 20
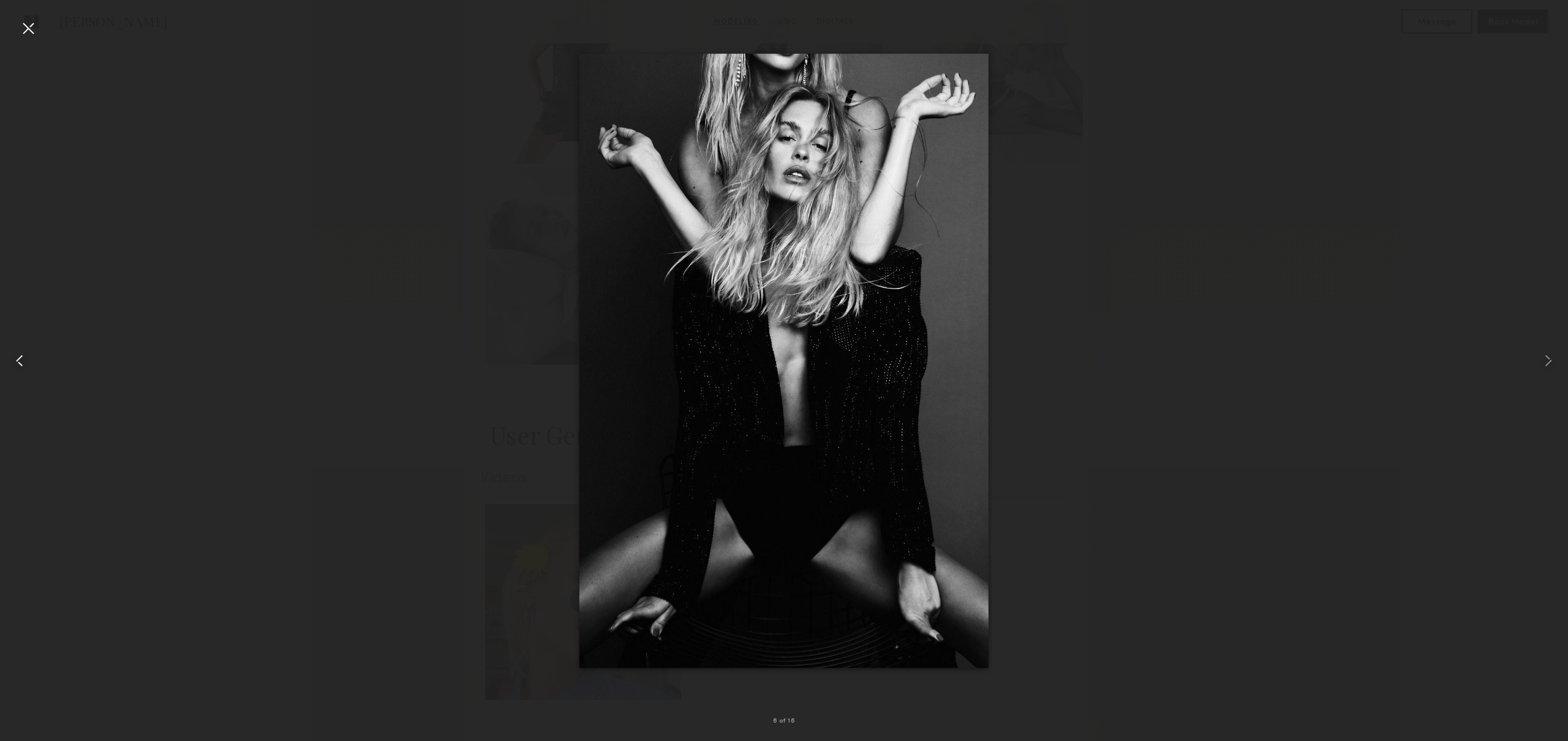
click at [21, 354] on common-icon at bounding box center [19, 361] width 20 height 20
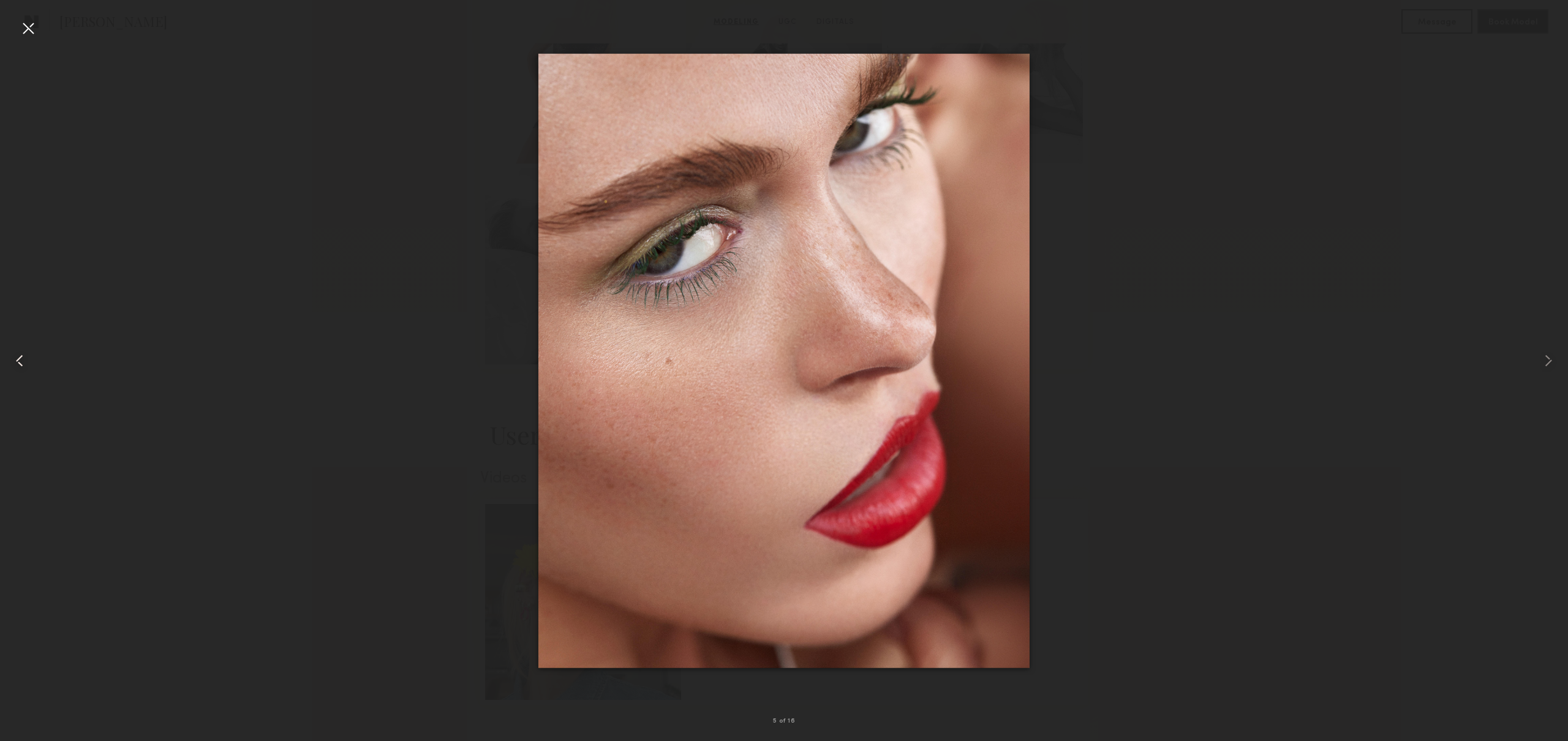
click at [21, 354] on common-icon at bounding box center [19, 361] width 20 height 20
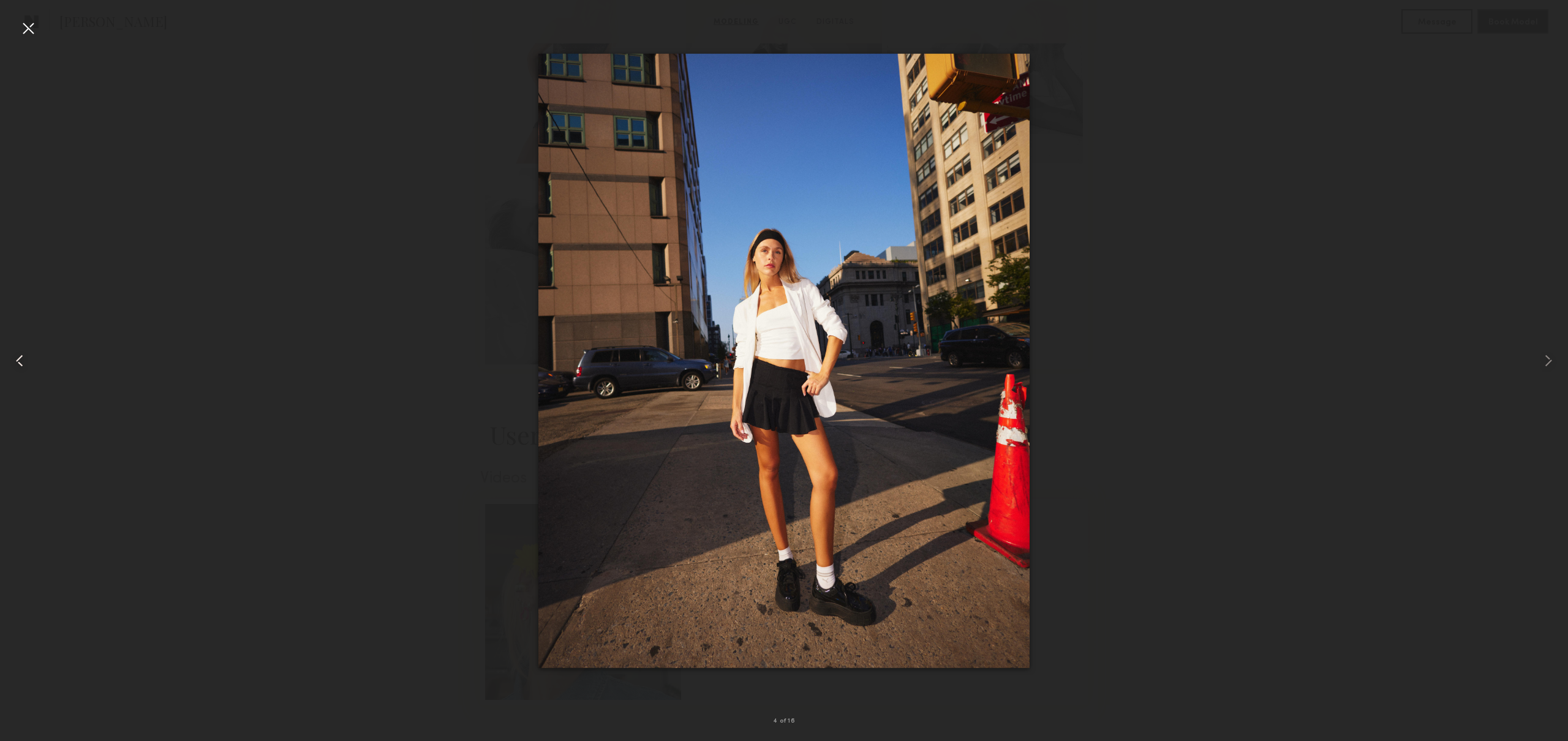
click at [21, 354] on common-icon at bounding box center [19, 361] width 20 height 20
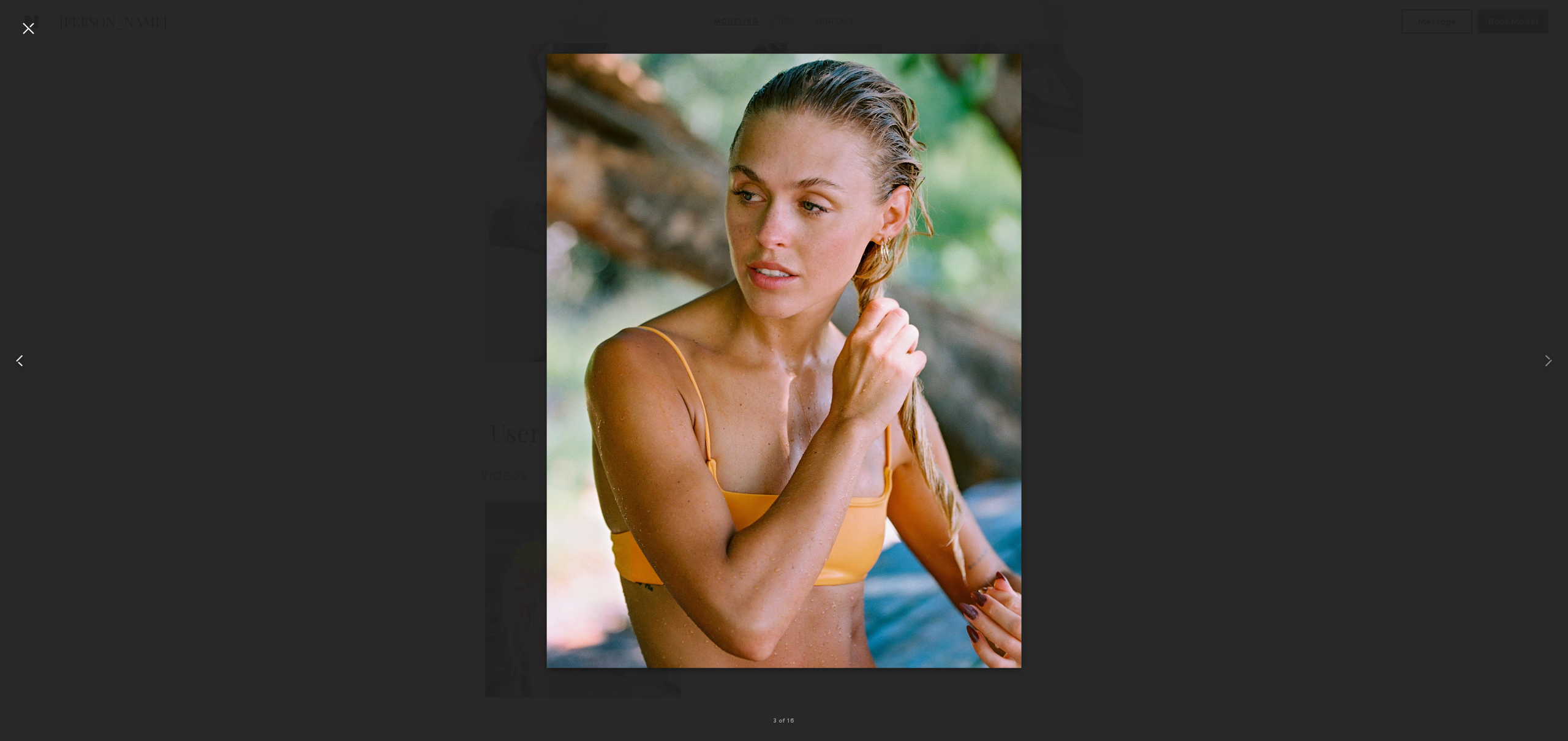
scroll to position [1201, 0]
click at [21, 27] on div at bounding box center [28, 28] width 20 height 20
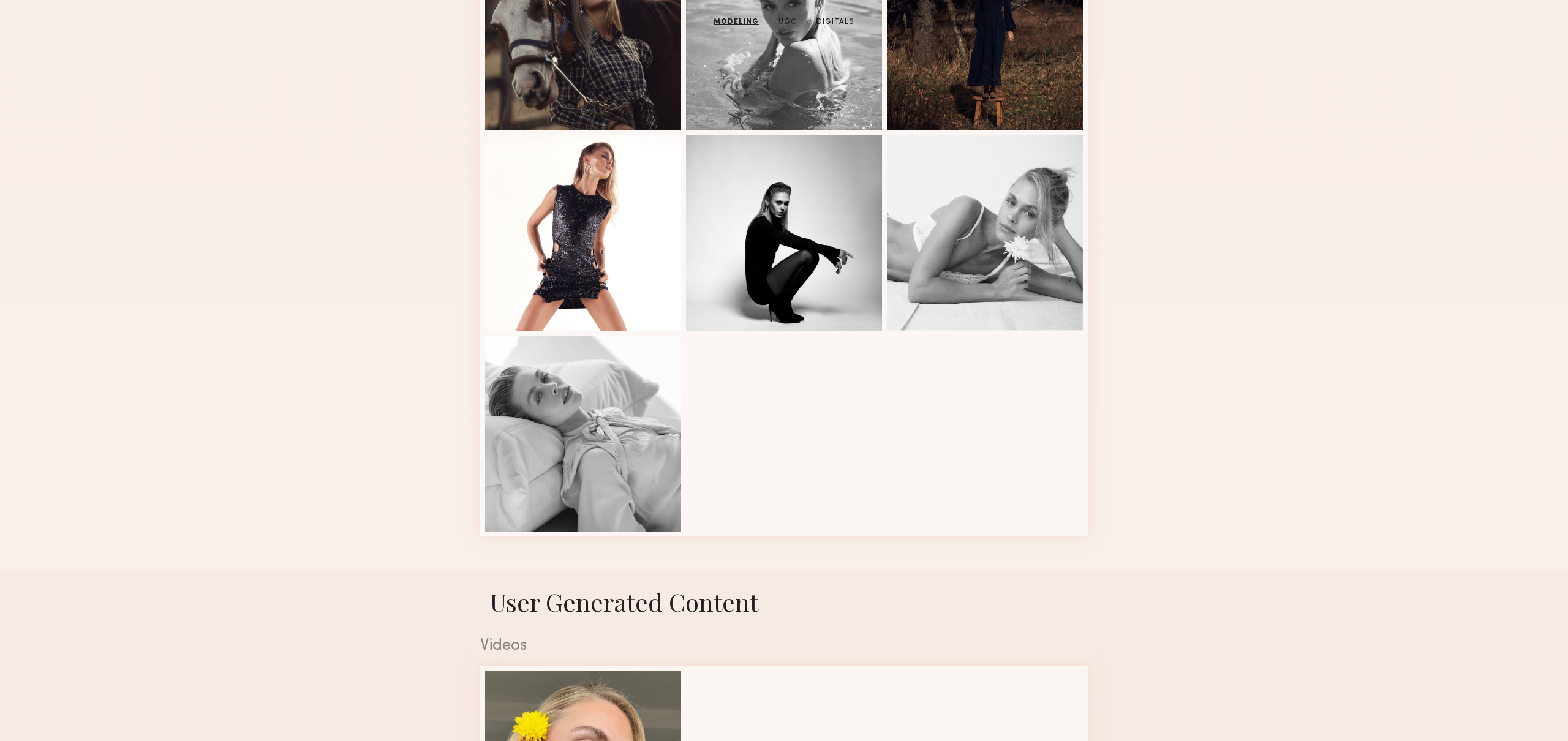
scroll to position [0, 0]
